Goal: Task Accomplishment & Management: Manage account settings

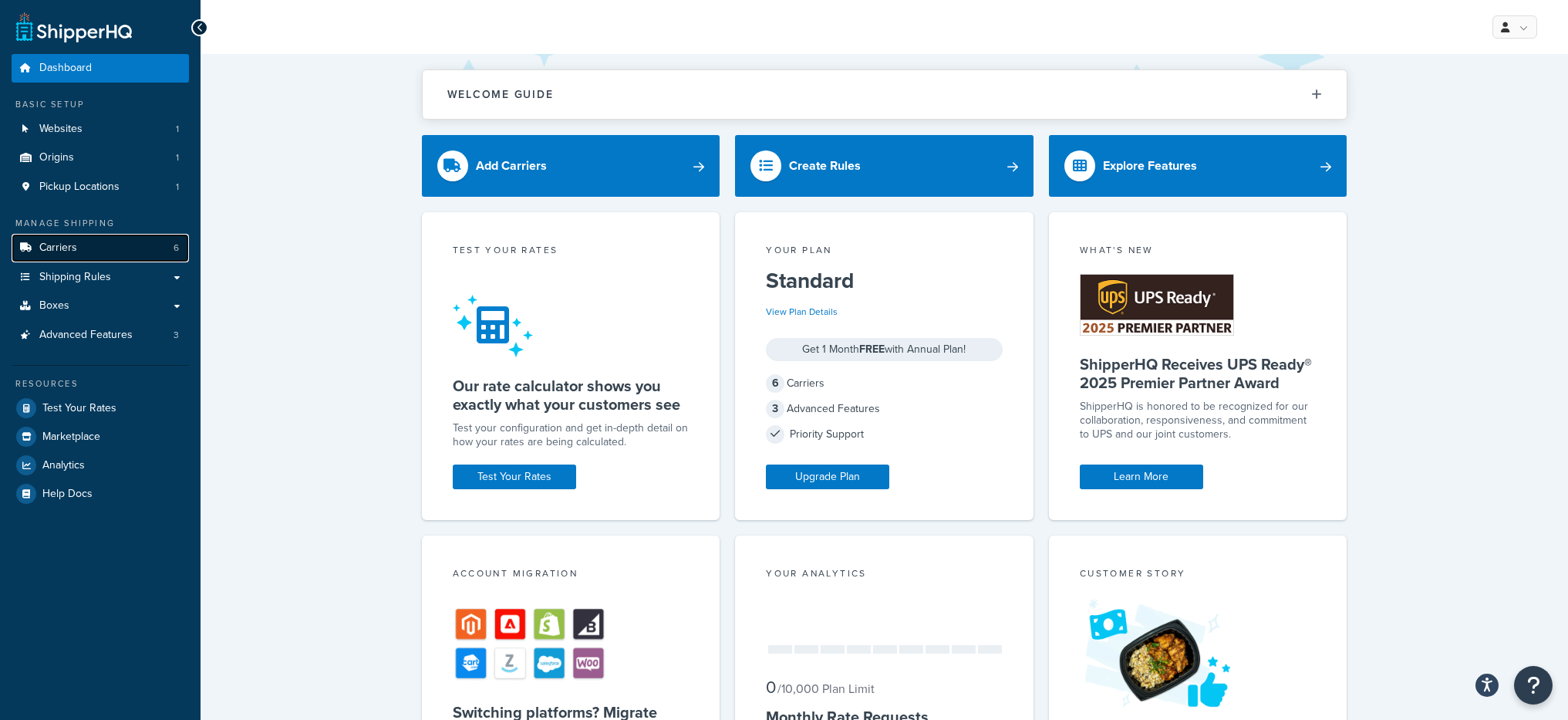
click at [89, 258] on link "Carriers 6" at bounding box center [100, 248] width 177 height 29
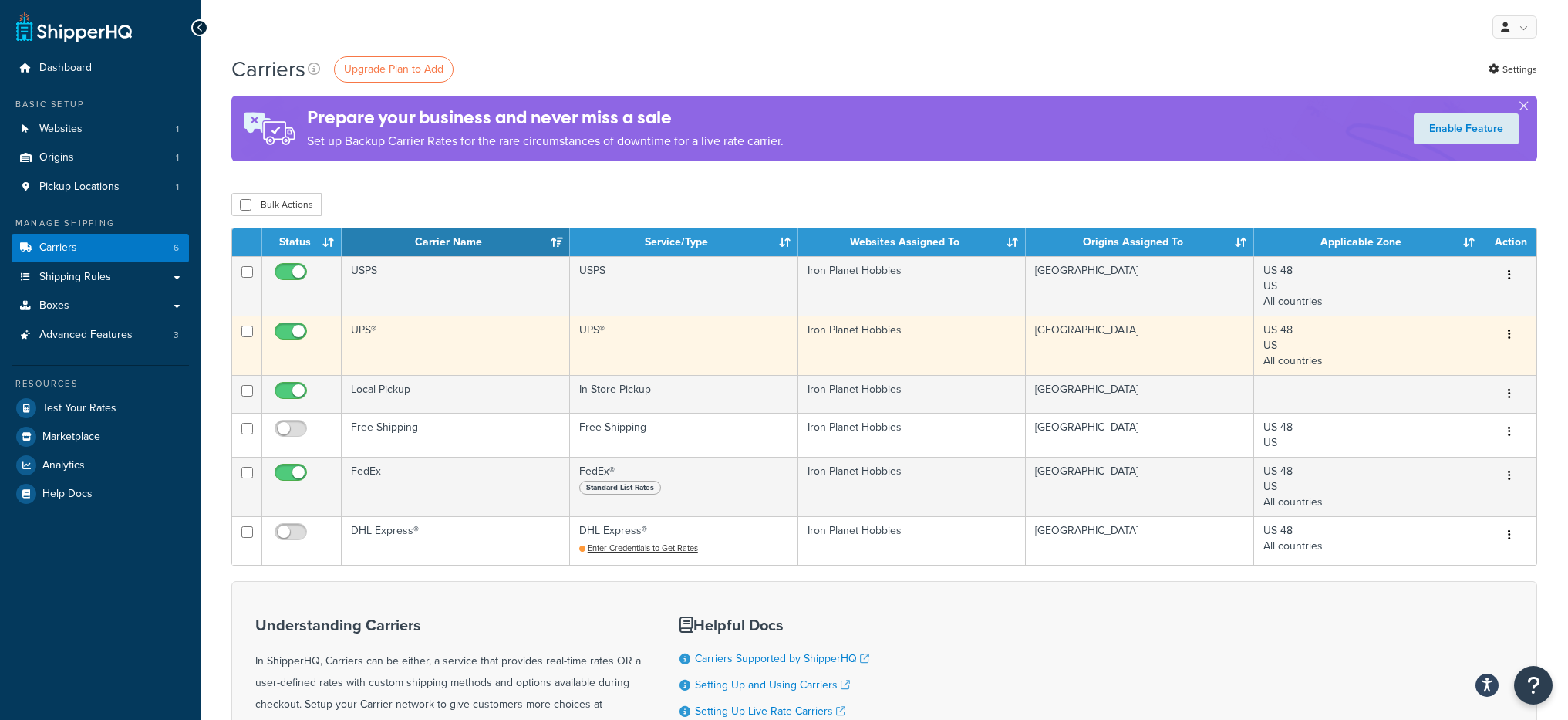
click at [470, 351] on td "UPS®" at bounding box center [456, 345] width 228 height 59
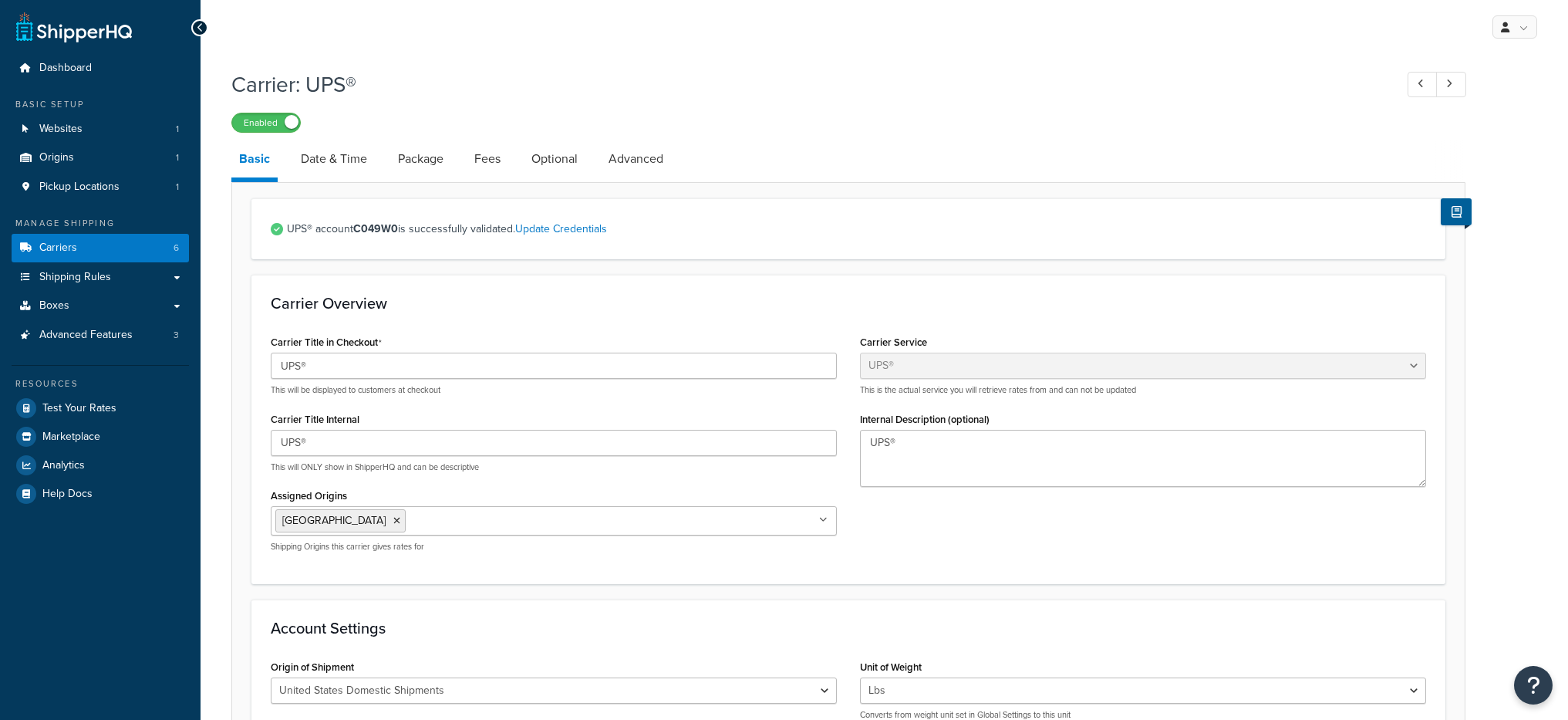
select select "ups"
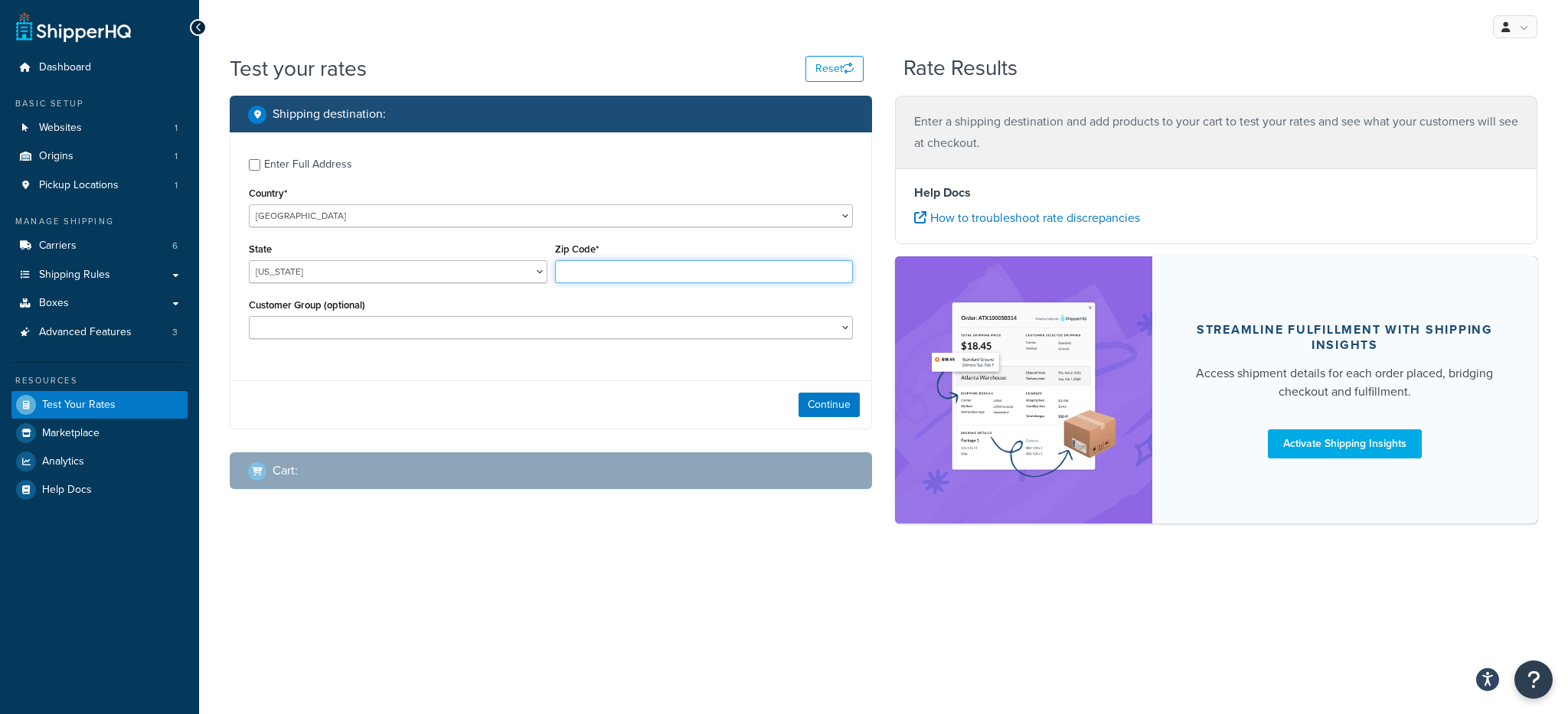
click at [596, 268] on input "Zip Code*" at bounding box center [704, 271] width 298 height 23
type input "78759"
select select "TX"
click at [797, 399] on div "Continue" at bounding box center [551, 404] width 641 height 49
click at [805, 399] on button "Continue" at bounding box center [828, 405] width 61 height 25
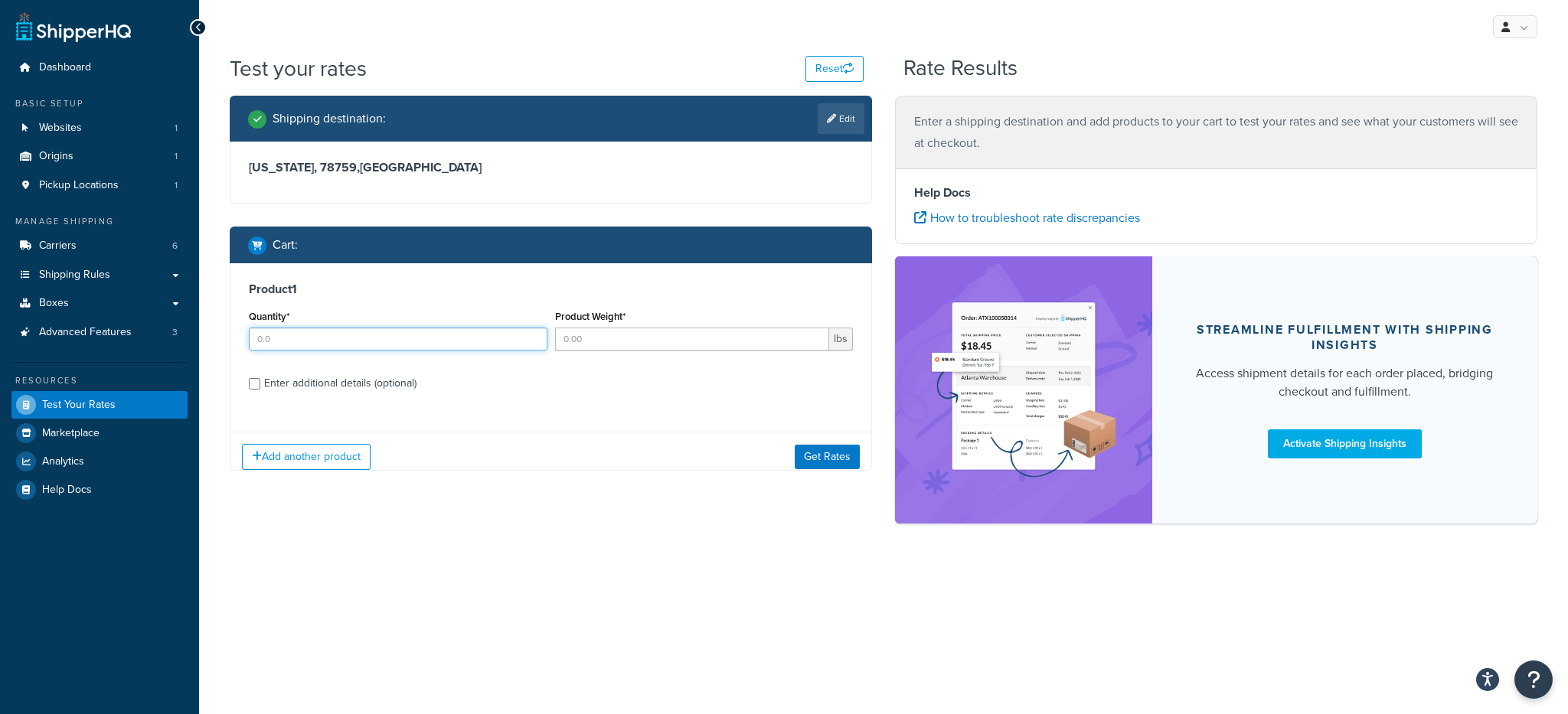
click at [387, 338] on input "Quantity*" at bounding box center [398, 339] width 298 height 23
type input "1"
click at [650, 332] on input "Product Weight*" at bounding box center [693, 339] width 275 height 23
type input "1"
click at [814, 450] on button "Get Rates" at bounding box center [827, 457] width 65 height 25
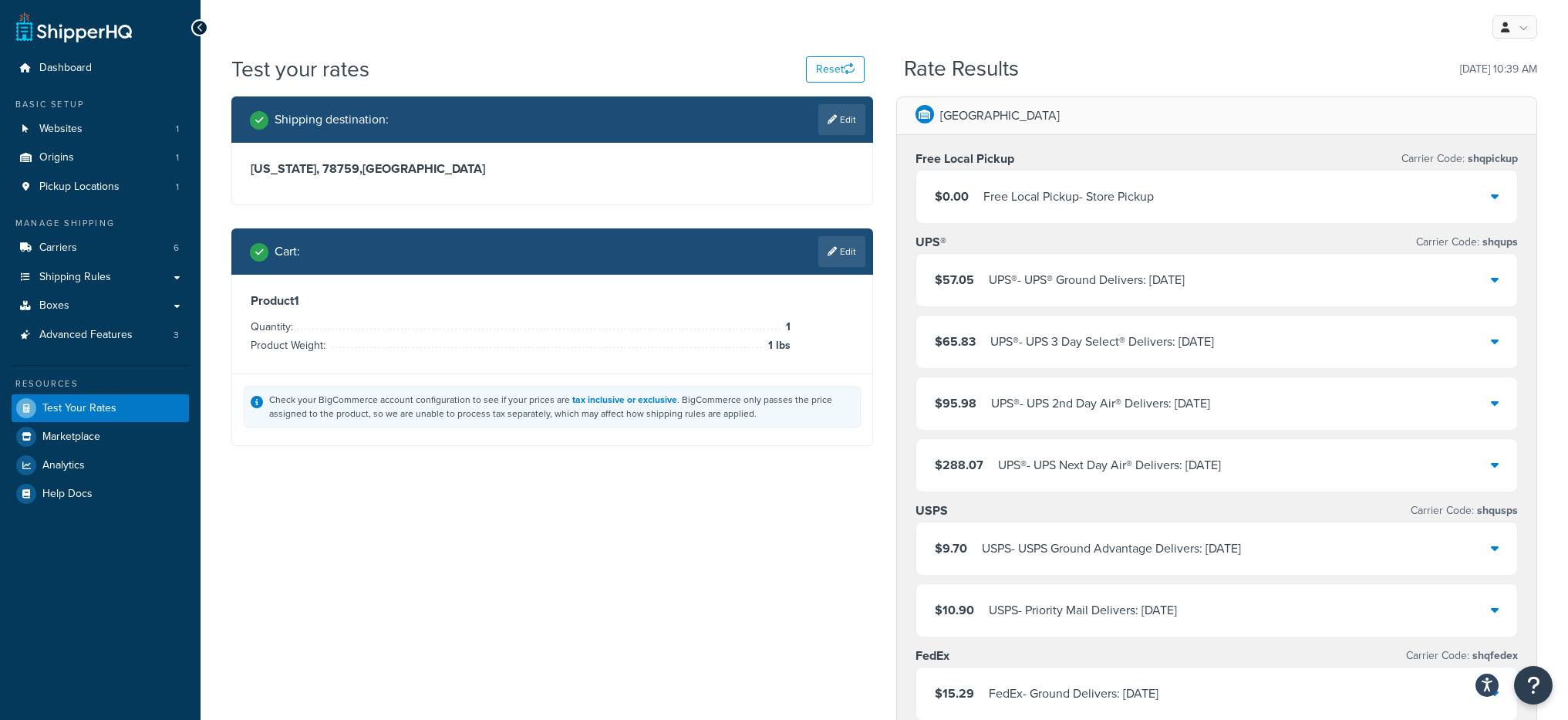
click at [1123, 302] on div "$57.05 UPS® - UPS® Ground Delivers: Tue, Aug 19" at bounding box center [1217, 280] width 601 height 52
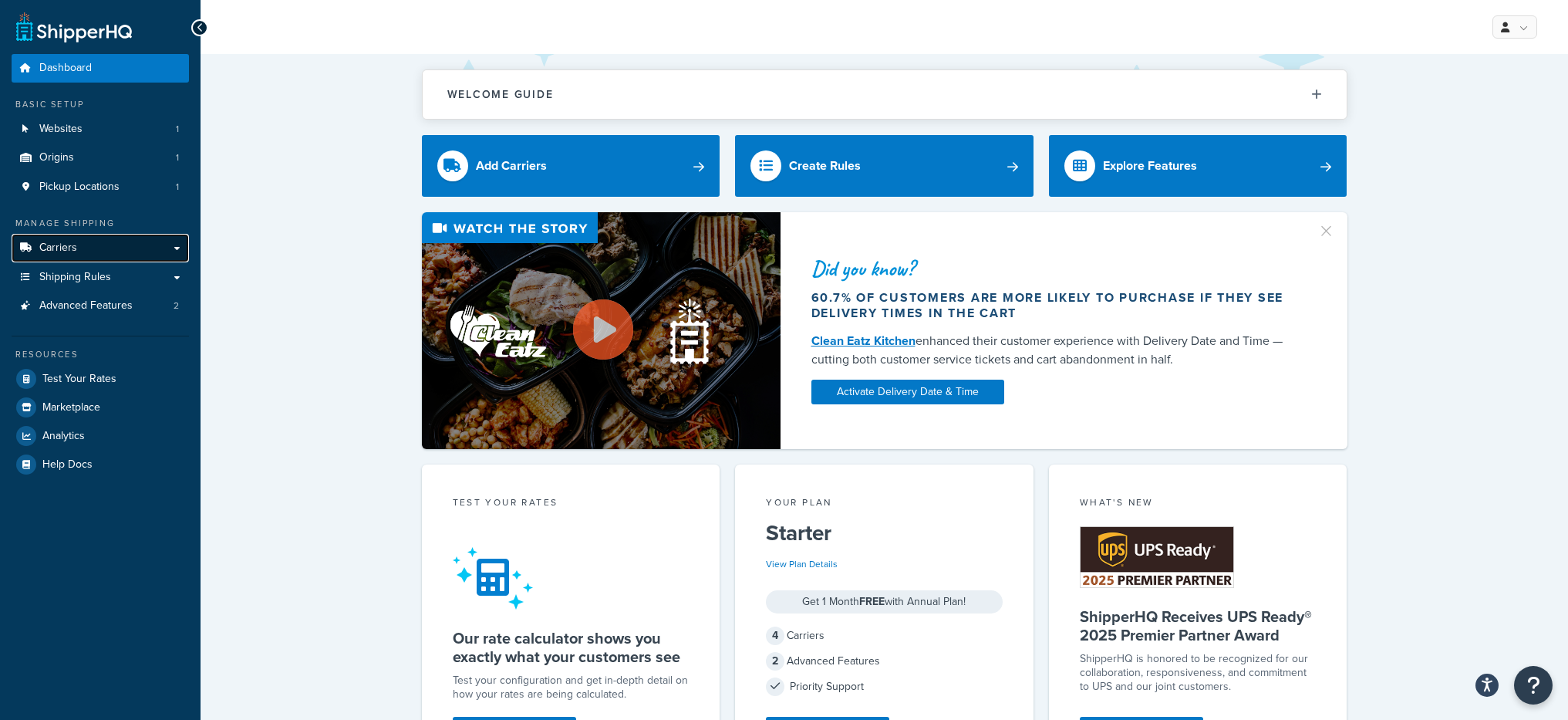
click at [153, 246] on link "Carriers" at bounding box center [100, 248] width 177 height 29
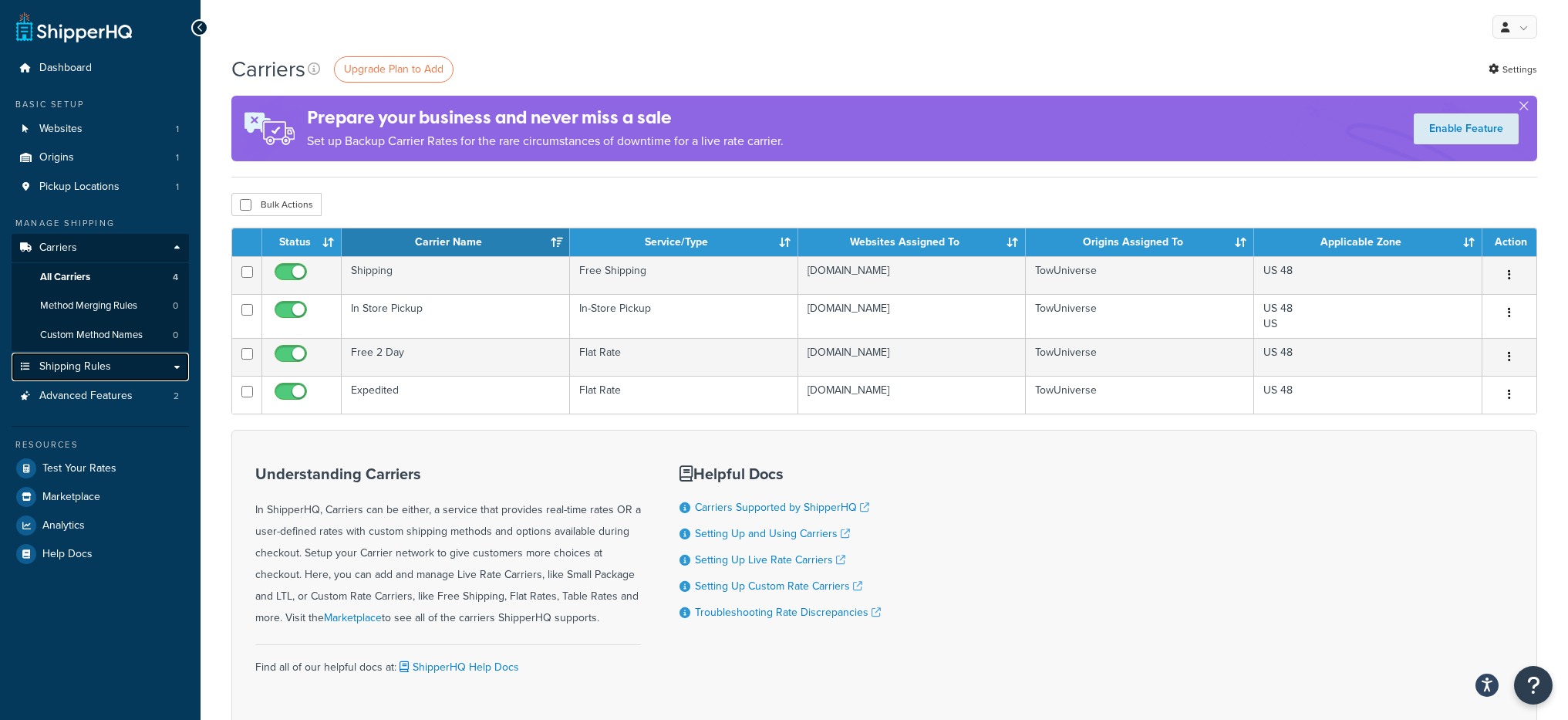
click at [150, 371] on link "Shipping Rules" at bounding box center [100, 367] width 177 height 29
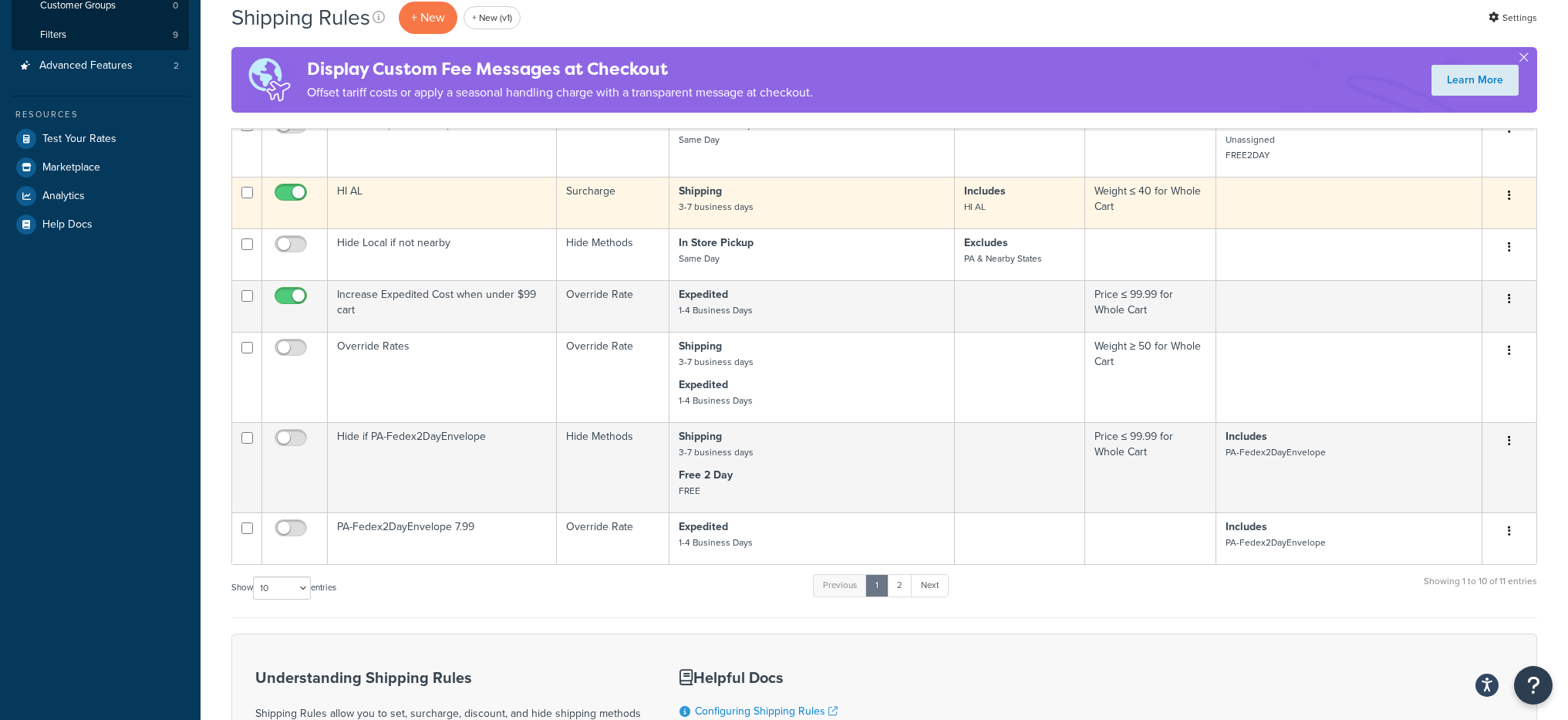
scroll to position [512, 0]
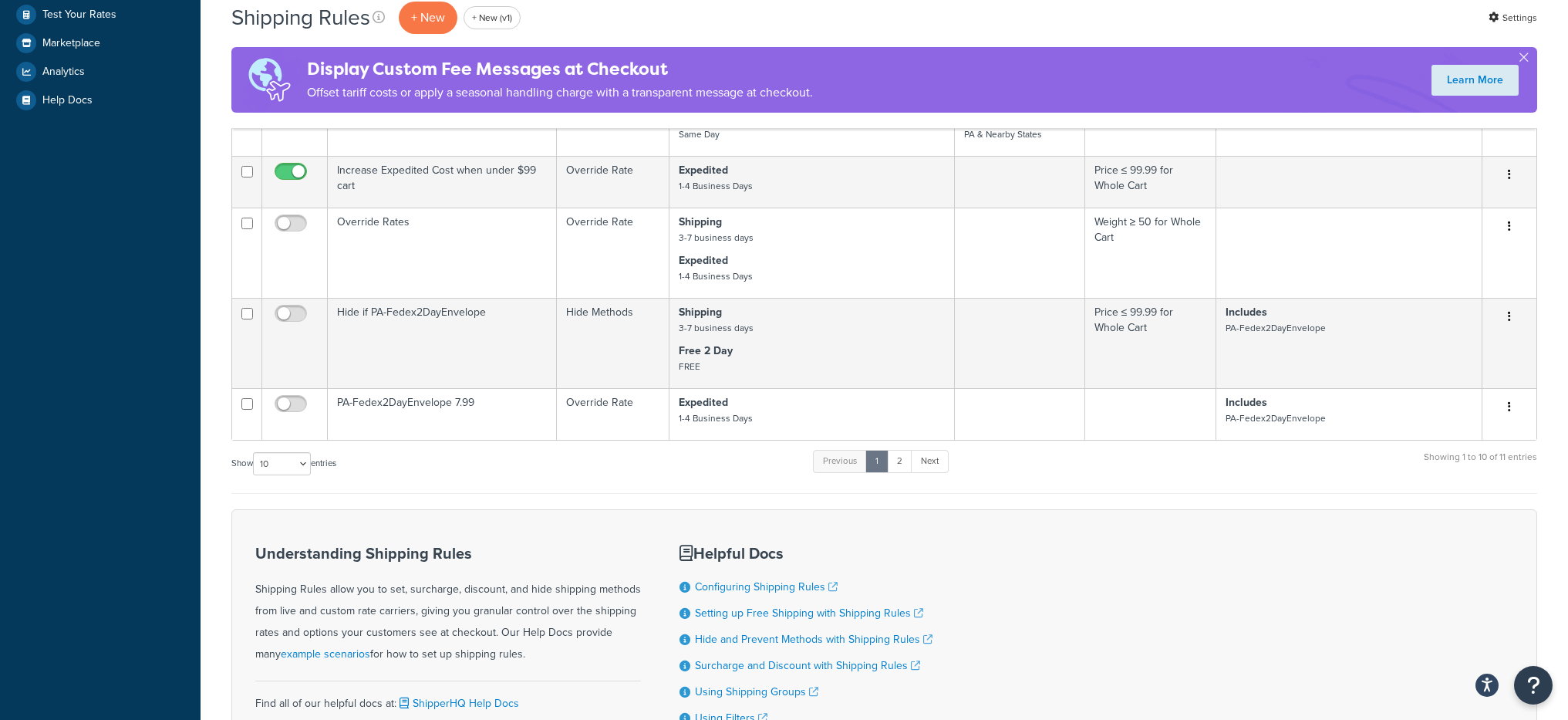
click at [297, 476] on div "Show 10 15 25 50 100 1000 entries" at bounding box center [284, 465] width 105 height 33
click at [299, 470] on select "10 15 25 50 100 1000" at bounding box center [282, 464] width 57 height 23
select select "1000"
click at [255, 453] on select "10 15 25 50 100 1000" at bounding box center [282, 464] width 57 height 23
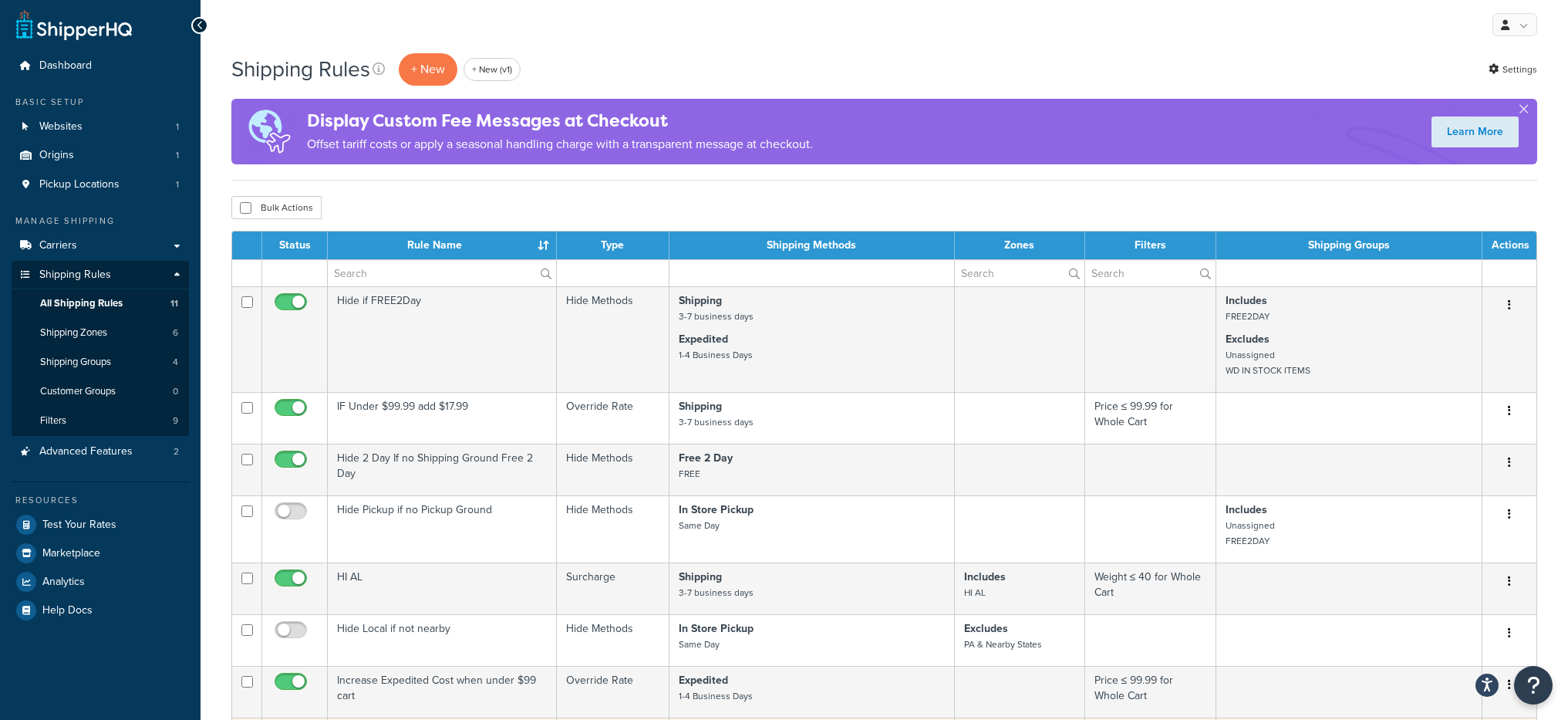
scroll to position [0, 0]
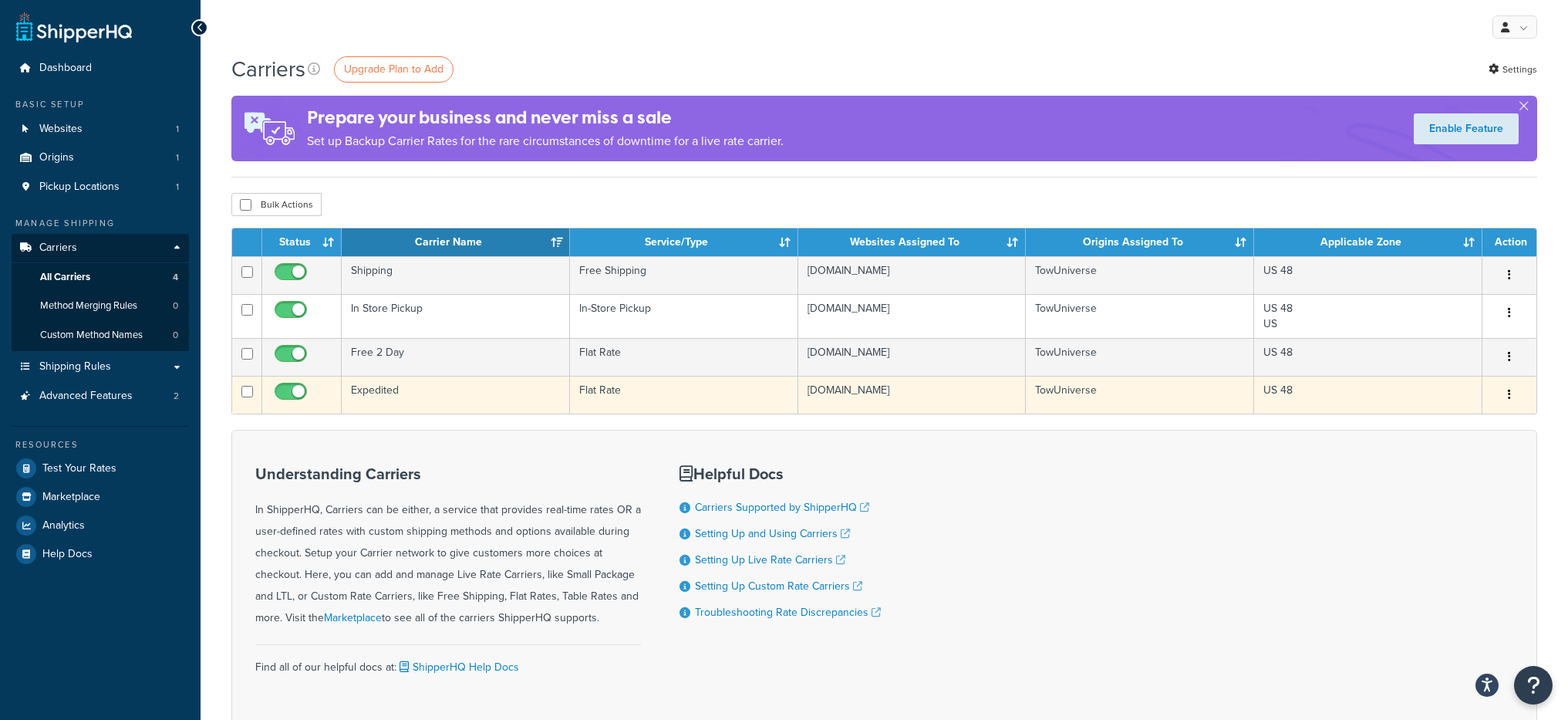
click at [468, 401] on td "Expedited" at bounding box center [456, 394] width 228 height 38
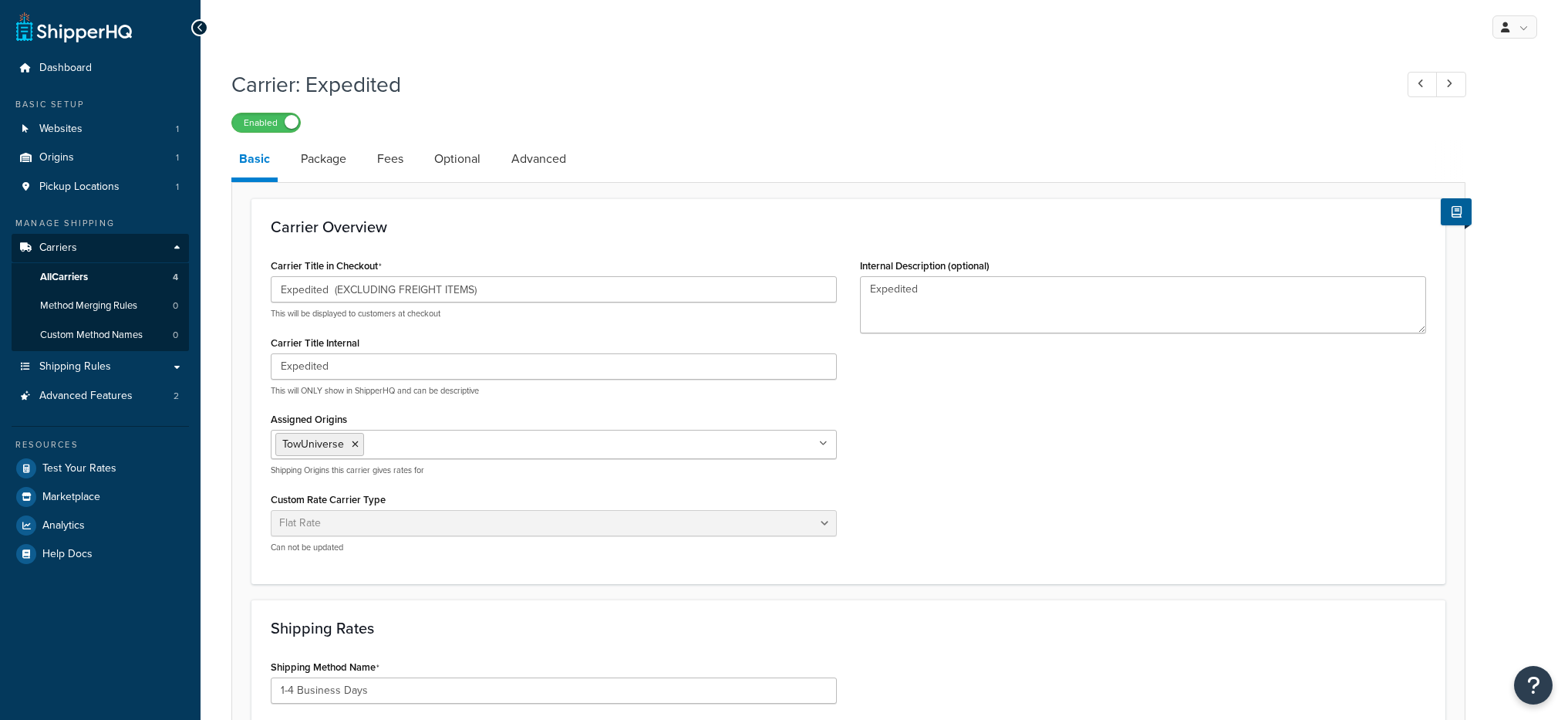
select select "flat"
click at [88, 278] on span "All Carriers" at bounding box center [64, 277] width 48 height 13
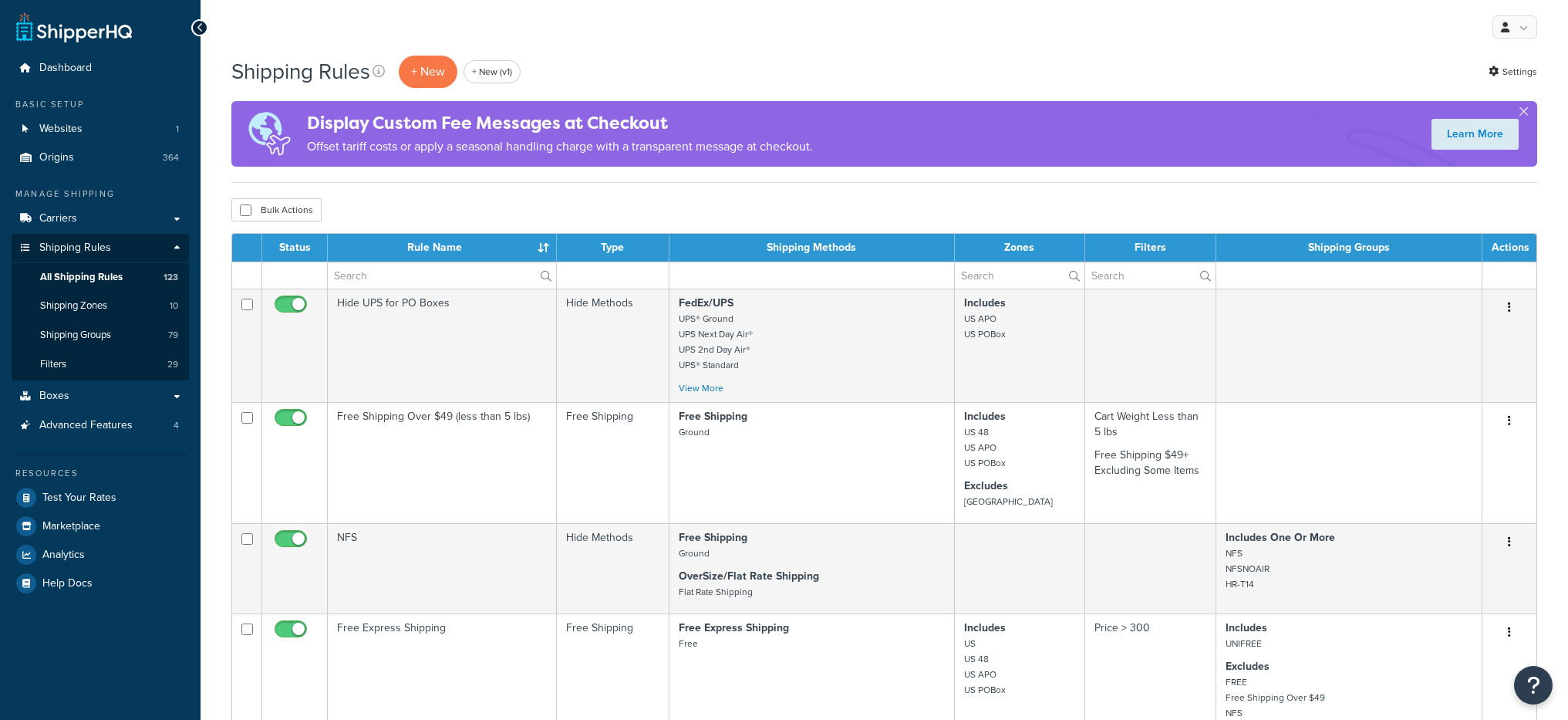
select select "1000"
click at [108, 229] on link "Carriers" at bounding box center [100, 218] width 177 height 29
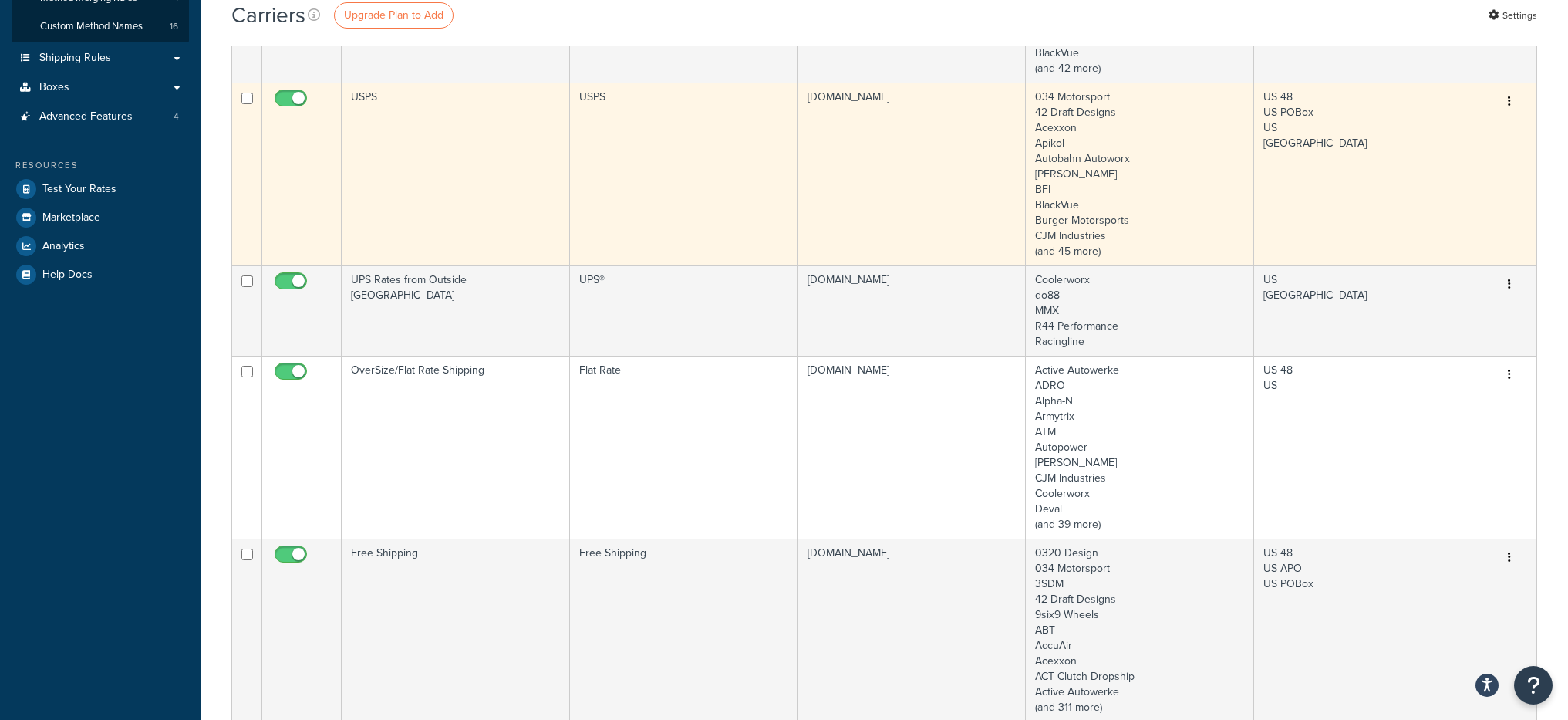
scroll to position [341, 0]
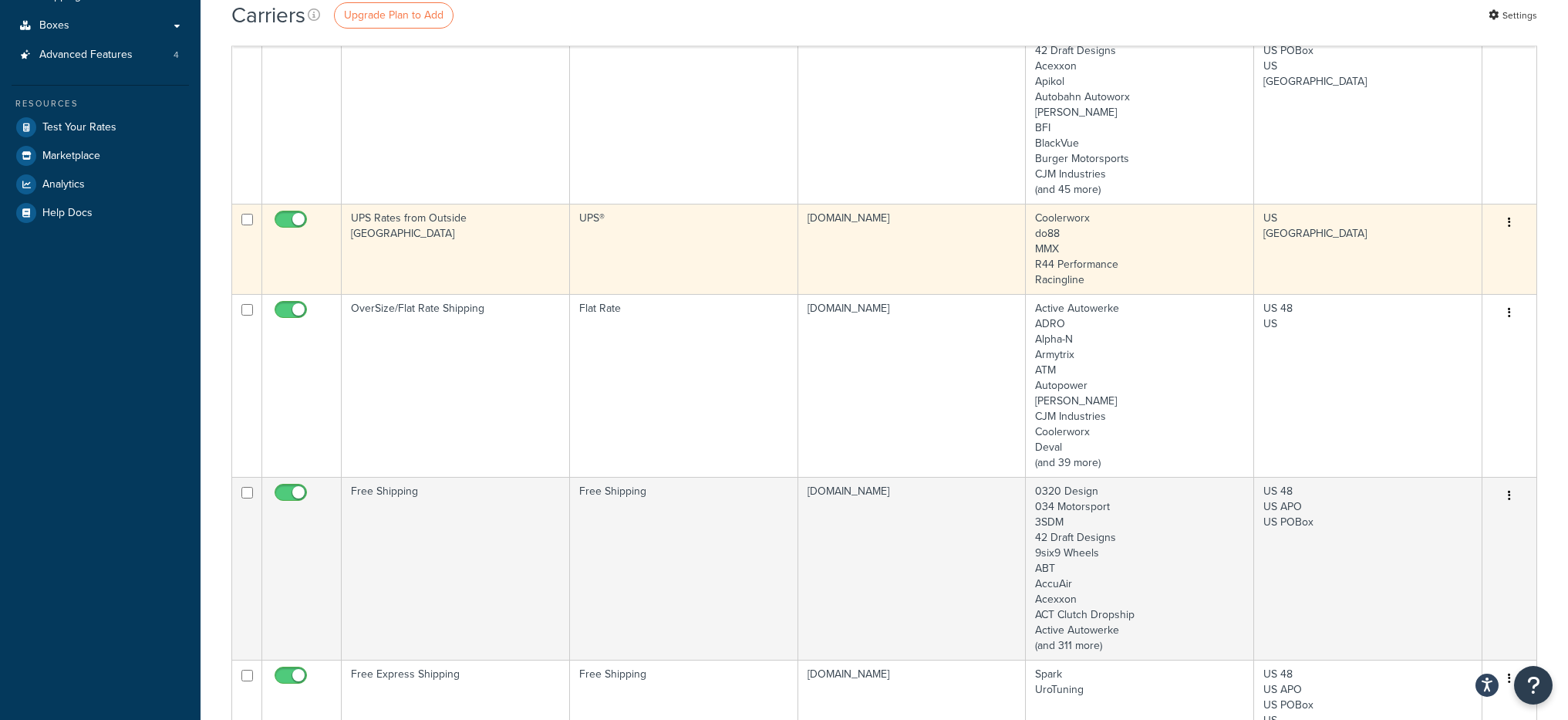
click at [486, 270] on td "UPS Rates from Outside [GEOGRAPHIC_DATA]" at bounding box center [456, 249] width 228 height 90
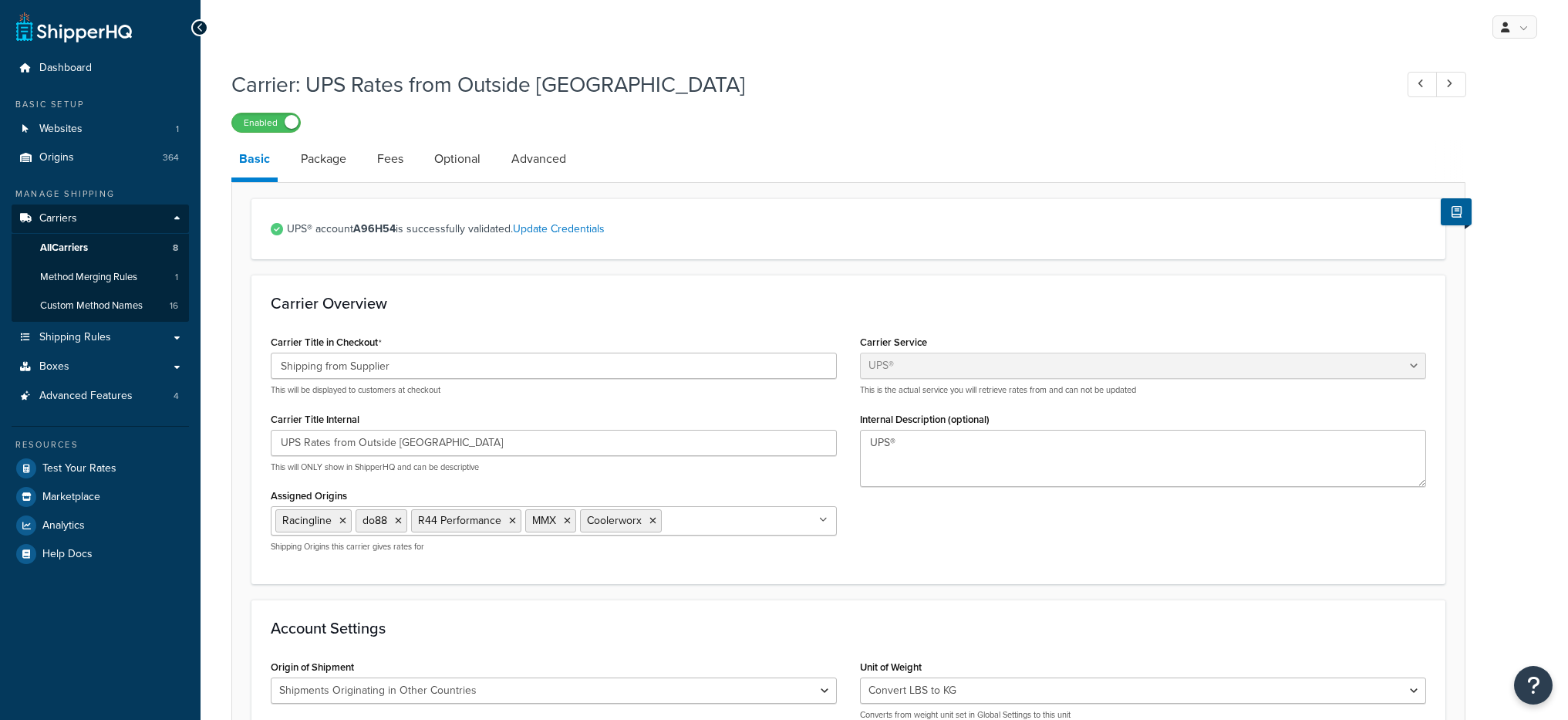
select select "ups"
select select "row"
select select "convert_lb_kg"
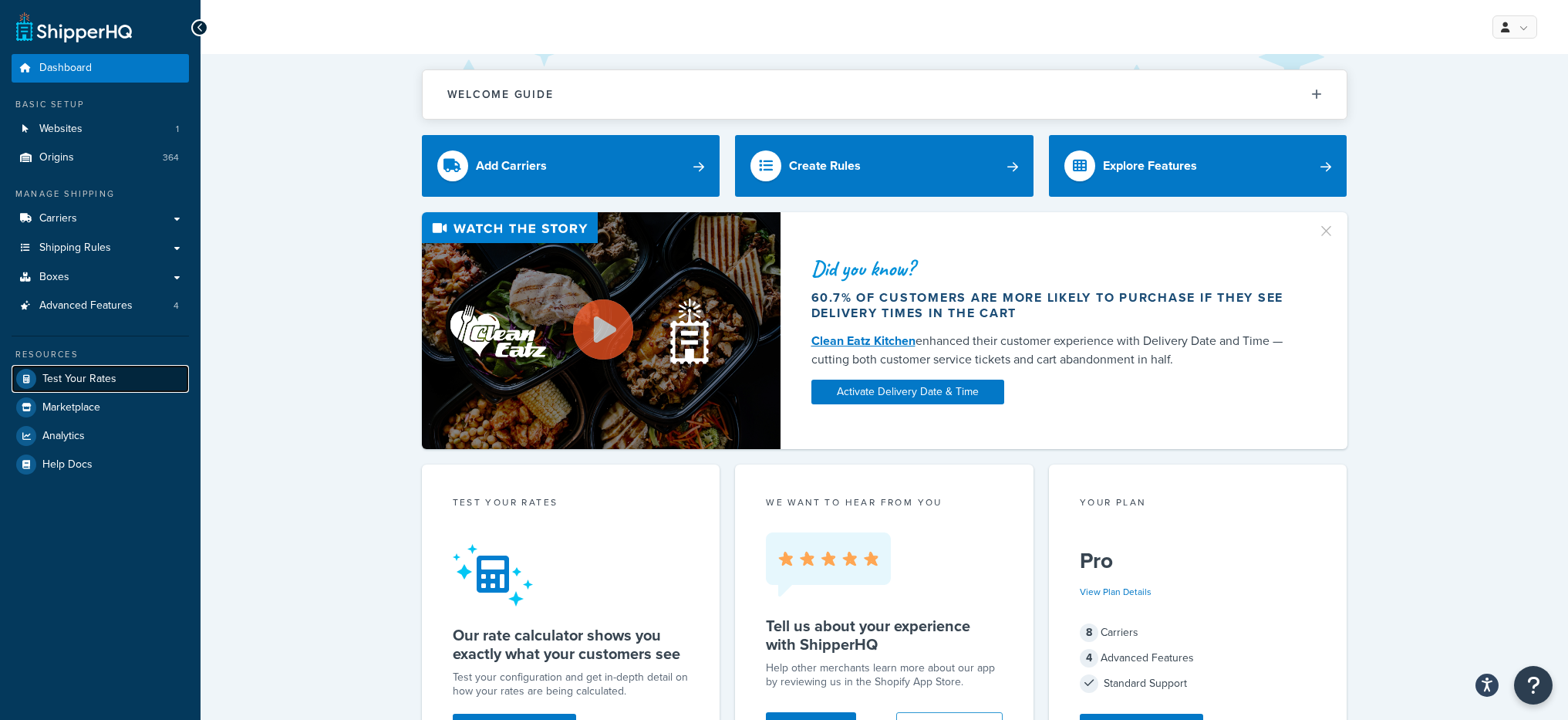
click at [106, 380] on span "Test Your Rates" at bounding box center [79, 379] width 74 height 13
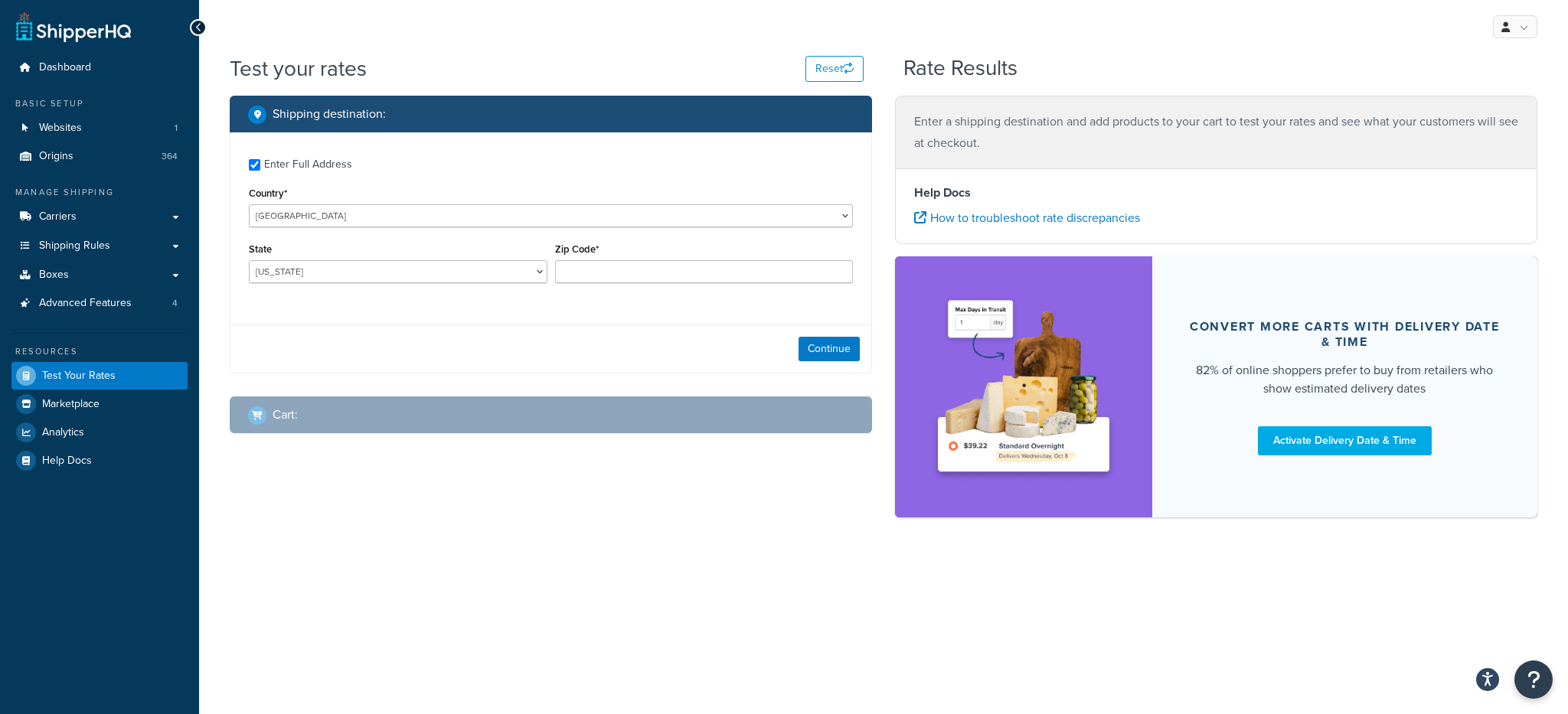
checkbox input "true"
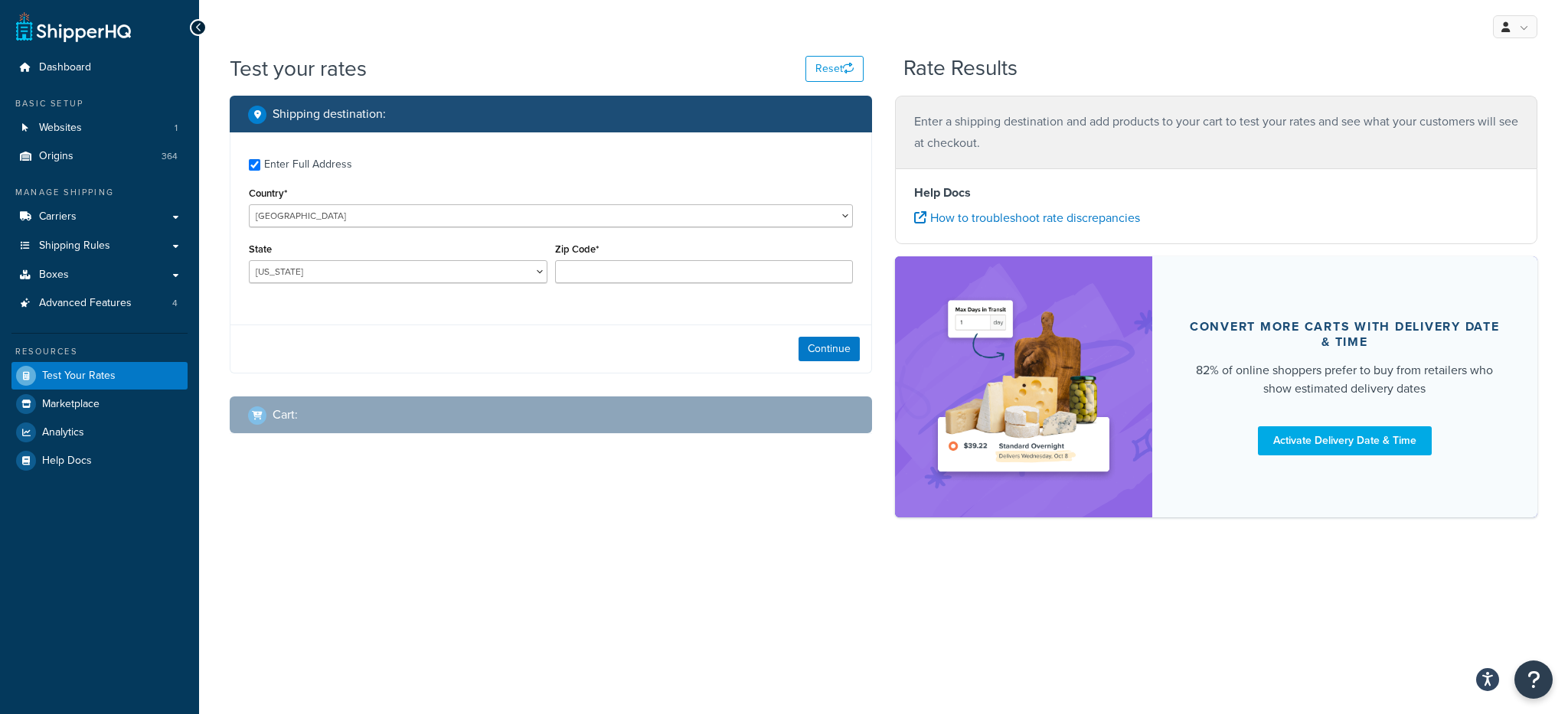
type input "33610"
select select "FL"
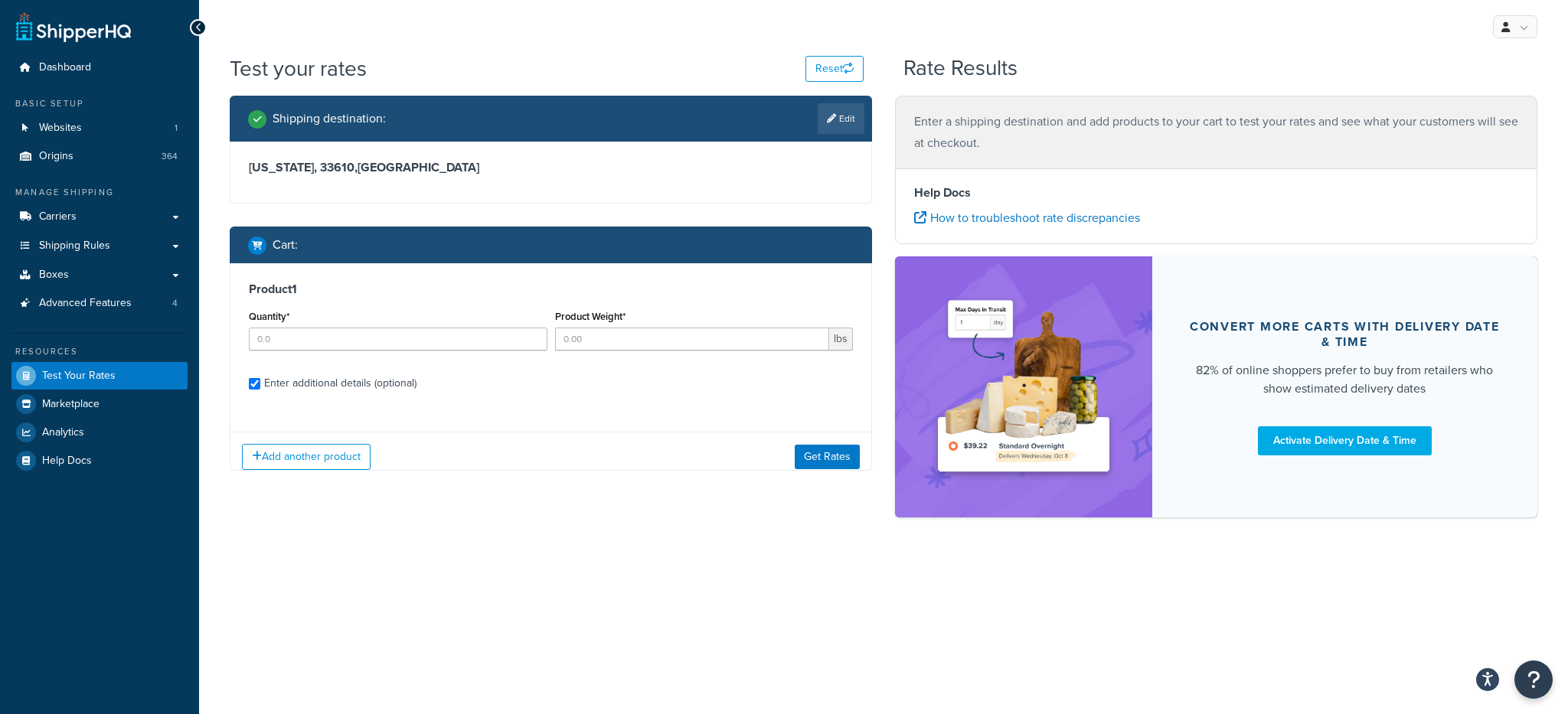
checkbox input "true"
type input "1"
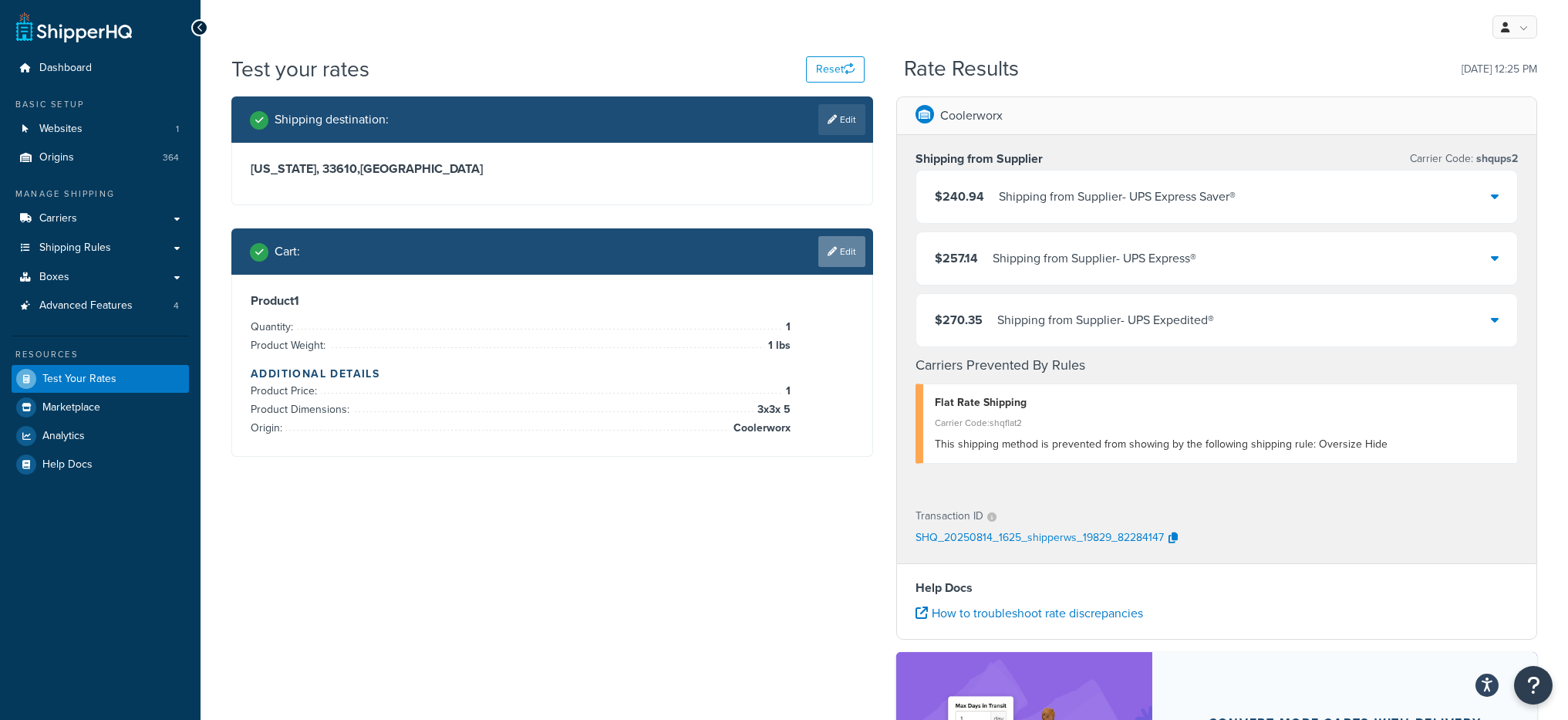
click at [835, 251] on icon at bounding box center [832, 252] width 9 height 9
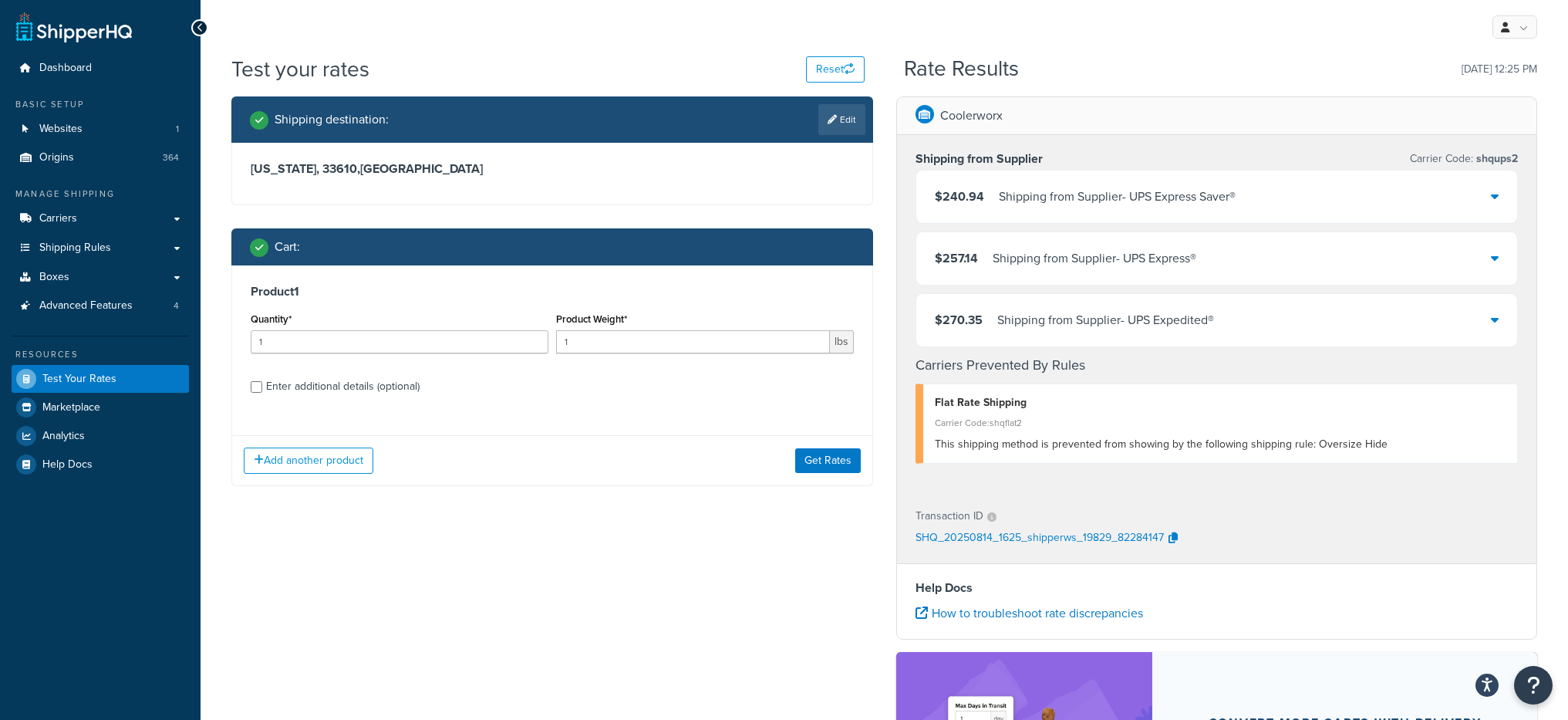
click at [357, 394] on div "Enter additional details (optional)" at bounding box center [343, 386] width 154 height 22
click at [262, 393] on input "Enter additional details (optional)" at bounding box center [256, 386] width 12 height 12
checkbox input "true"
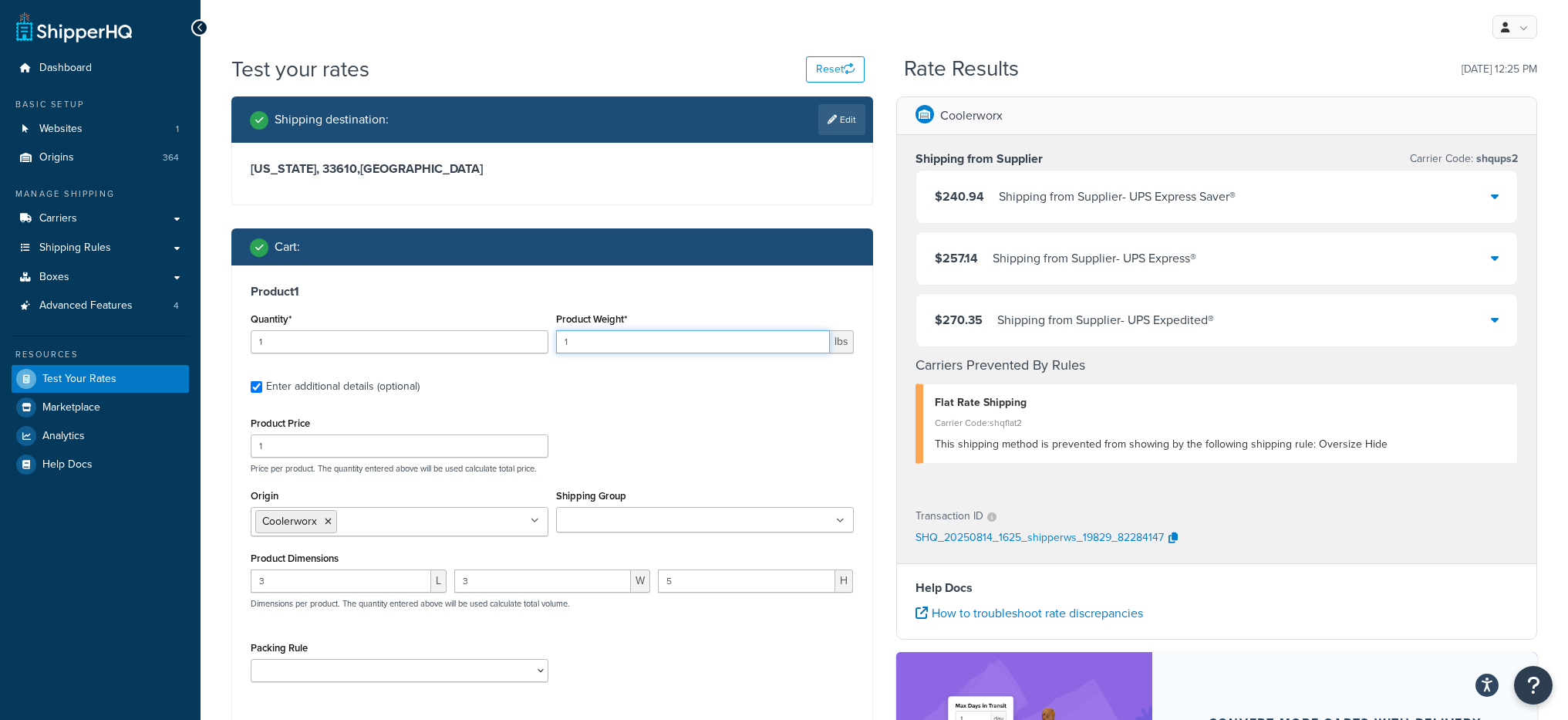
click at [580, 338] on input "1" at bounding box center [693, 342] width 274 height 23
type input "3"
click at [580, 340] on input "3" at bounding box center [693, 342] width 274 height 23
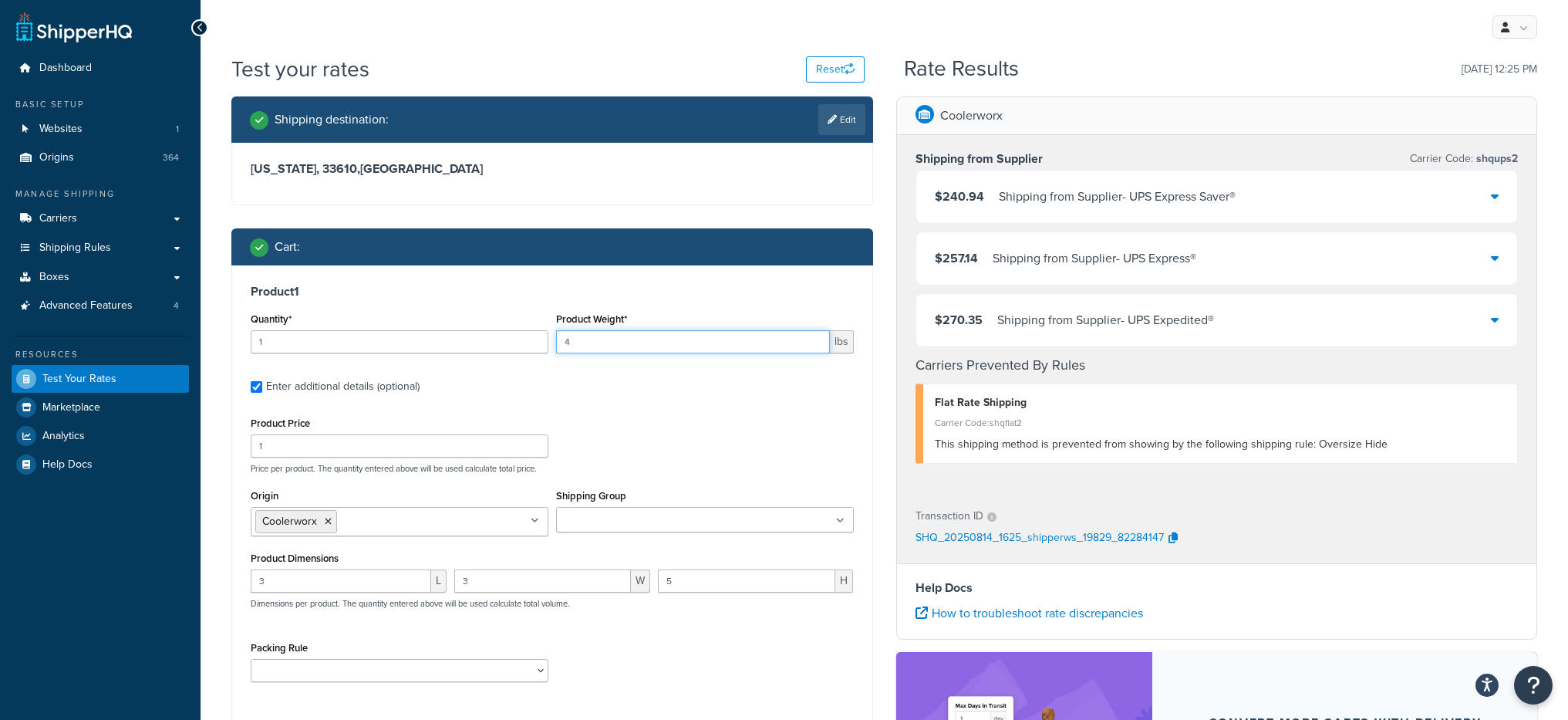
type input "4"
click at [1075, 186] on div "Shipping from Supplier - UPS Express Saver®" at bounding box center [1117, 197] width 237 height 22
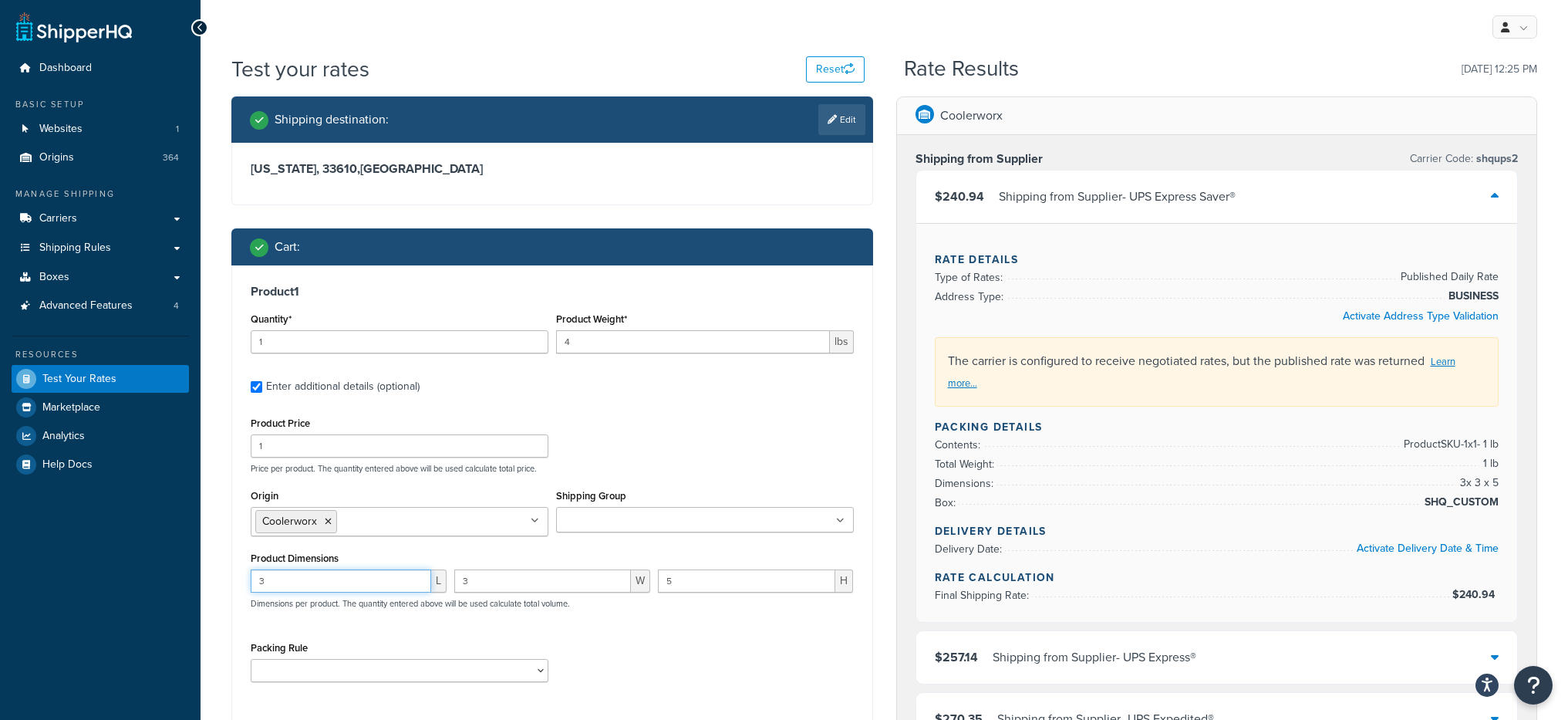
click at [287, 572] on input "3" at bounding box center [341, 582] width 180 height 23
type input "6"
click at [479, 578] on input "3" at bounding box center [542, 582] width 176 height 23
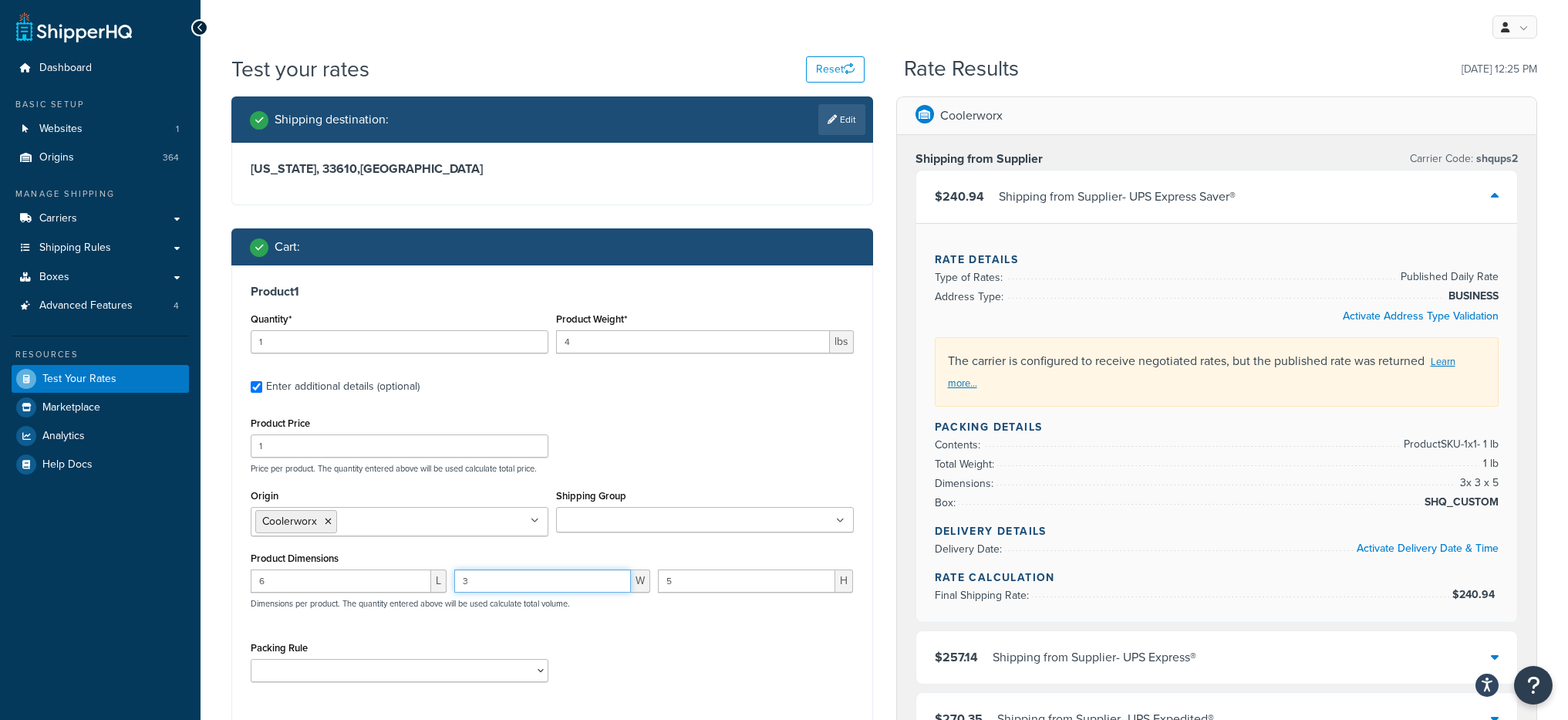
click at [479, 578] on input "3" at bounding box center [542, 582] width 176 height 23
type input "7"
click at [702, 568] on div "Product Dimensions 6 L 7 W 5 H Dimensions per product. The quantity entered abo…" at bounding box center [552, 587] width 603 height 78
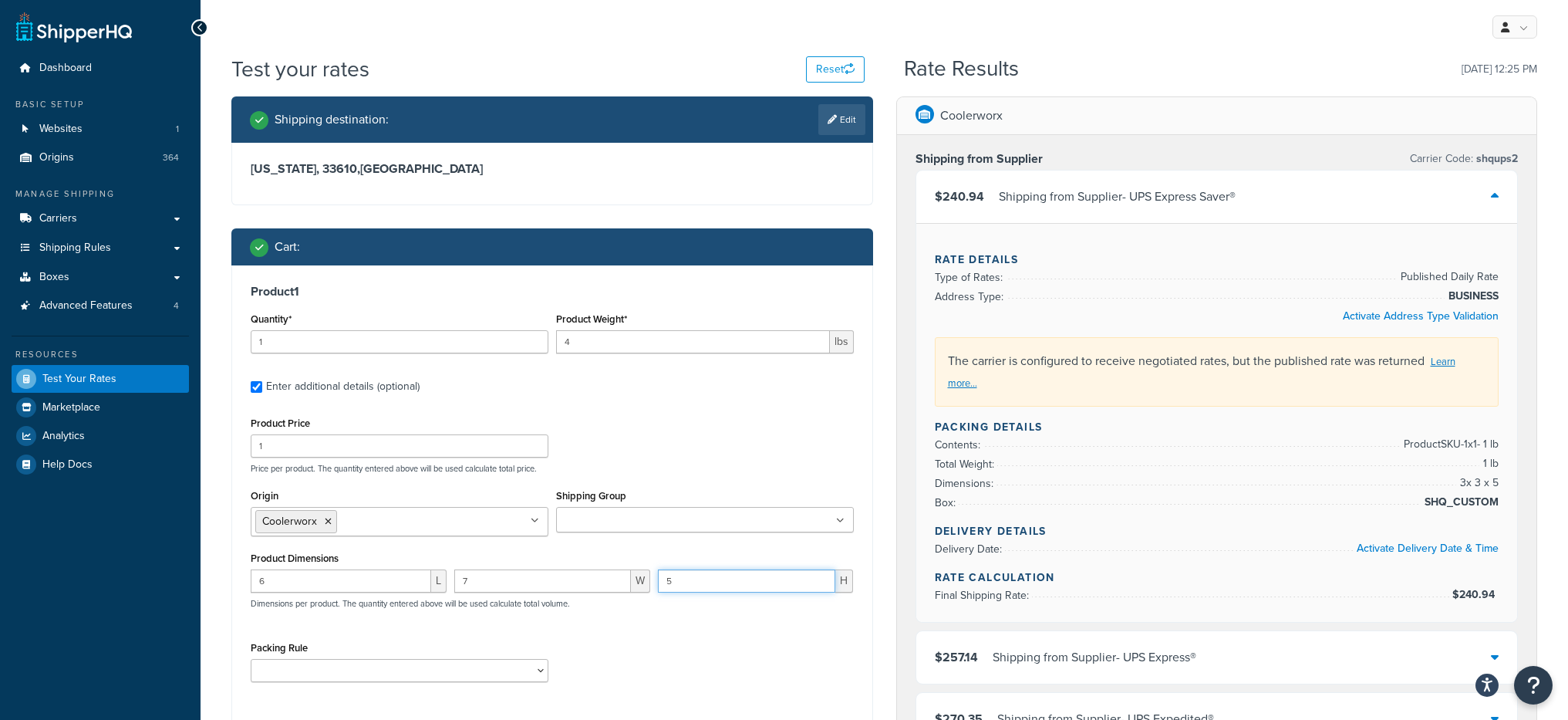
click at [699, 578] on input "5" at bounding box center [747, 582] width 178 height 23
type input "20"
click at [783, 439] on div "Product Price 1 Price per product. The quantity entered above will be used calc…" at bounding box center [552, 443] width 611 height 61
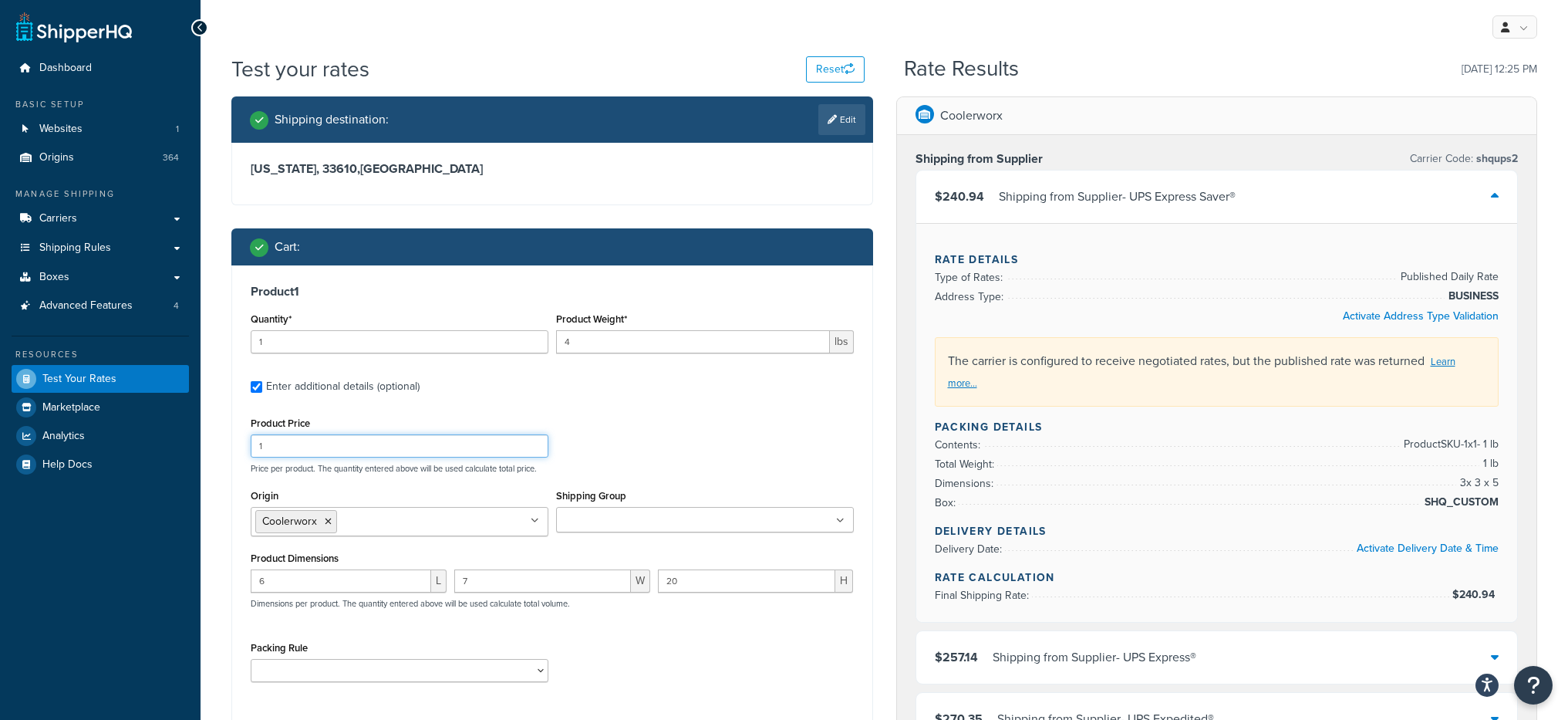
scroll to position [537, 0]
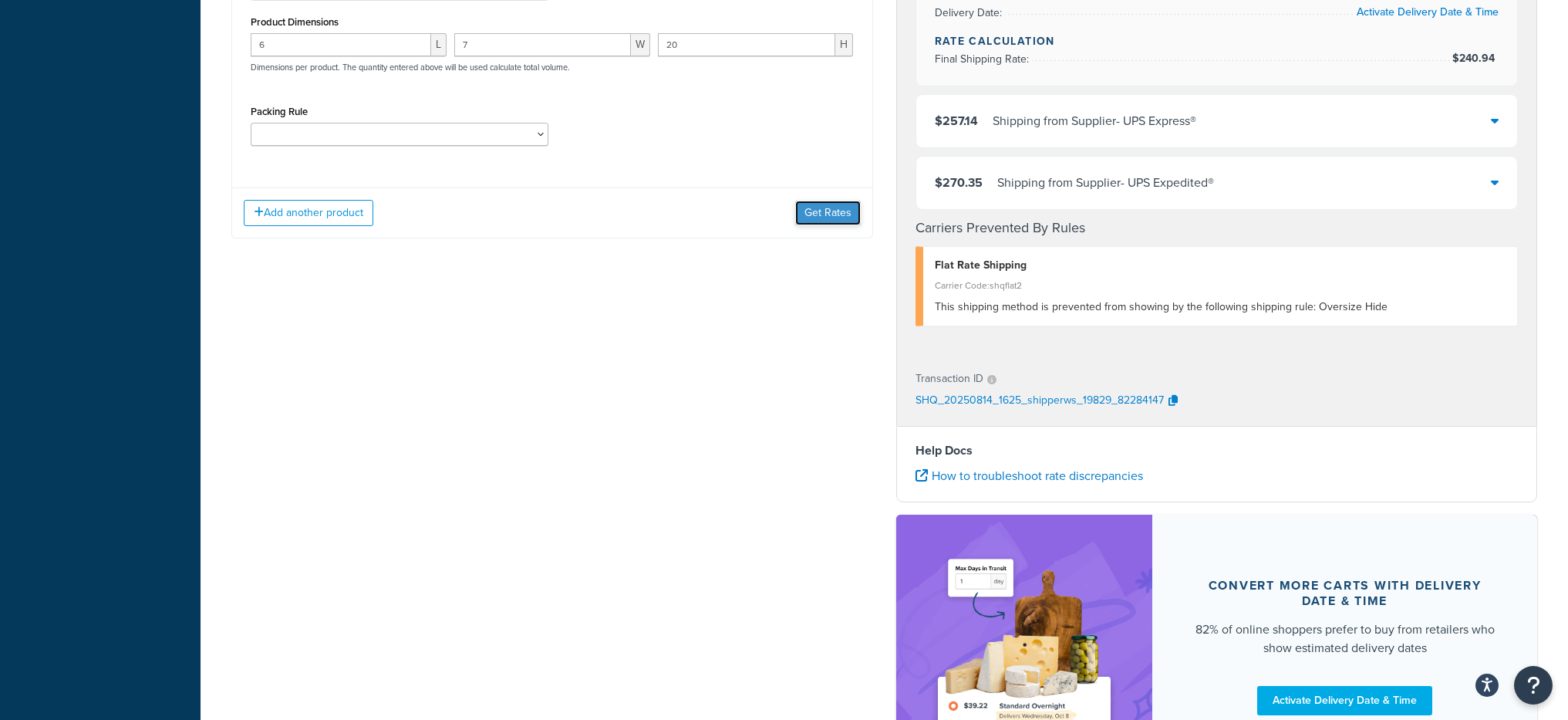
click at [832, 215] on button "Get Rates" at bounding box center [828, 213] width 65 height 25
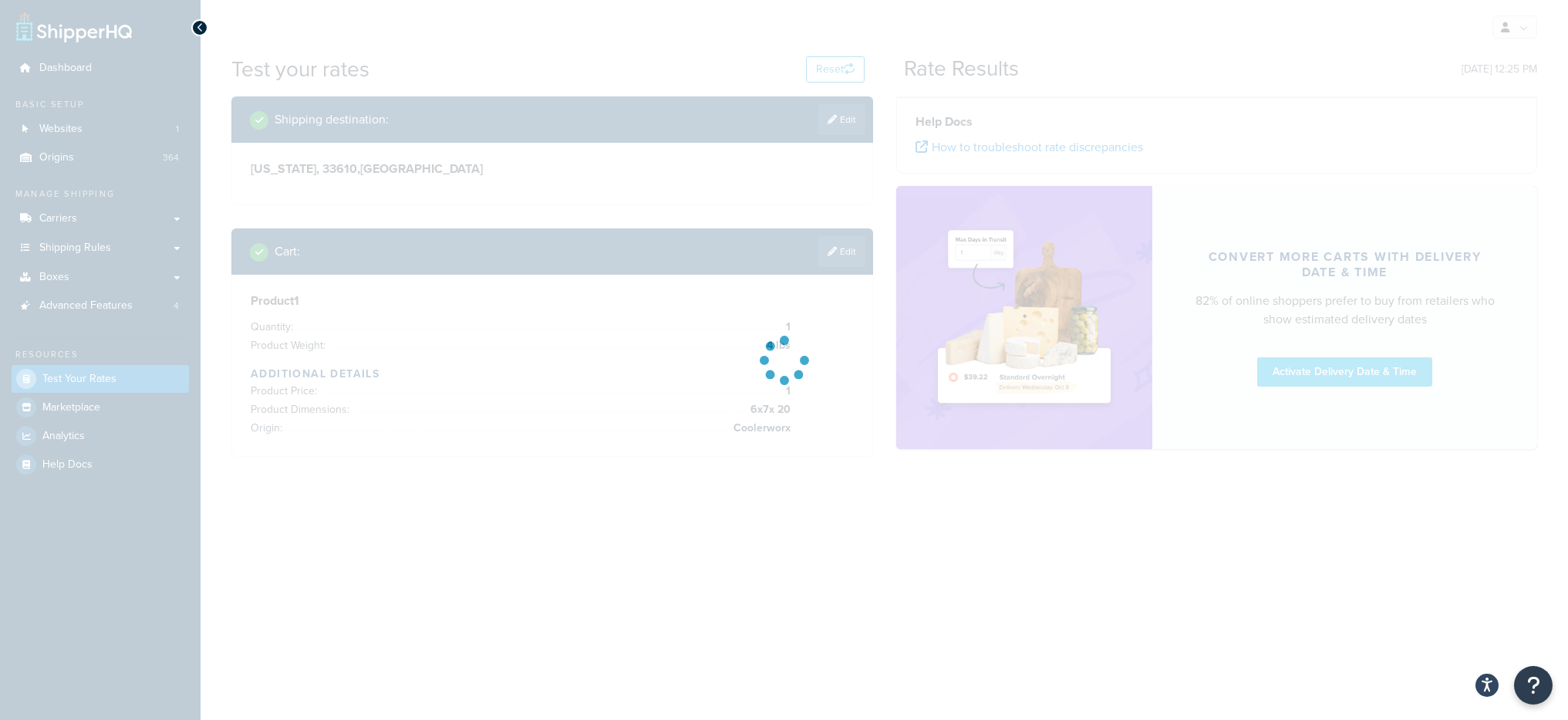
scroll to position [0, 0]
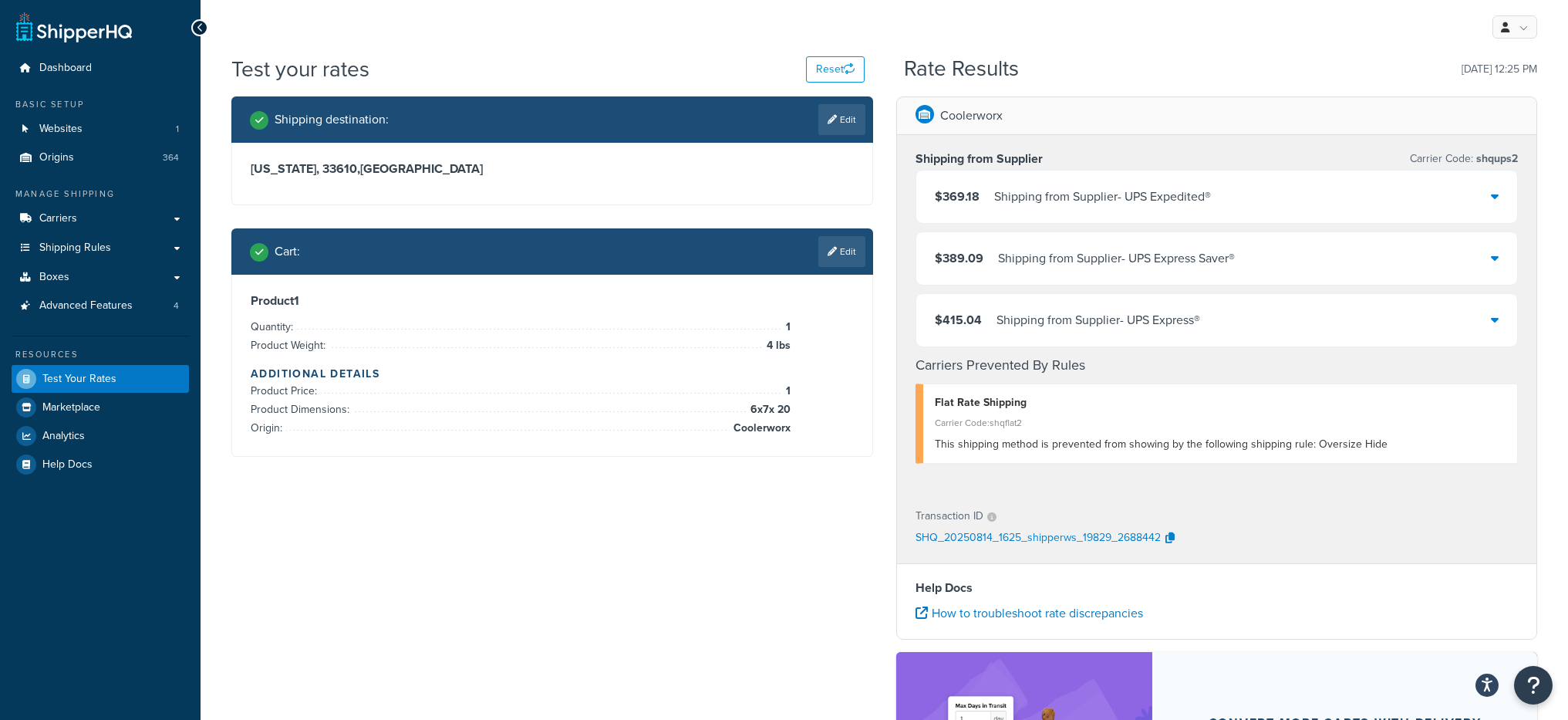
click at [1149, 208] on div "$369.18 Shipping from Supplier - UPS Expedited®" at bounding box center [1217, 196] width 601 height 52
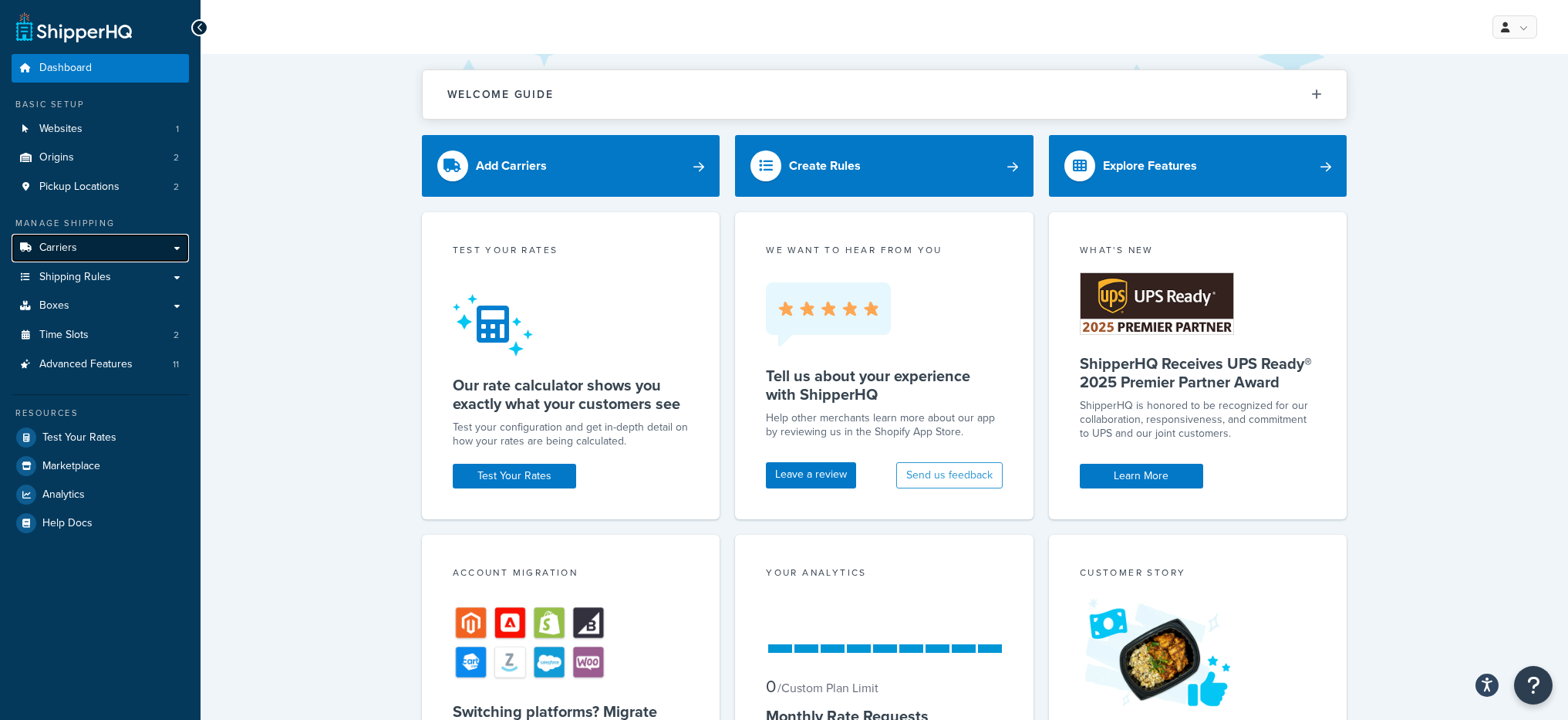
click at [121, 257] on link "Carriers" at bounding box center [100, 248] width 177 height 29
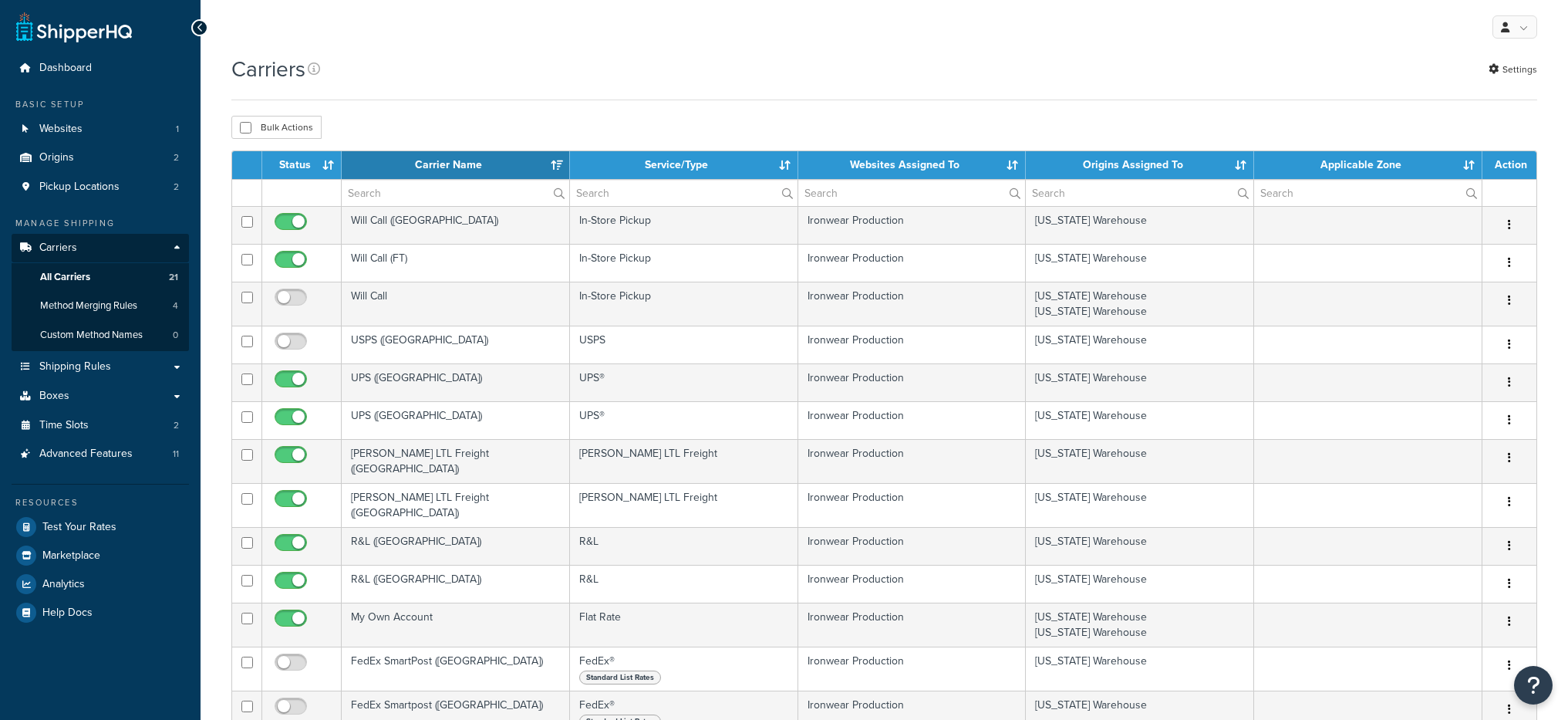
select select "15"
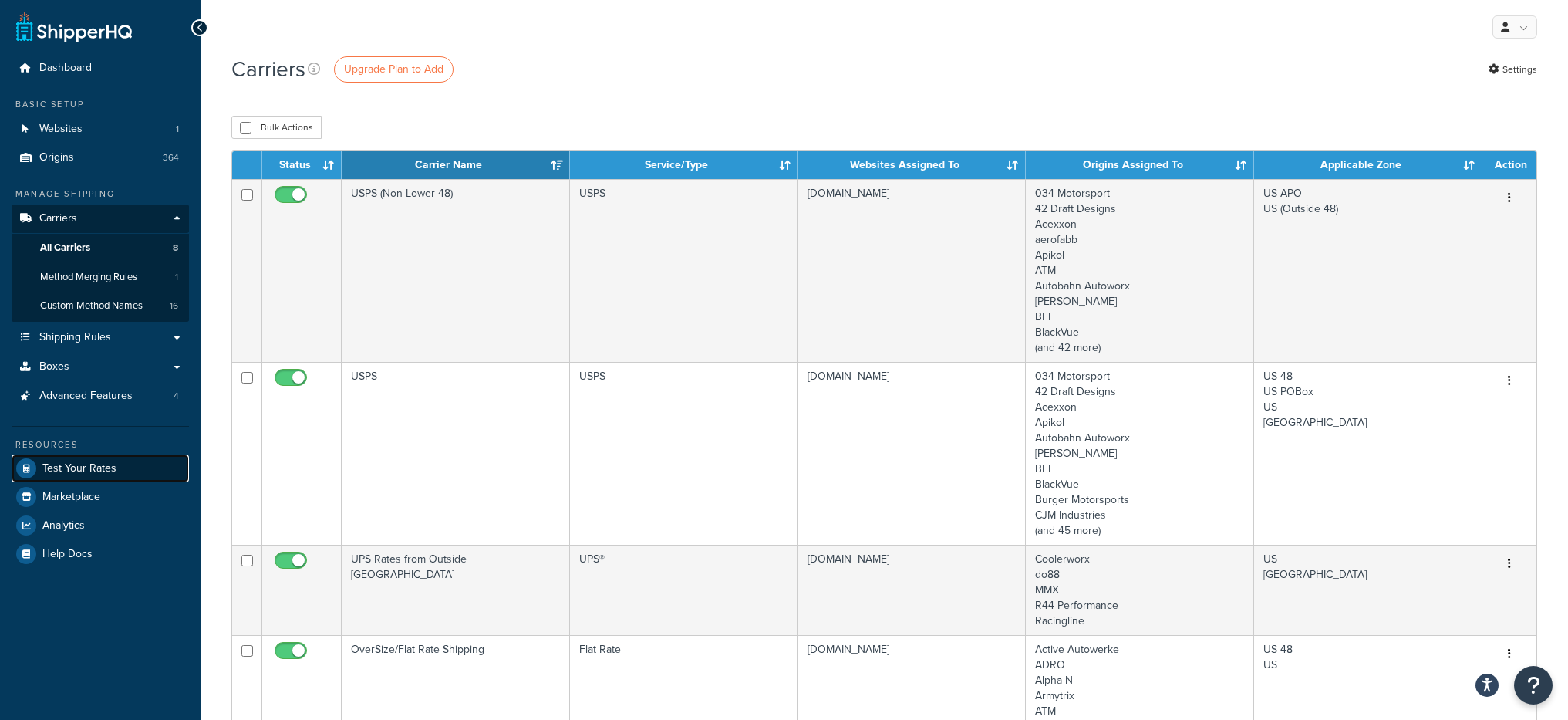
click at [110, 471] on span "Test Your Rates" at bounding box center [79, 469] width 74 height 13
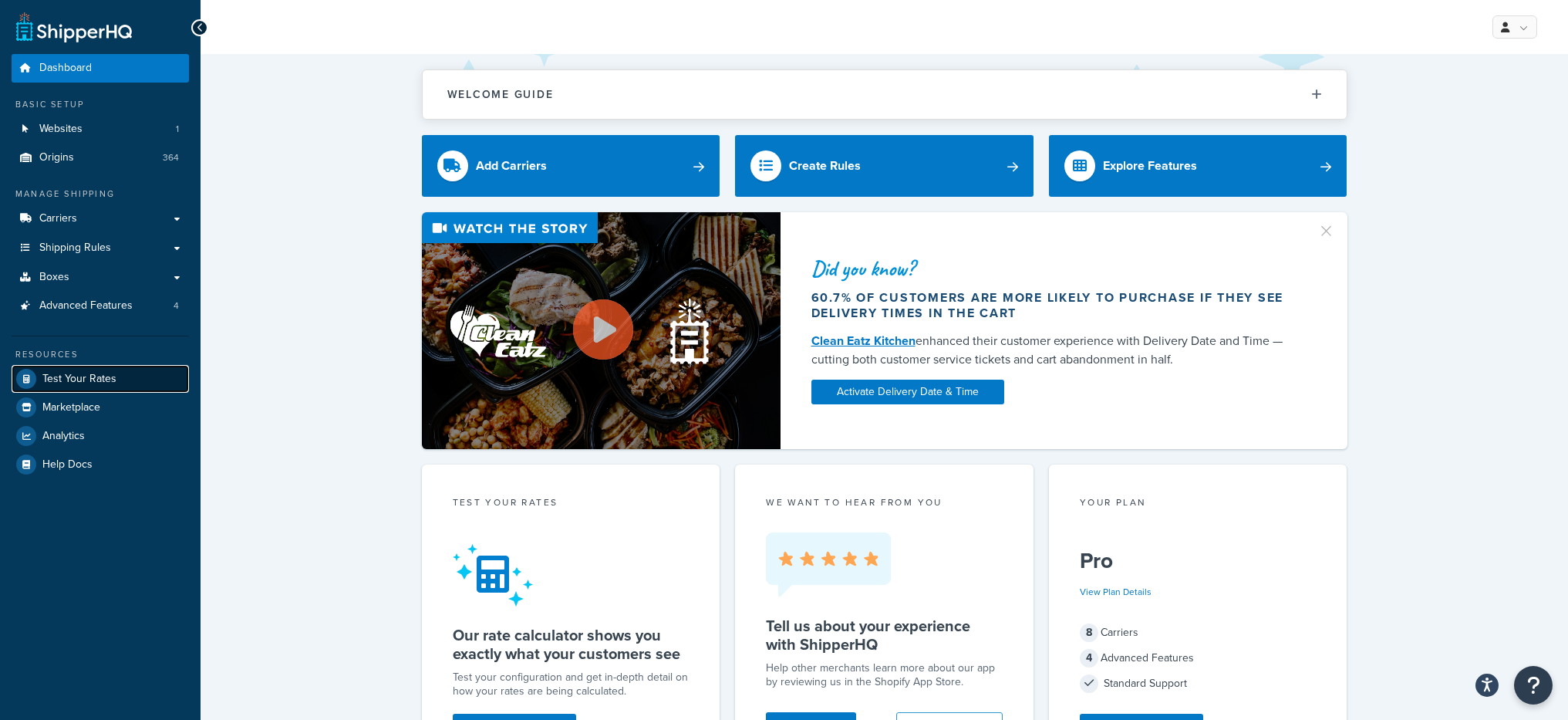
click at [127, 374] on link "Test Your Rates" at bounding box center [100, 379] width 177 height 28
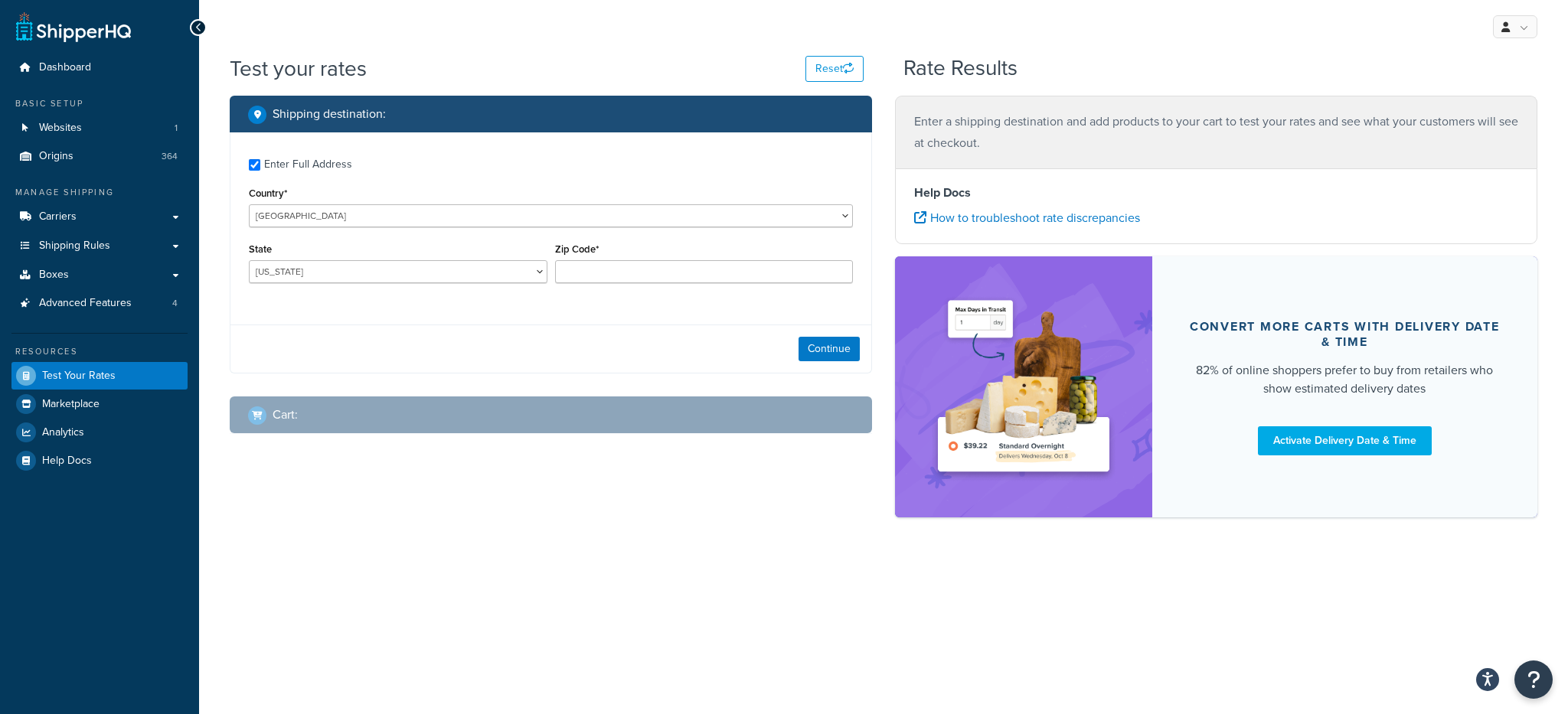
checkbox input "true"
type input "33610"
select select "FL"
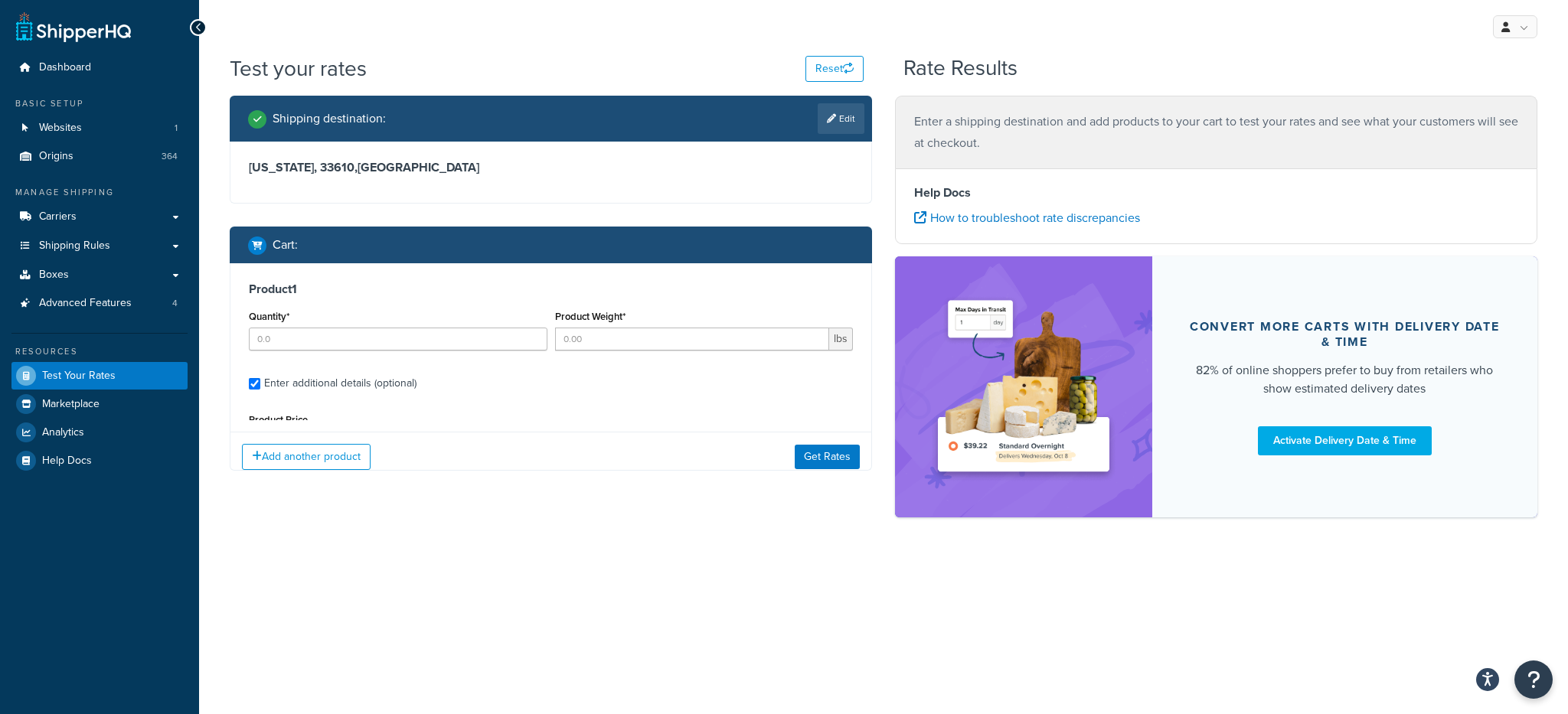
type input "1"
type input "3"
type input "5"
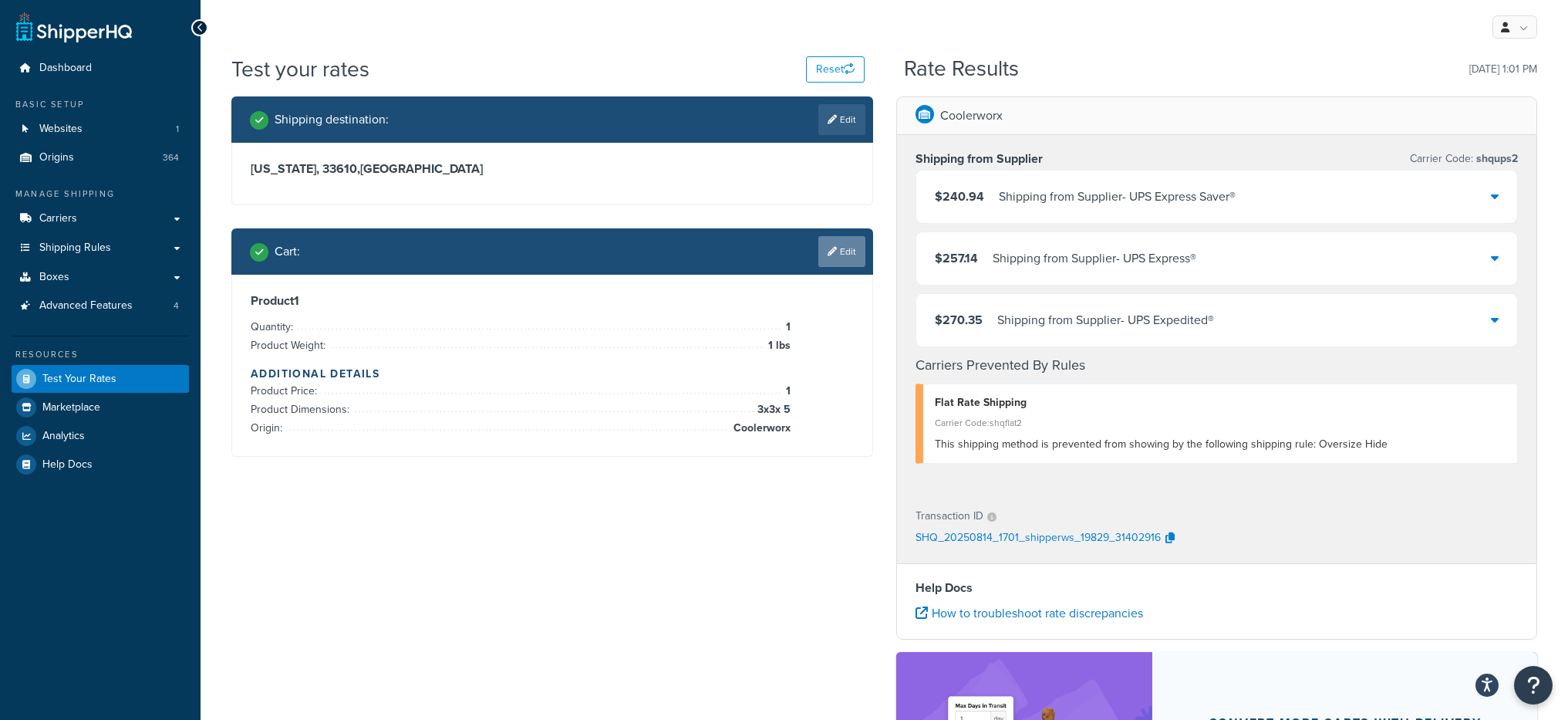
click at [838, 263] on link "Edit" at bounding box center [841, 252] width 47 height 31
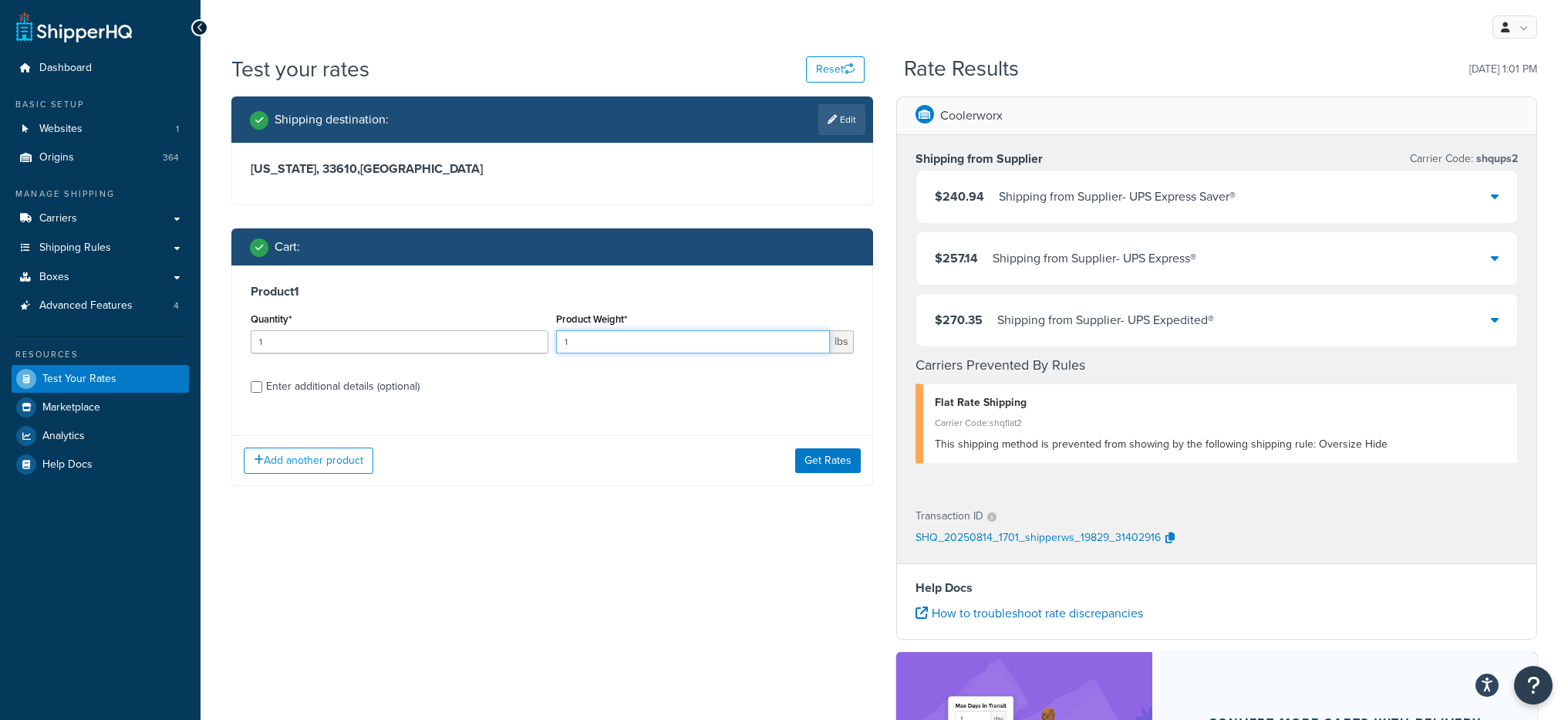
click at [625, 341] on input "1" at bounding box center [693, 342] width 274 height 23
click at [625, 341] on input "1" at bounding box center [693, 342] width 274 height 23
type input "4"
click at [287, 383] on div "Enter additional details (optional)" at bounding box center [343, 386] width 154 height 22
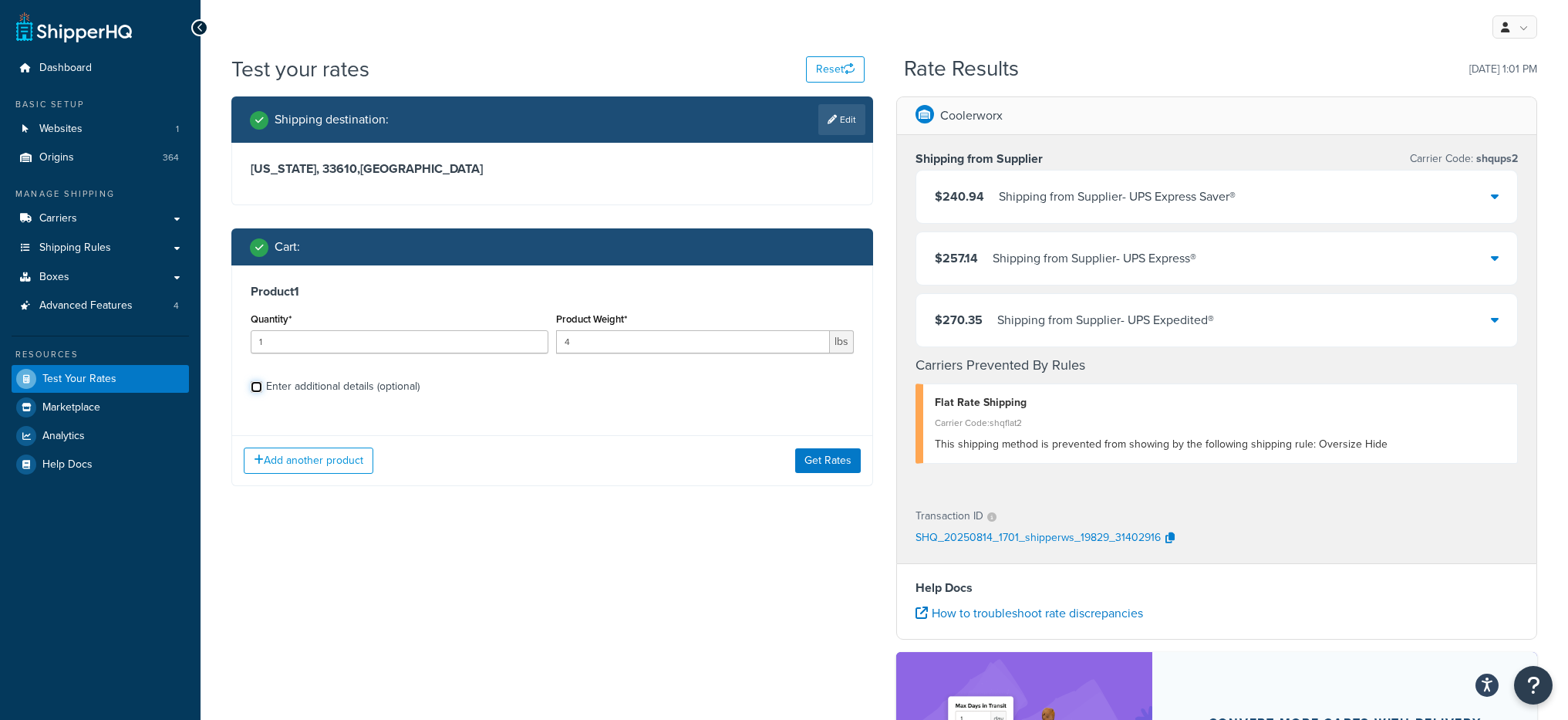
click at [262, 383] on input "Enter additional details (optional)" at bounding box center [256, 386] width 12 height 12
checkbox input "true"
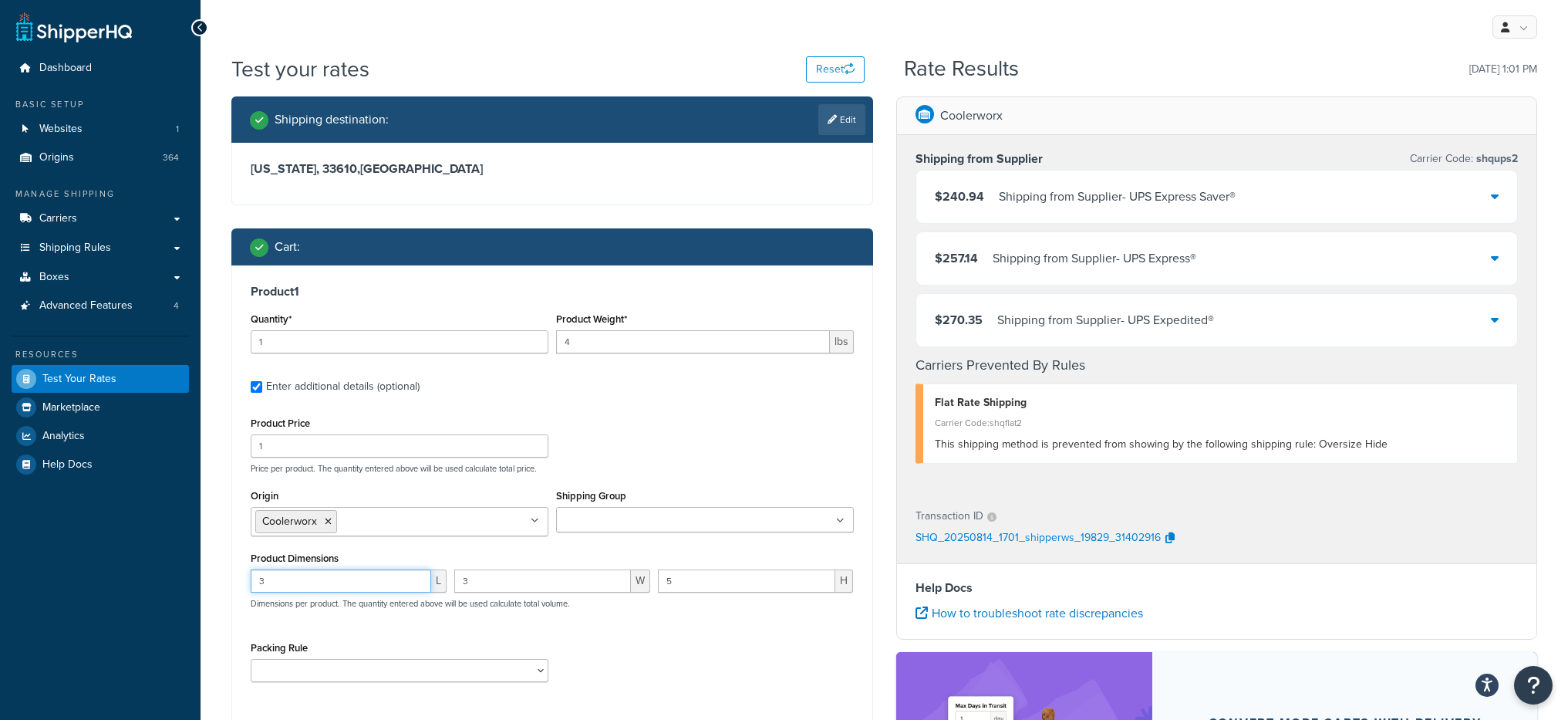
click at [381, 584] on input "3" at bounding box center [341, 582] width 180 height 23
type input "6"
click at [499, 588] on input "3" at bounding box center [542, 582] width 176 height 23
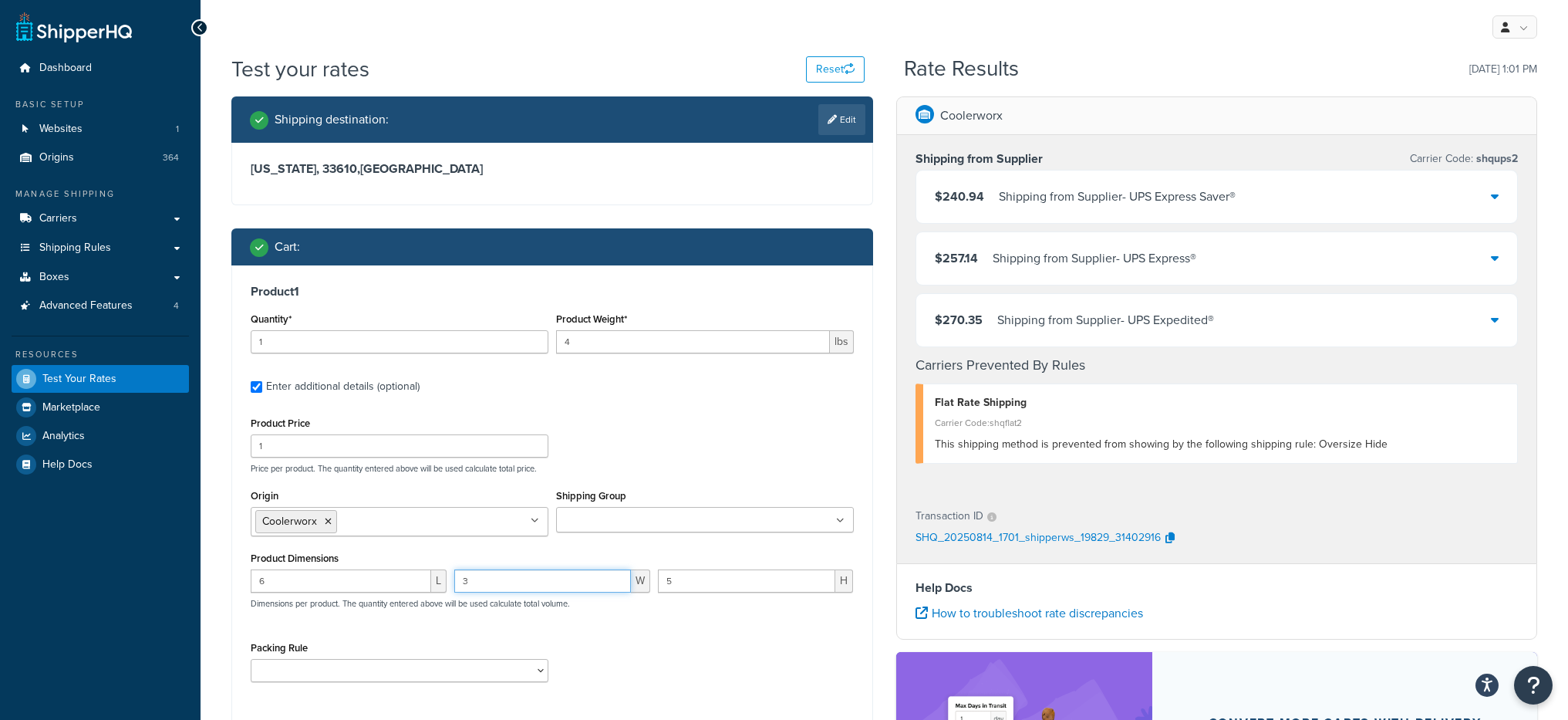
click at [500, 587] on input "3" at bounding box center [542, 582] width 176 height 23
type input "7"
click at [754, 585] on input "5" at bounding box center [747, 582] width 178 height 23
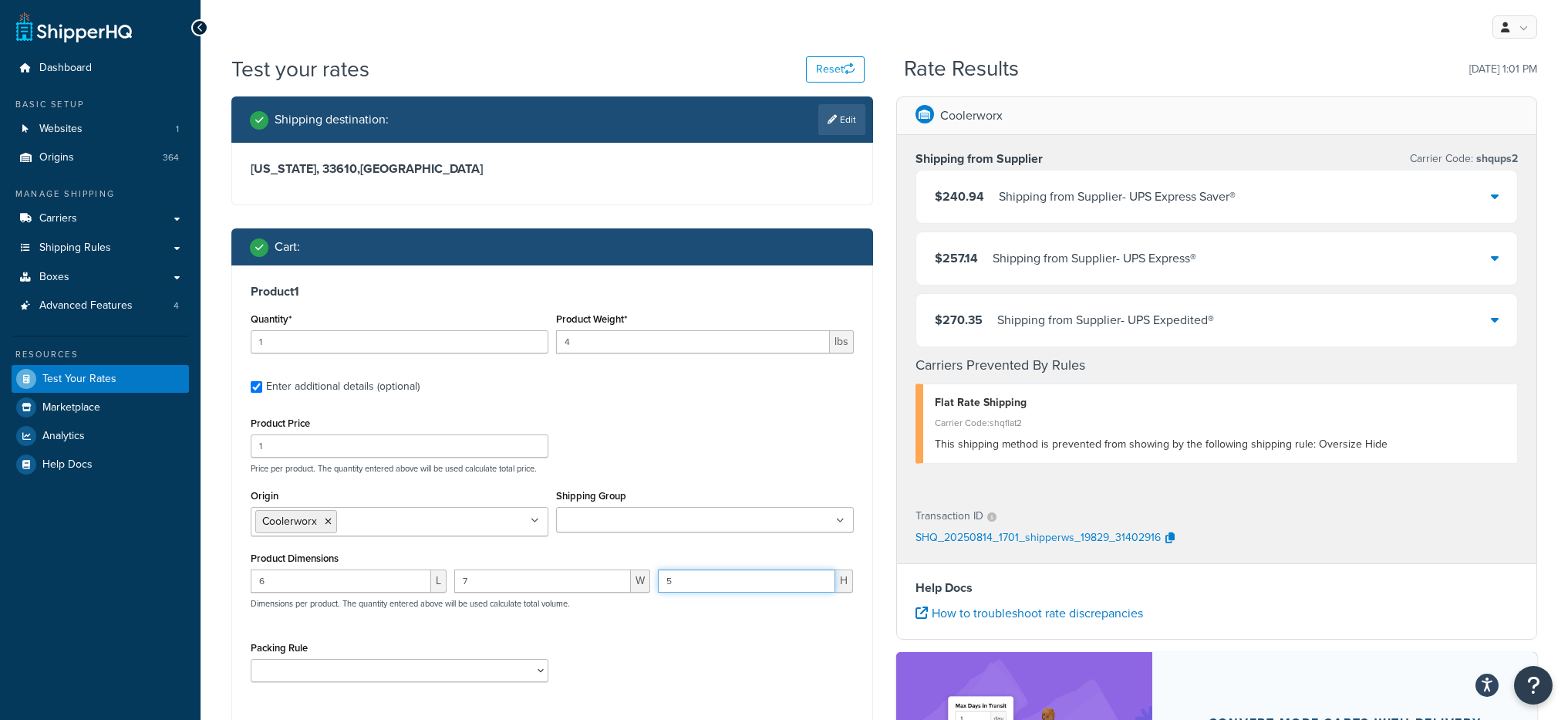
click at [754, 585] on input "5" at bounding box center [747, 582] width 178 height 23
type input "20"
click at [814, 419] on div "Product Price 1 Price per product. The quantity entered above will be used calc…" at bounding box center [552, 443] width 611 height 61
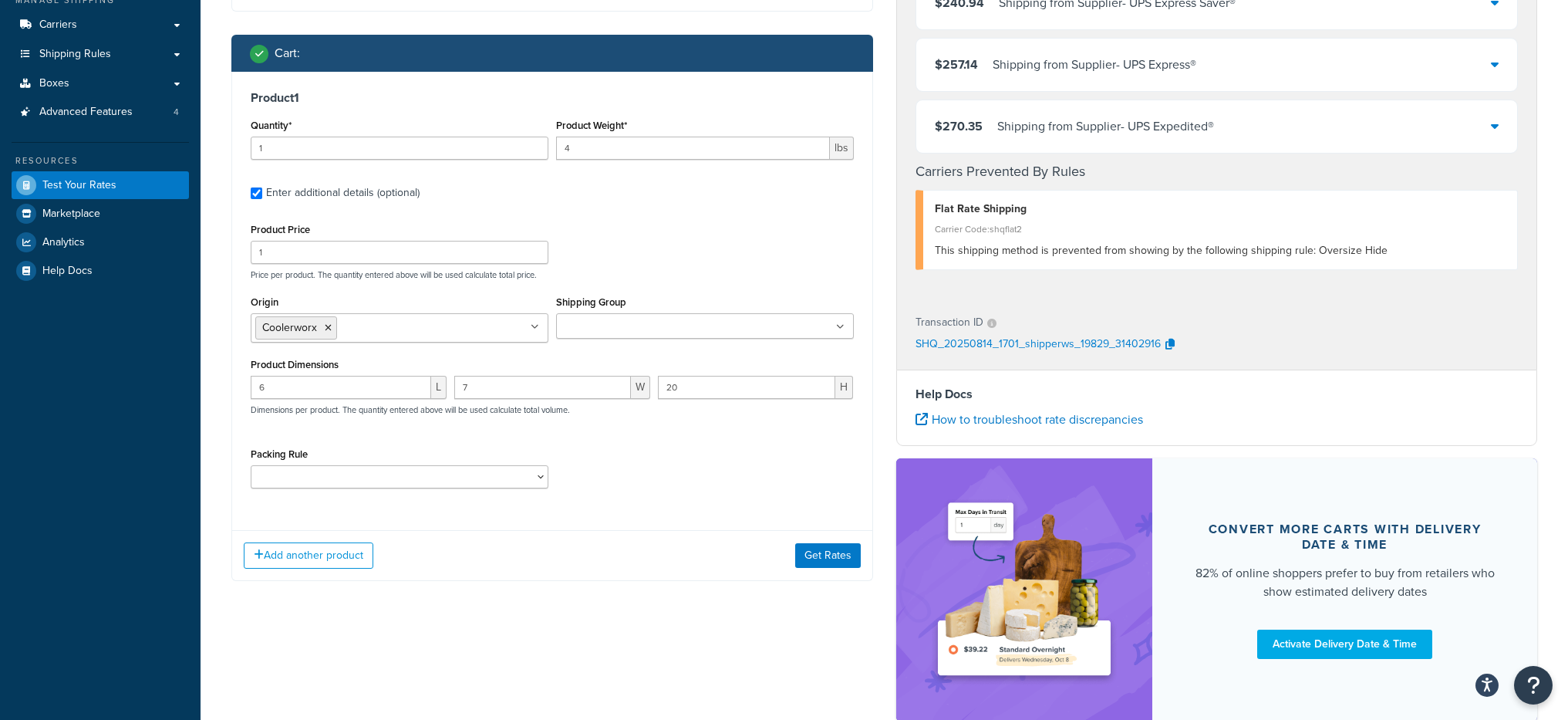
scroll to position [288, 0]
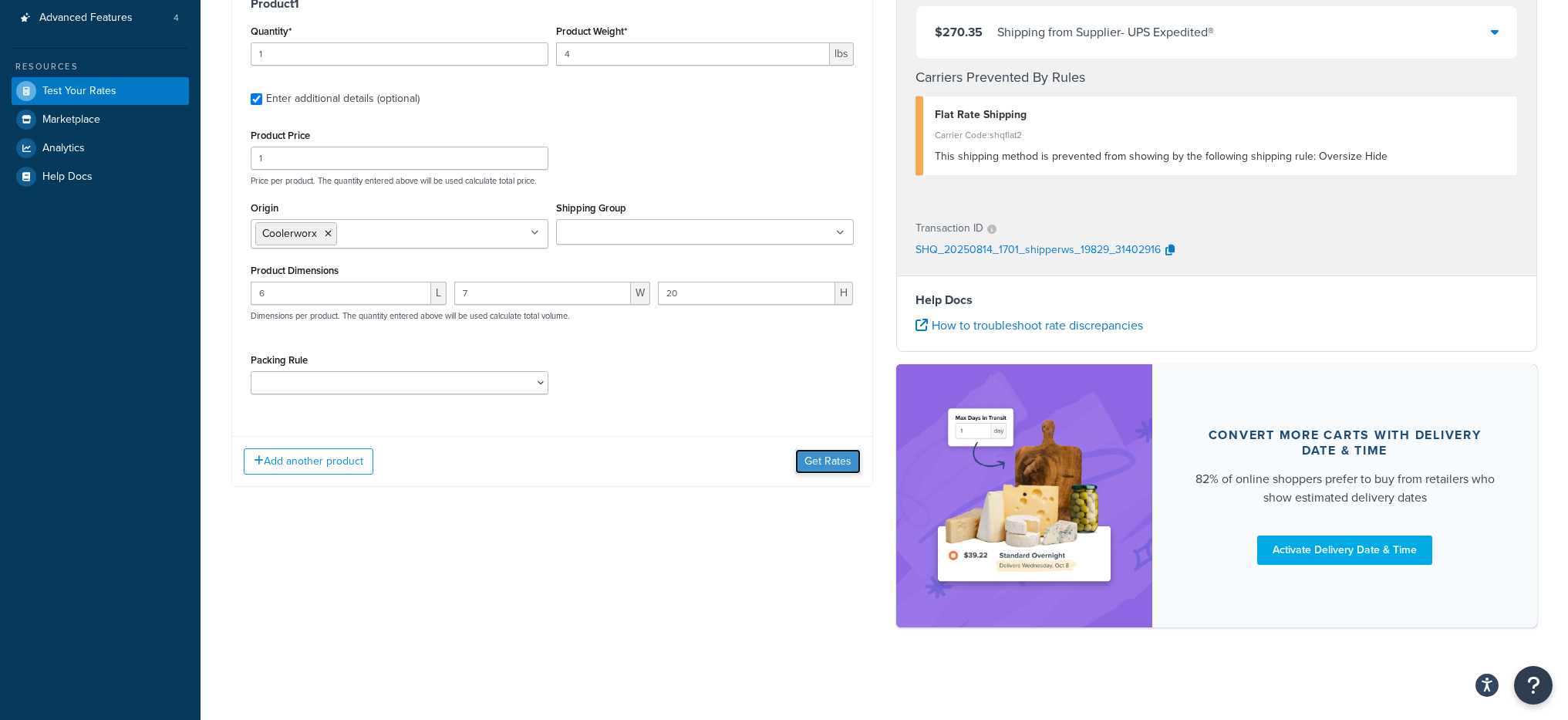
click at [831, 463] on button "Get Rates" at bounding box center [828, 462] width 65 height 25
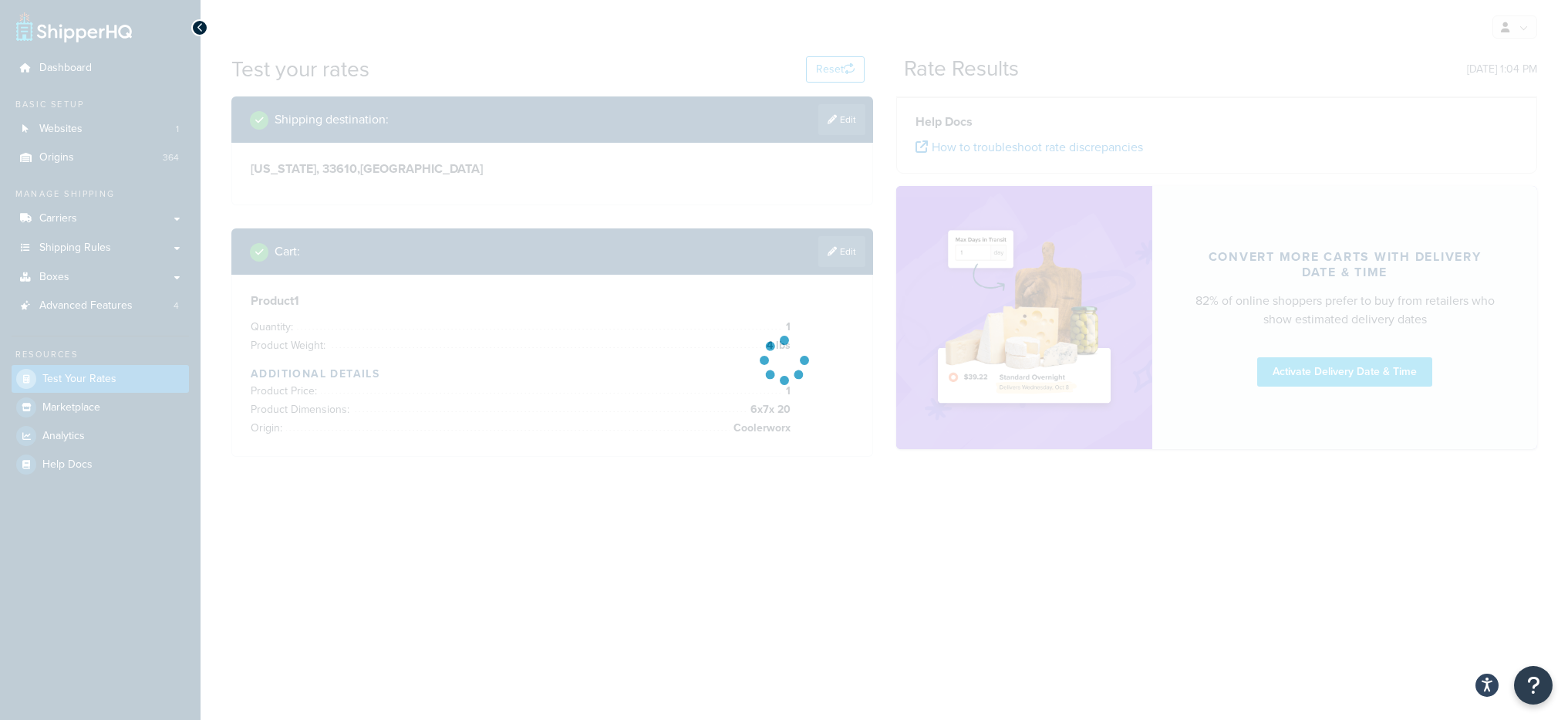
scroll to position [0, 0]
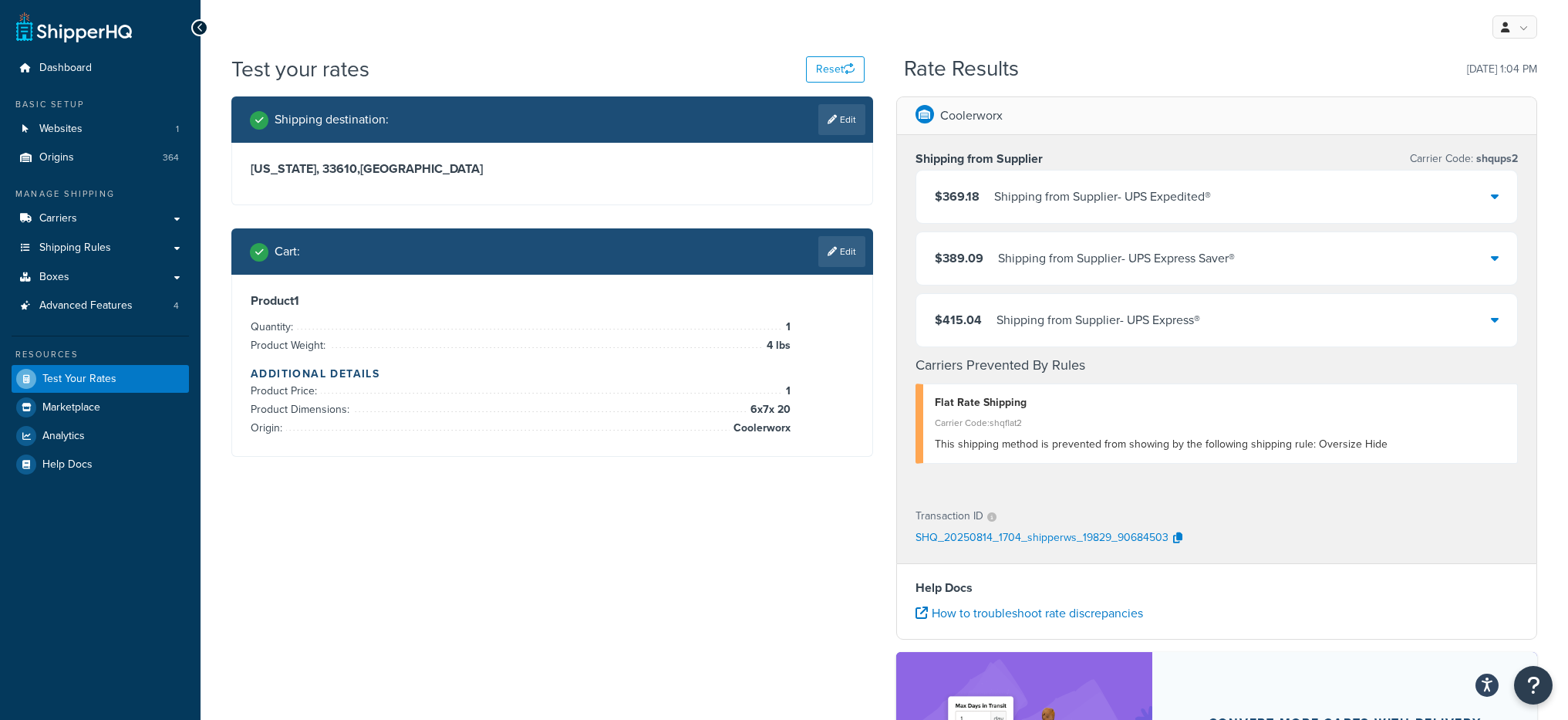
click at [1187, 206] on div "Shipping from Supplier - UPS Expedited®" at bounding box center [1102, 197] width 217 height 22
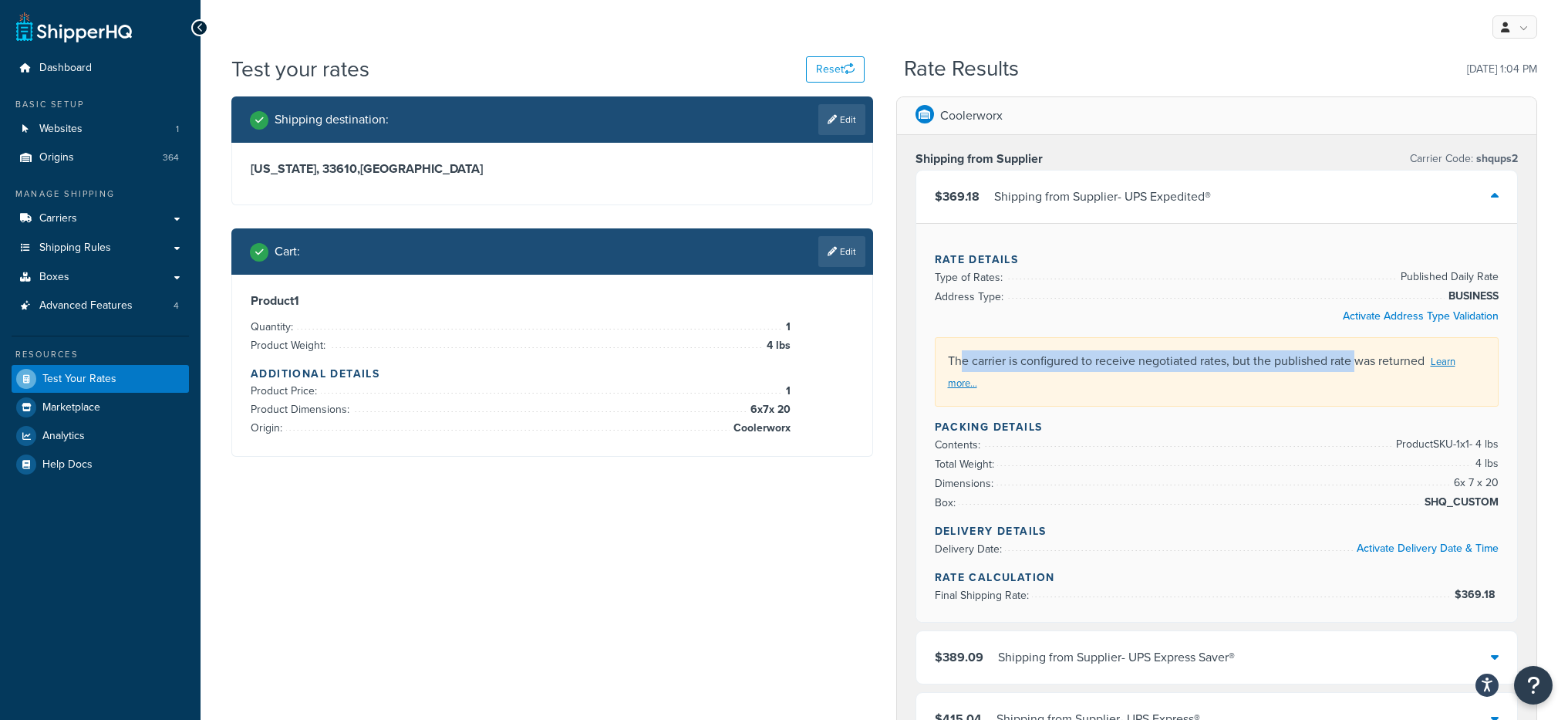
drag, startPoint x: 960, startPoint y: 360, endPoint x: 1354, endPoint y: 370, distance: 394.1
click at [1354, 370] on div "The carrier is configured to receive negotiated rates, but the published rate w…" at bounding box center [1217, 372] width 565 height 69
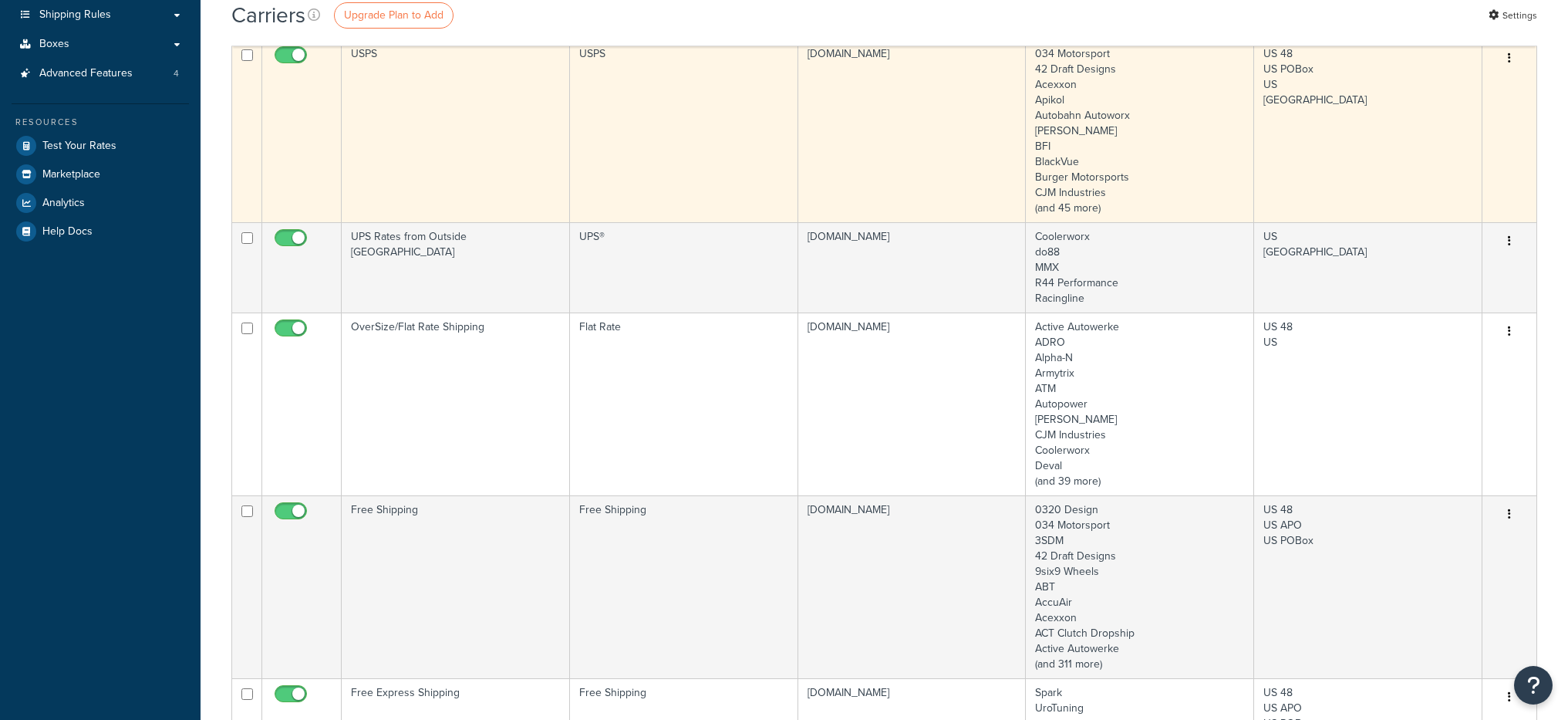
scroll to position [326, 0]
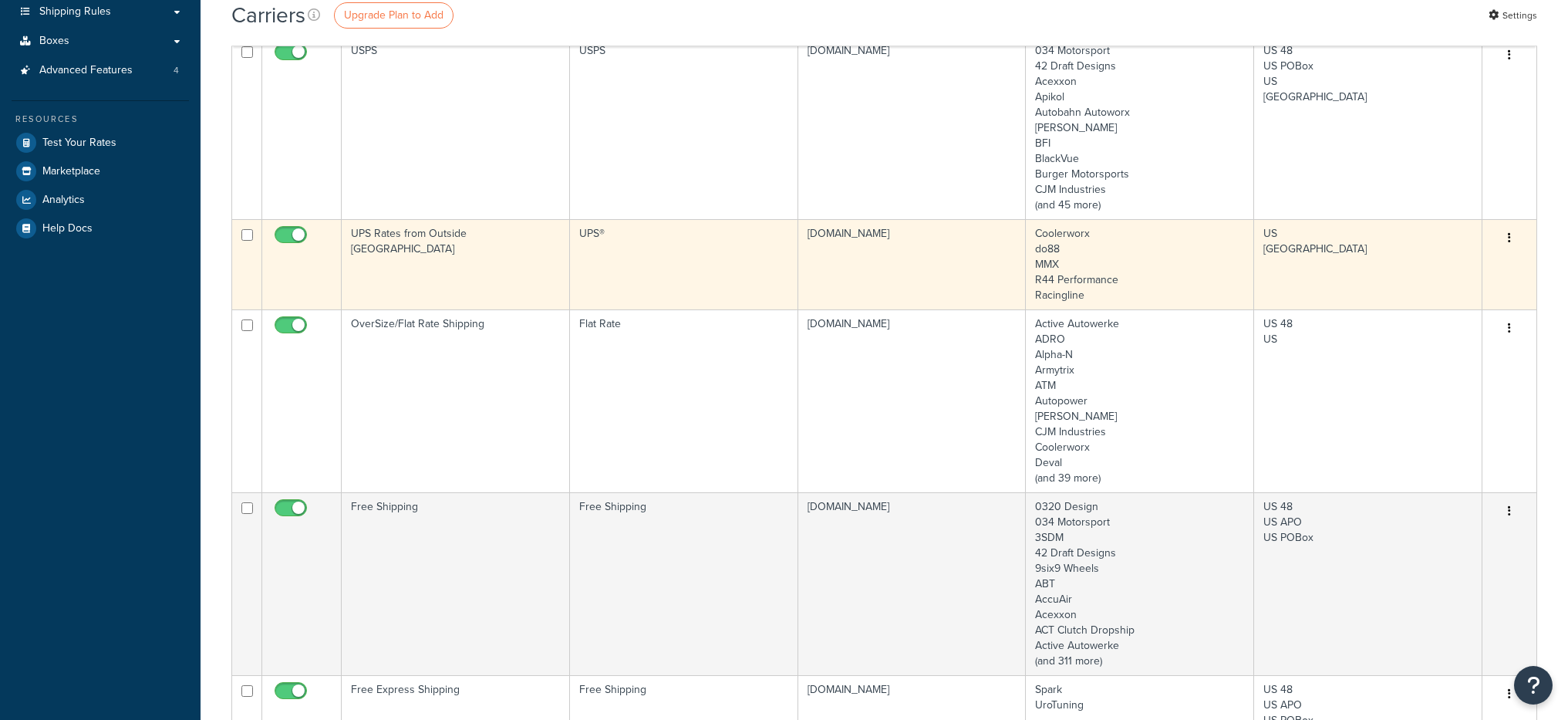
click at [511, 295] on td "UPS Rates from Outside [GEOGRAPHIC_DATA]" at bounding box center [456, 264] width 228 height 90
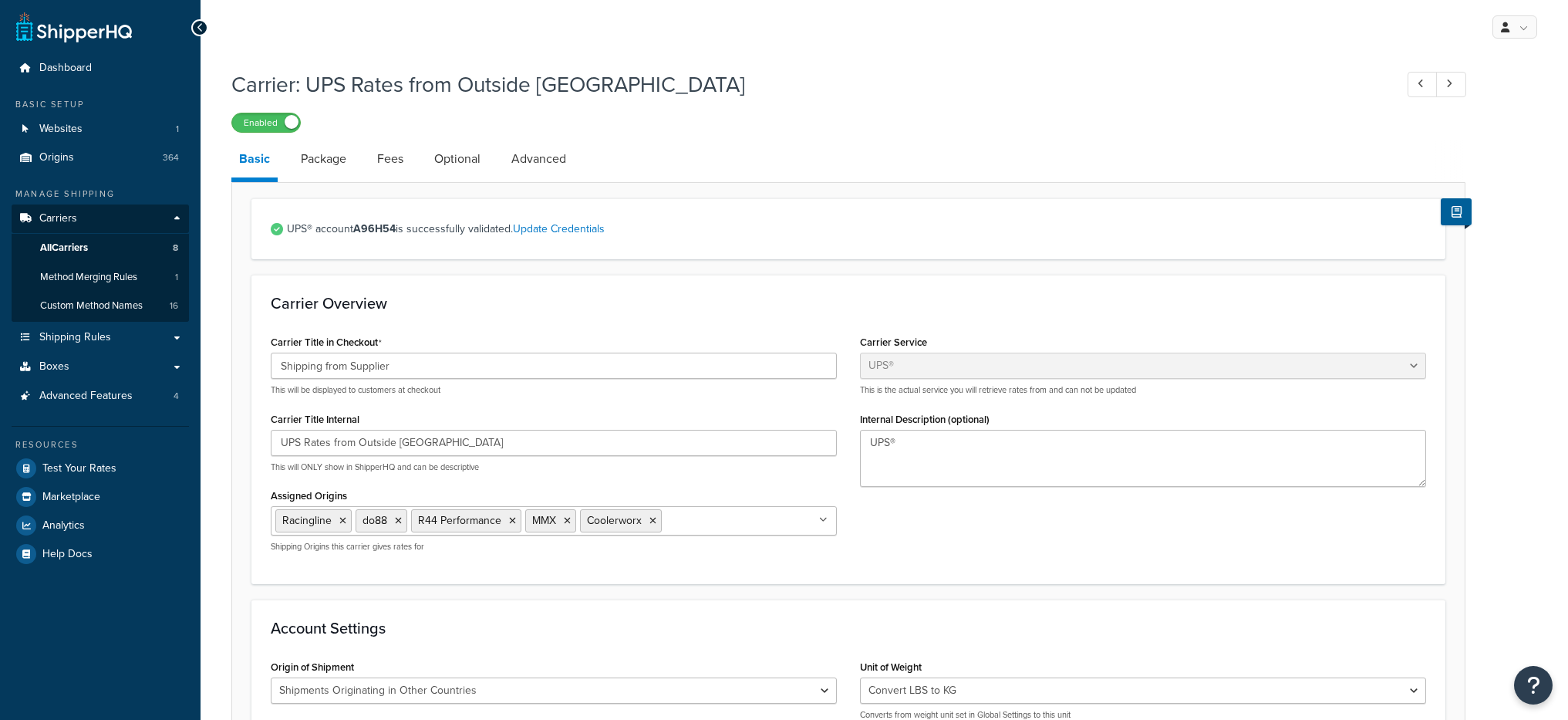
select select "ups"
select select "row"
select select "convert_lb_kg"
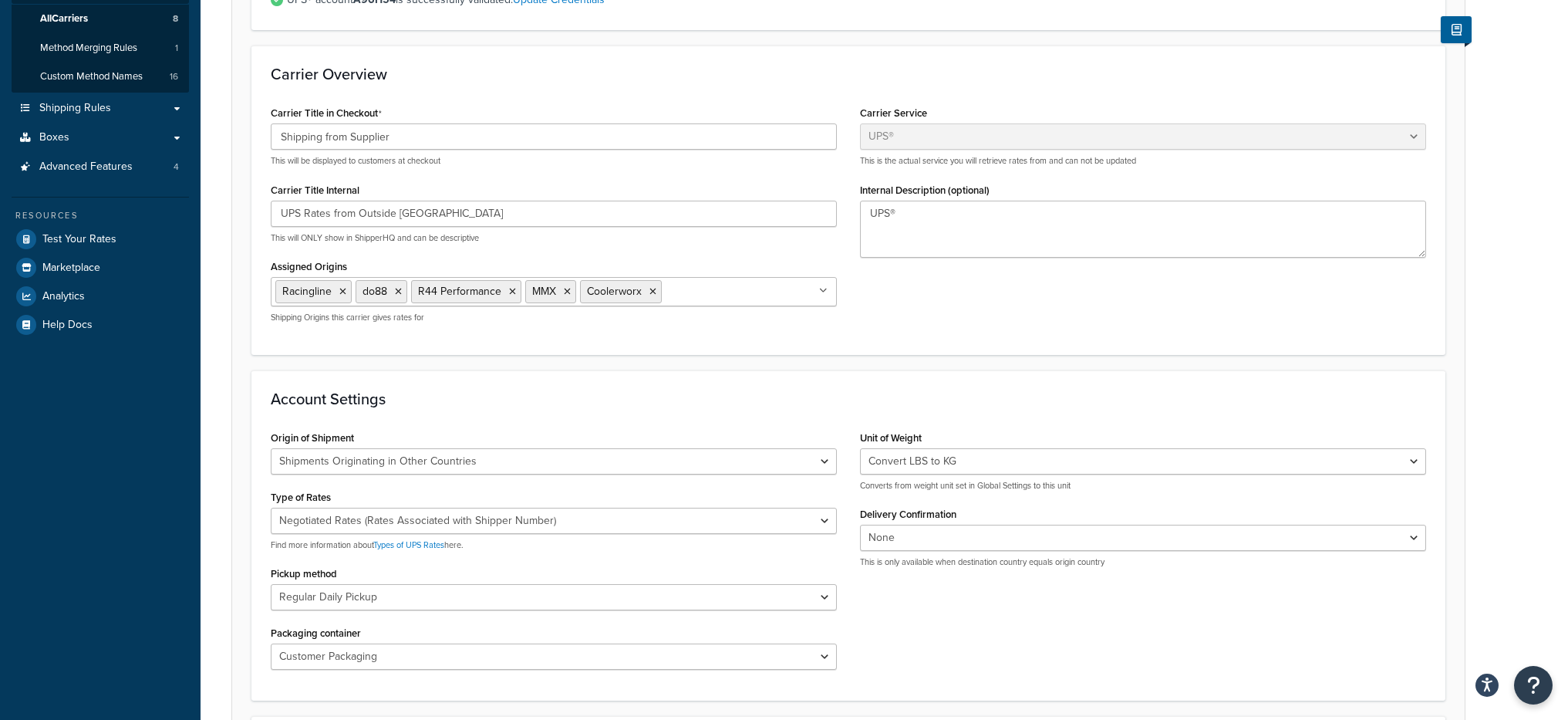
scroll to position [216, 0]
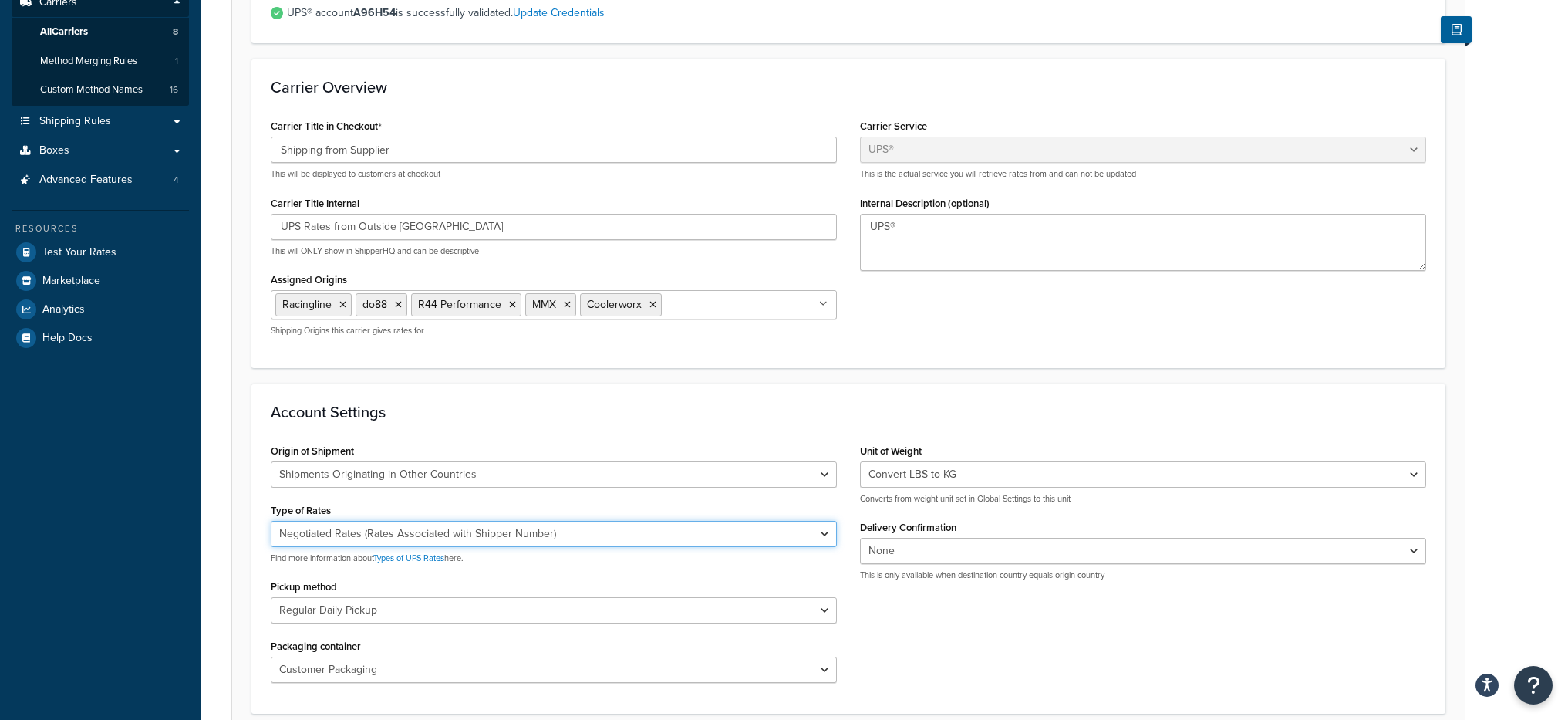
click at [600, 540] on select "Negotiated Rates (Rates Associated with Shipper Number) Daily Rates Retail Rate…" at bounding box center [553, 534] width 566 height 26
click at [484, 541] on select "Negotiated Rates (Rates Associated with Shipper Number) Daily Rates Retail Rate…" at bounding box center [553, 534] width 566 height 26
select select "01"
click at [270, 521] on select "Negotiated Rates (Rates Associated with Shipper Number) Daily Rates Retail Rate…" at bounding box center [553, 534] width 566 height 26
click at [211, 529] on div "Carrier: UPS Rates from Outside [GEOGRAPHIC_DATA] Enabled Basic Package Fees Op…" at bounding box center [884, 568] width 1368 height 1447
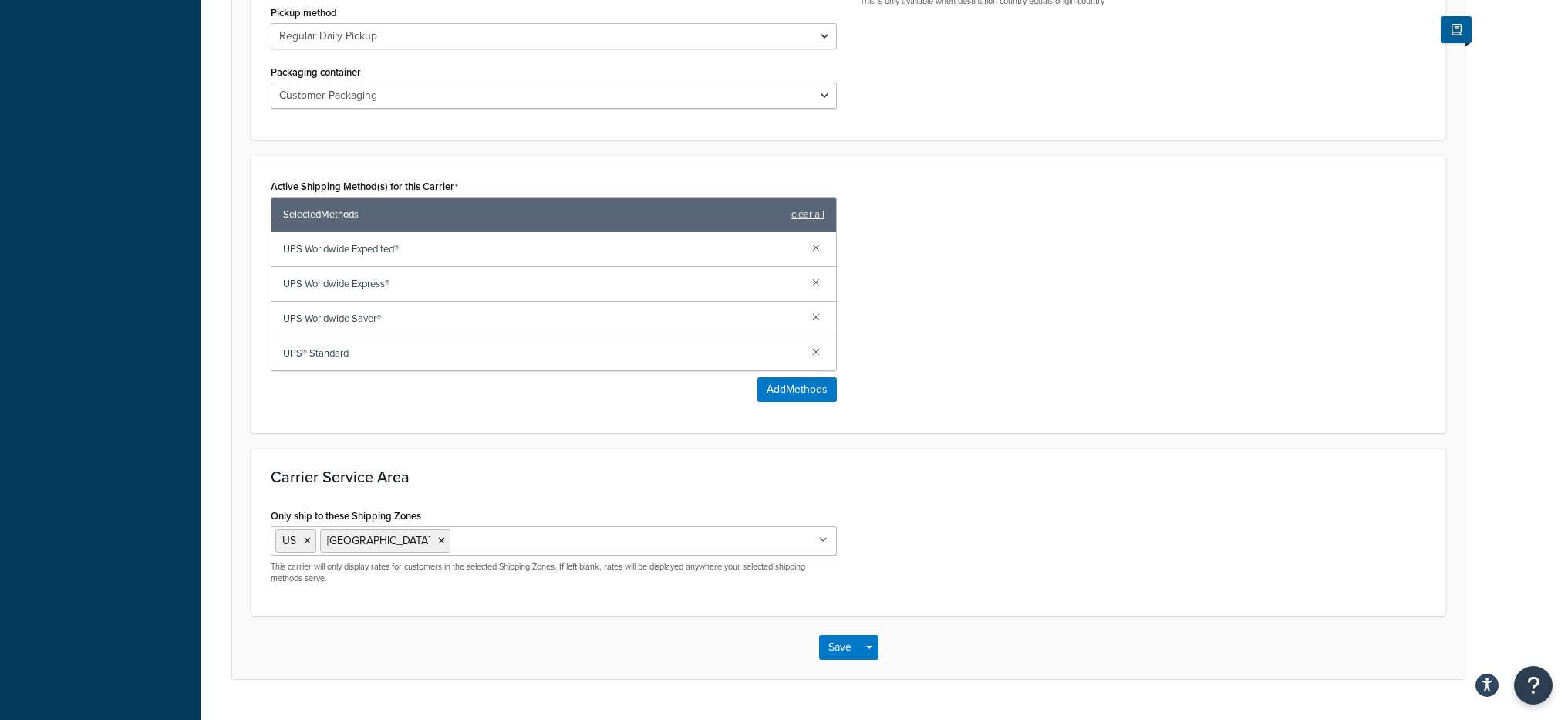
scroll to position [827, 0]
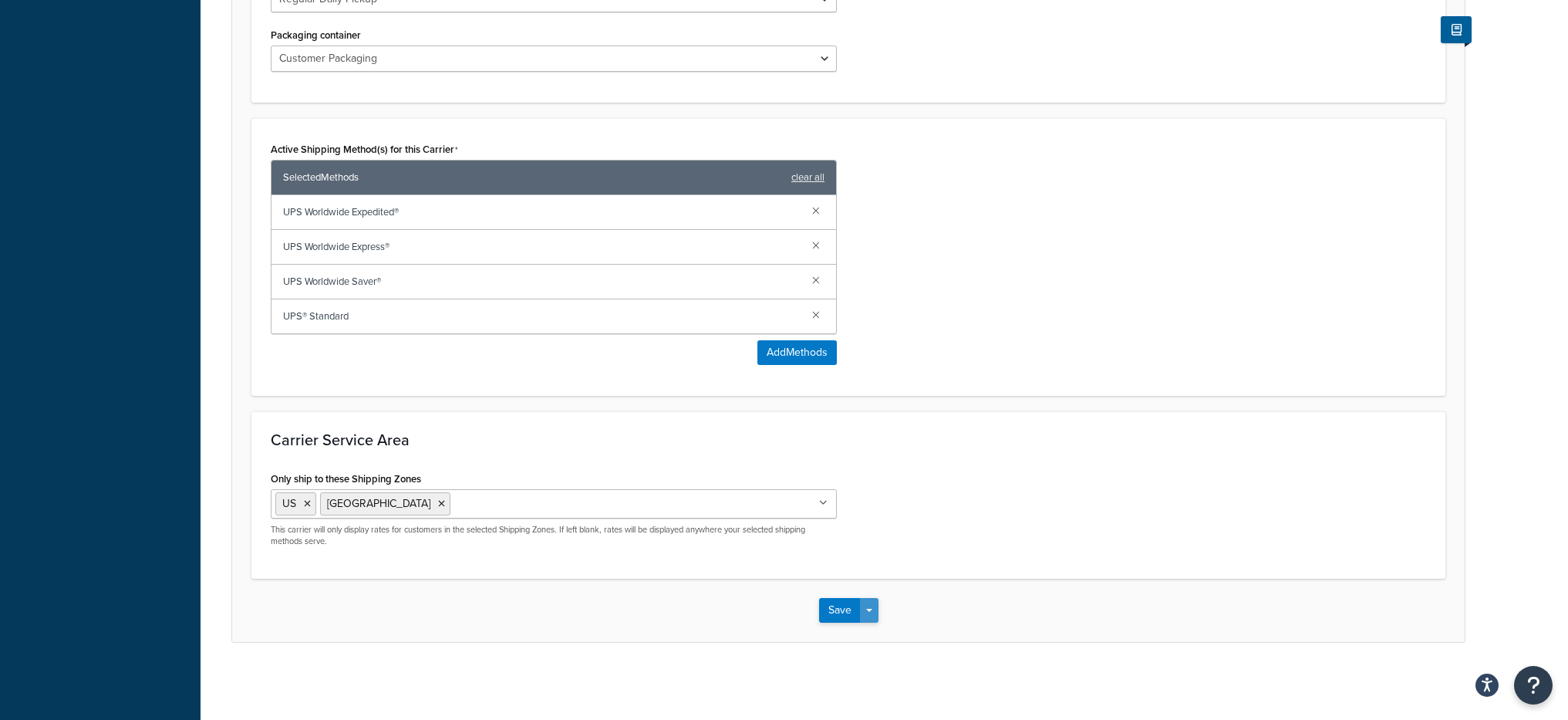
click at [866, 612] on button "Save Dropdown" at bounding box center [869, 610] width 19 height 25
click at [865, 635] on button "Save and Edit" at bounding box center [875, 639] width 113 height 33
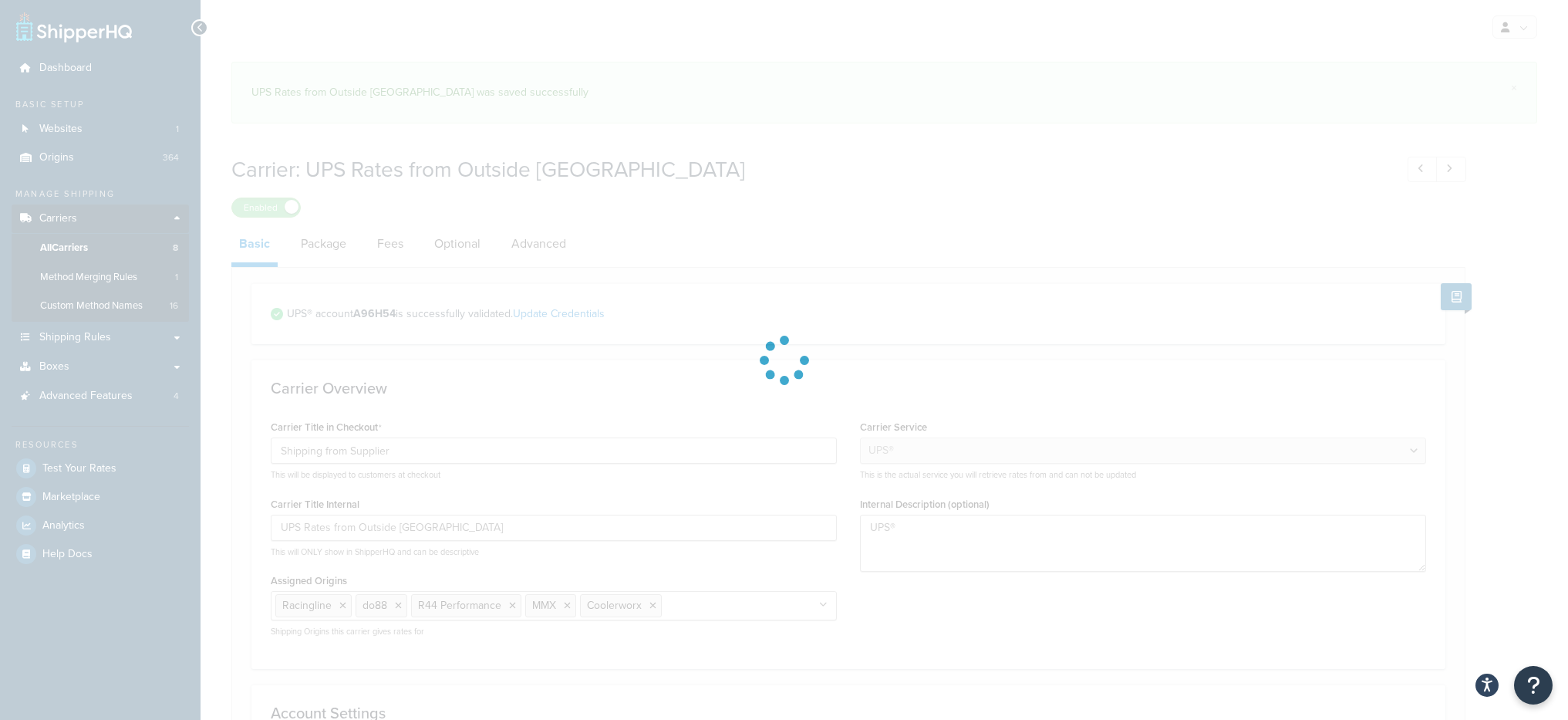
select select "ups"
select select "row"
select select "01"
select select "convert_lb_kg"
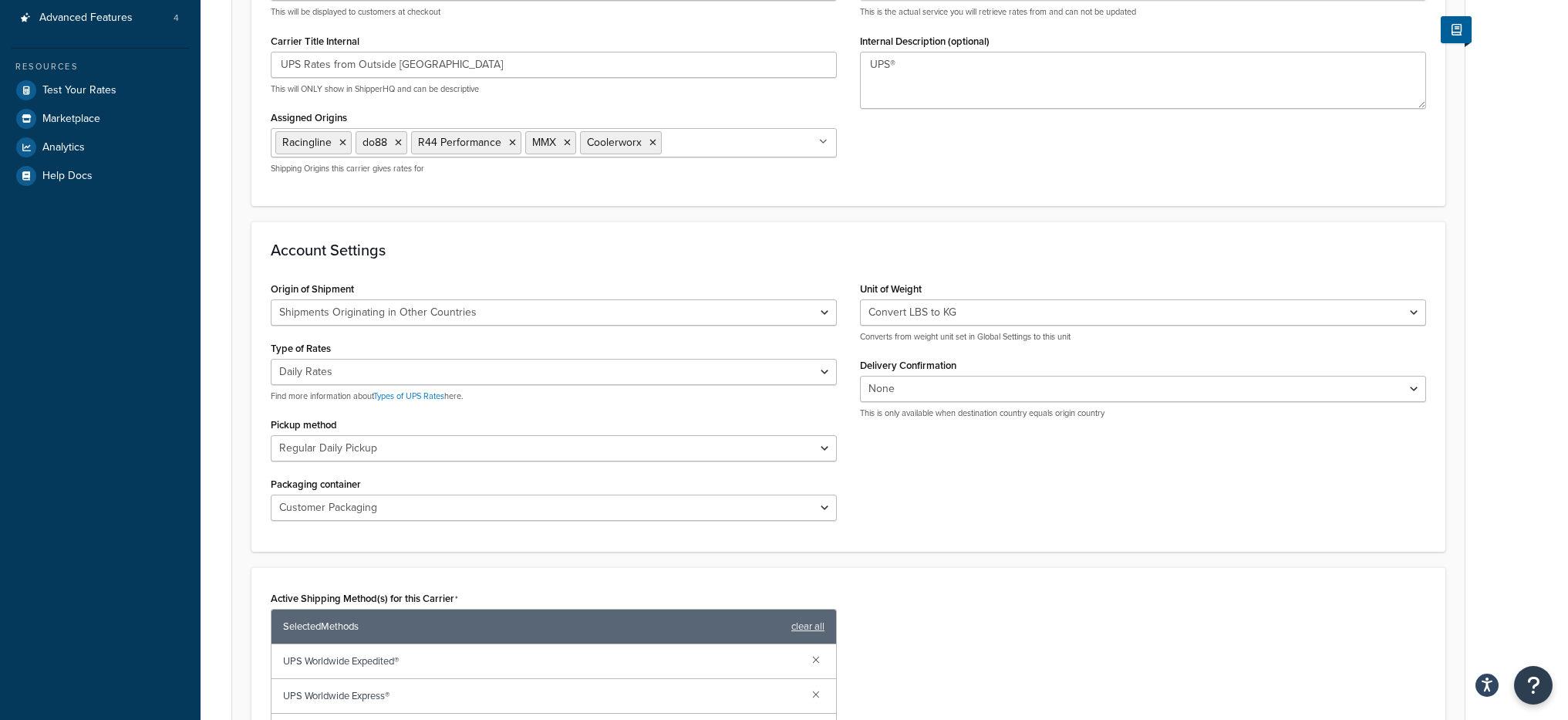
scroll to position [533, 0]
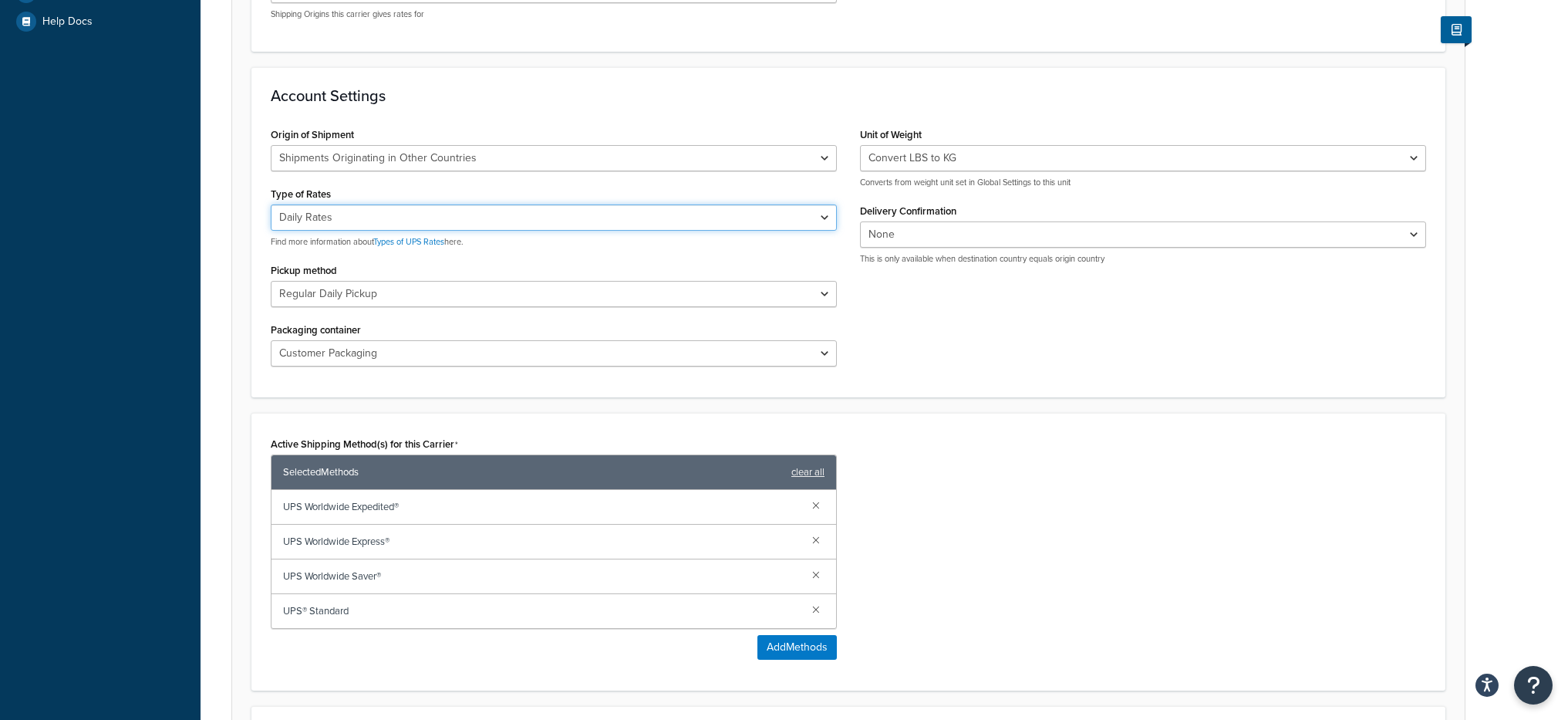
click at [540, 214] on select "Negotiated Rates (Rates Associated with Shipper Number) Daily Rates Retail Rate…" at bounding box center [553, 218] width 566 height 26
select select "00"
click at [270, 204] on select "Negotiated Rates (Rates Associated with Shipper Number) Daily Rates Retail Rate…" at bounding box center [553, 218] width 566 height 26
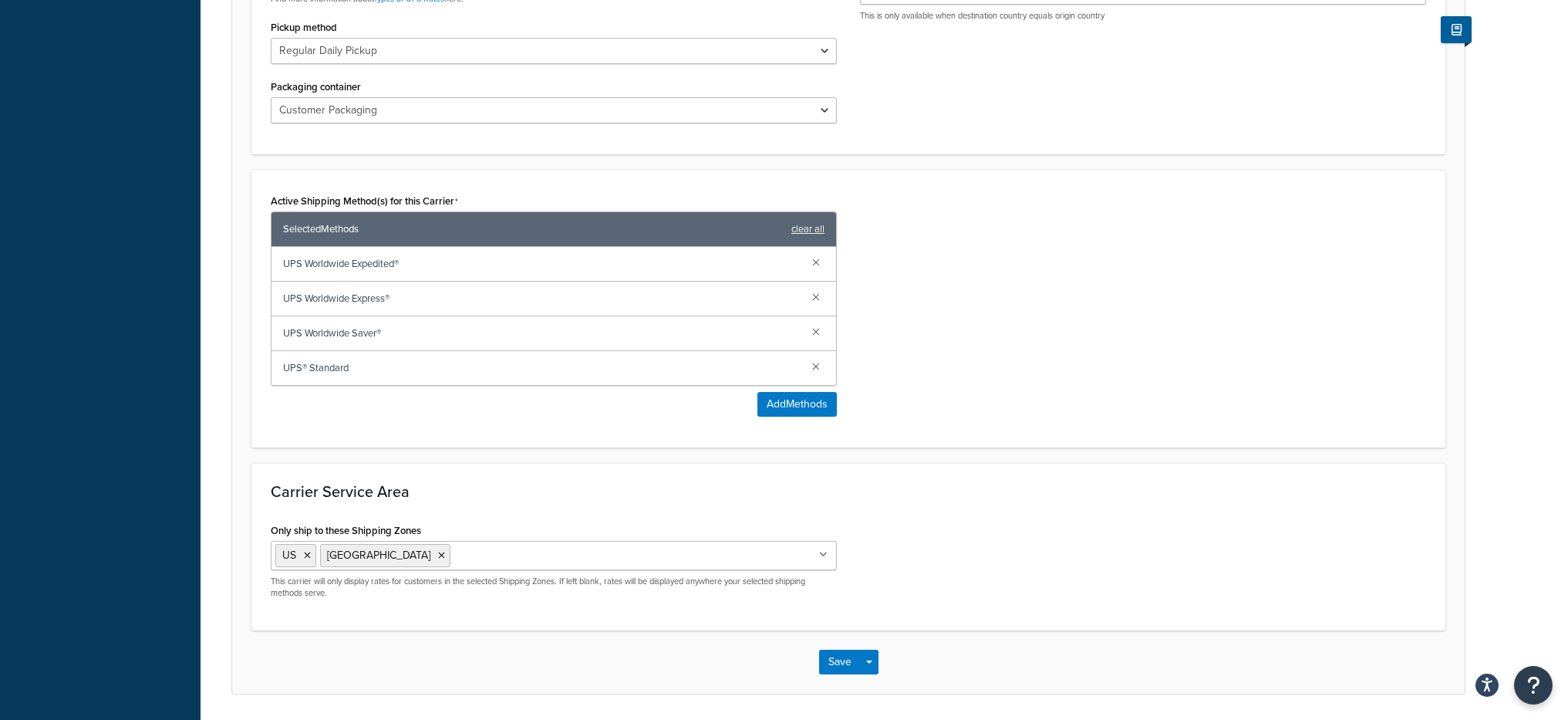
scroll to position [827, 0]
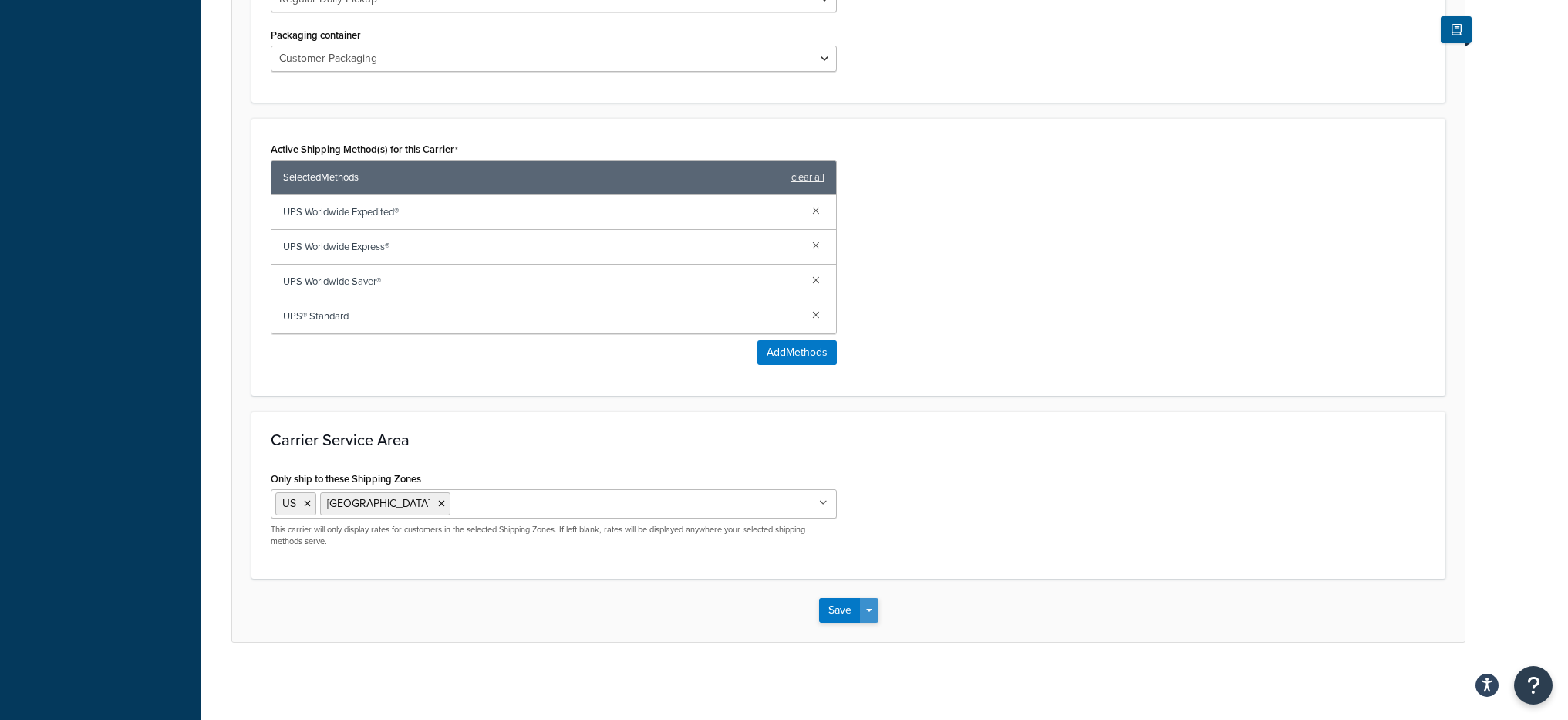
click at [877, 615] on button "Save Dropdown" at bounding box center [869, 610] width 19 height 25
click at [882, 639] on button "Save and Edit" at bounding box center [875, 639] width 113 height 33
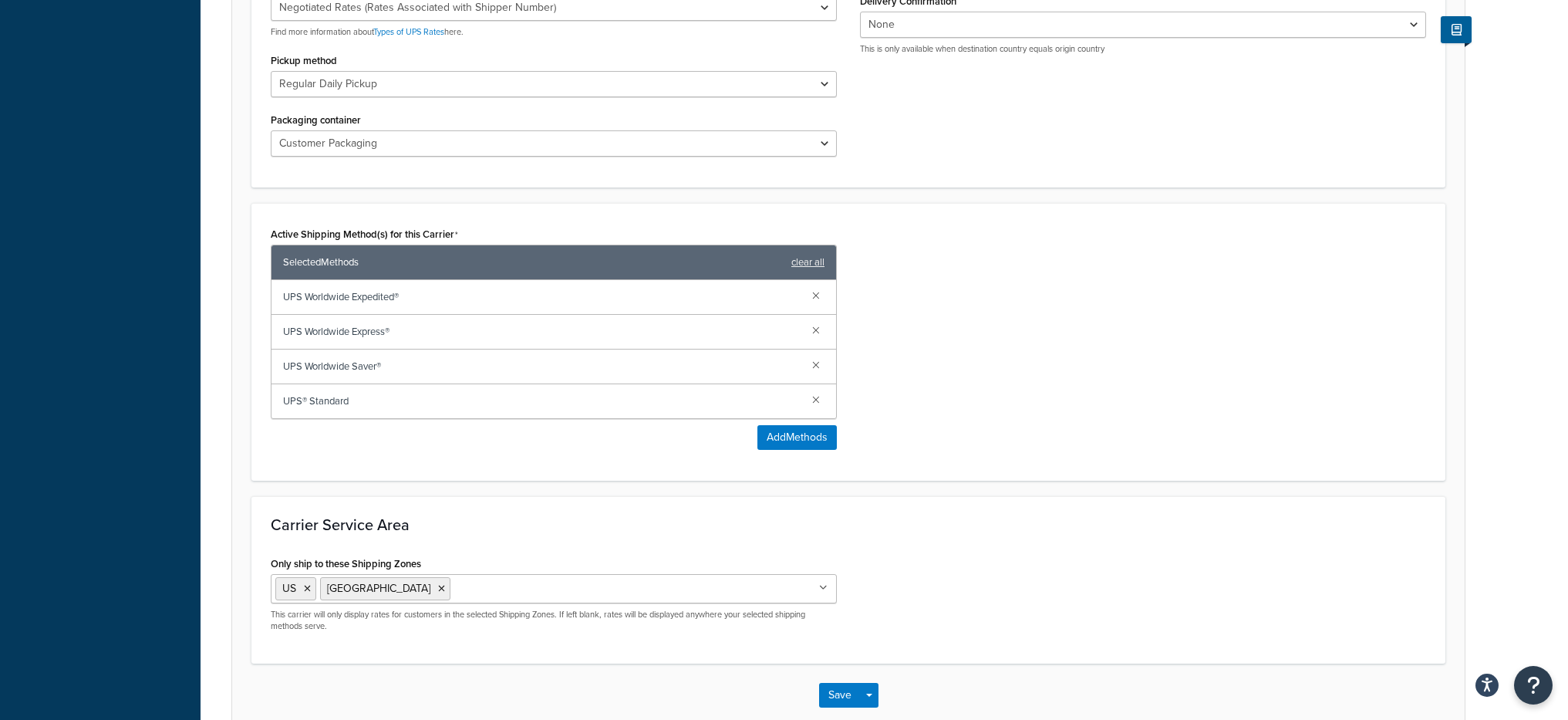
select select "ups"
select select "row"
select select "convert_lb_kg"
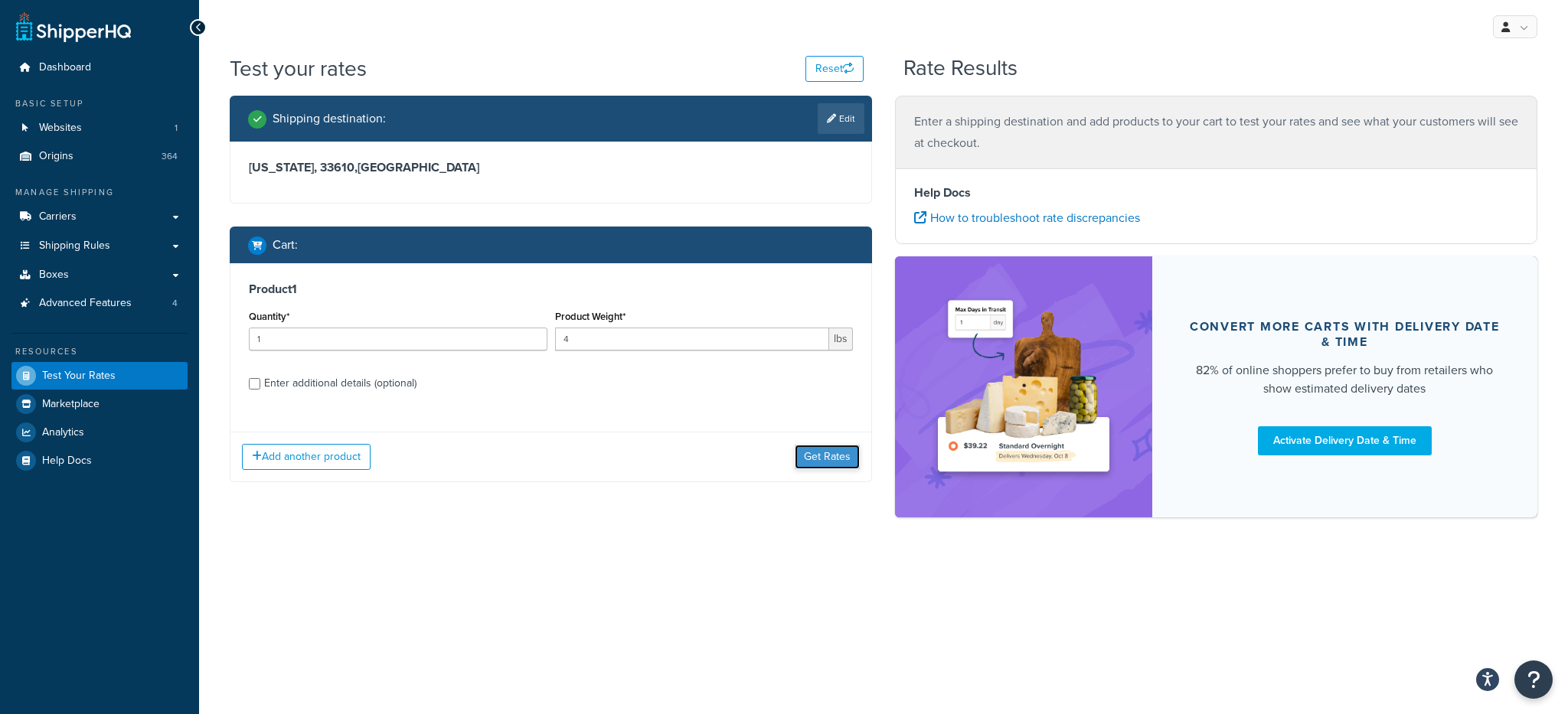
click at [837, 462] on button "Get Rates" at bounding box center [827, 457] width 65 height 25
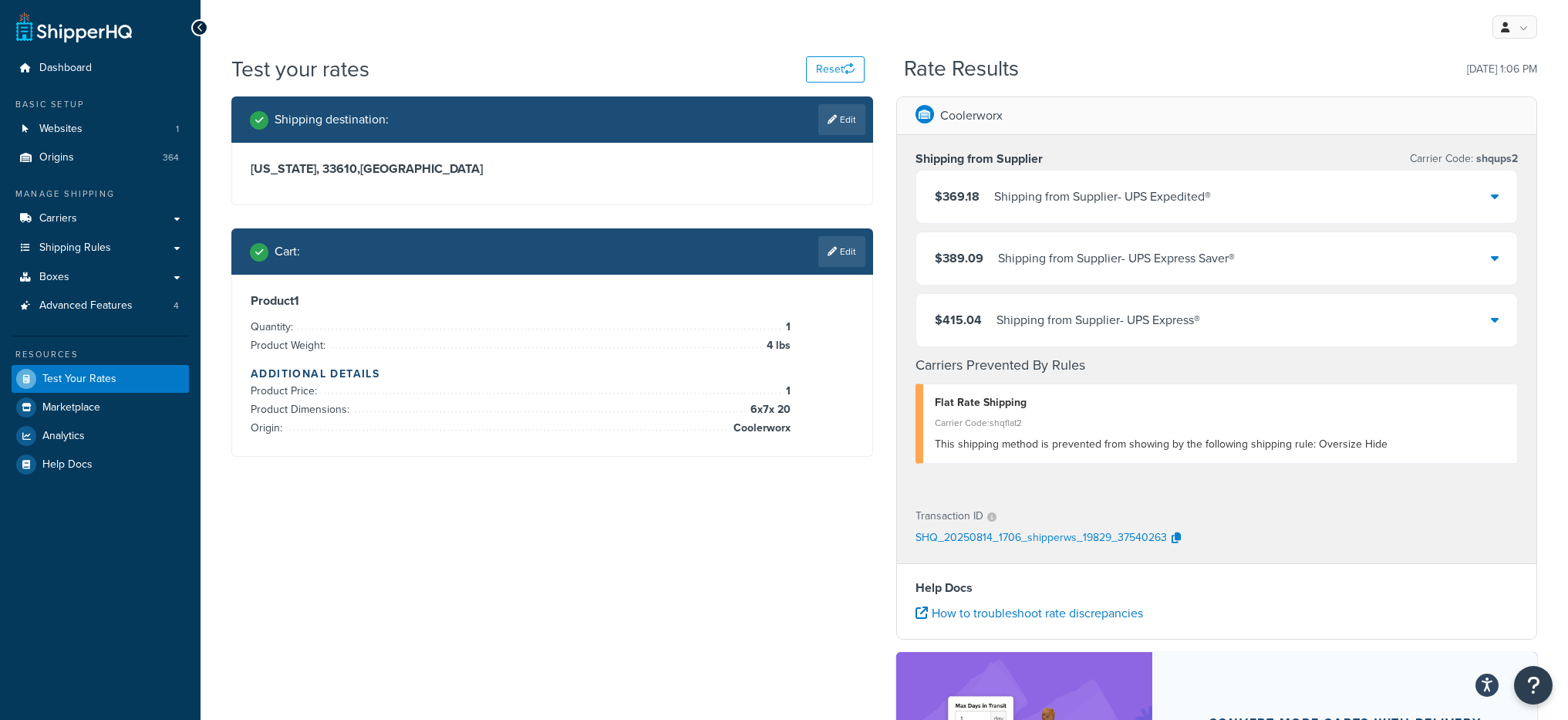
click at [1151, 196] on div "Shipping from Supplier - UPS Expedited®" at bounding box center [1102, 197] width 217 height 22
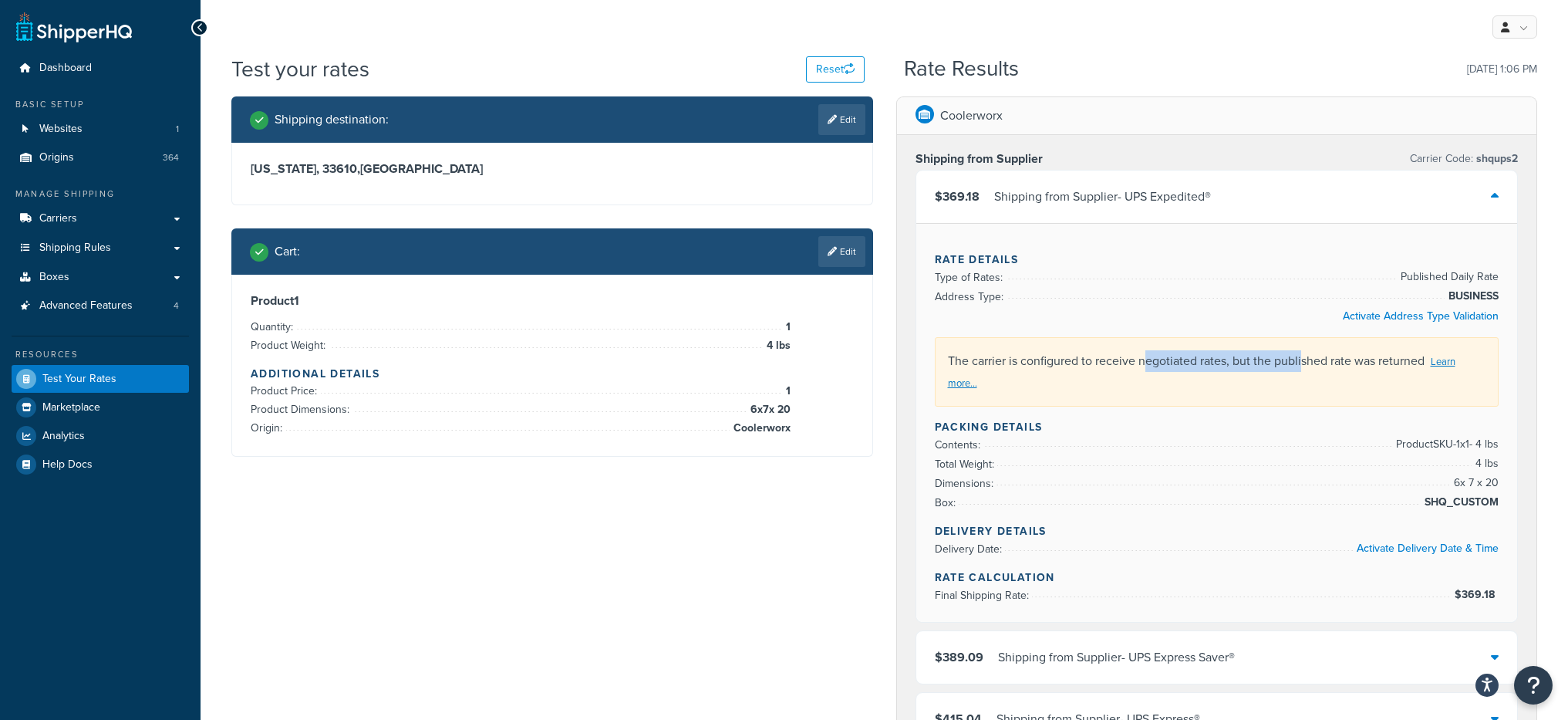
drag, startPoint x: 1150, startPoint y: 362, endPoint x: 1301, endPoint y: 362, distance: 151.0
click at [1301, 362] on div "The carrier is configured to receive negotiated rates, but the published rate w…" at bounding box center [1217, 372] width 565 height 69
click at [1325, 365] on div "The carrier is configured to receive negotiated rates, but the published rate w…" at bounding box center [1217, 372] width 565 height 69
drag, startPoint x: 1328, startPoint y: 365, endPoint x: 1356, endPoint y: 365, distance: 28.0
click at [1356, 365] on div "The carrier is configured to receive negotiated rates, but the published rate w…" at bounding box center [1217, 372] width 565 height 69
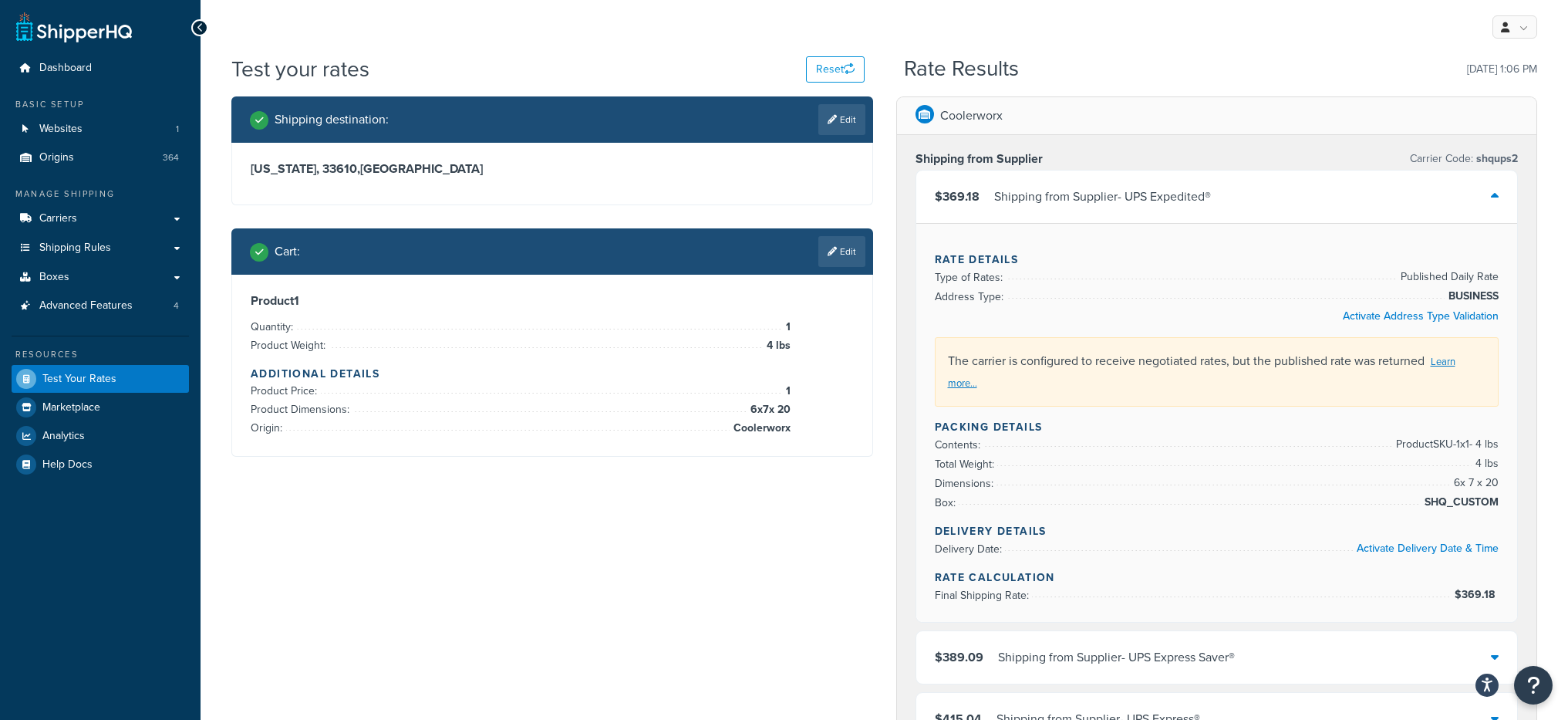
click at [1342, 365] on div "The carrier is configured to receive negotiated rates, but the published rate w…" at bounding box center [1217, 372] width 565 height 69
